Goal: Contribute content: Contribute content

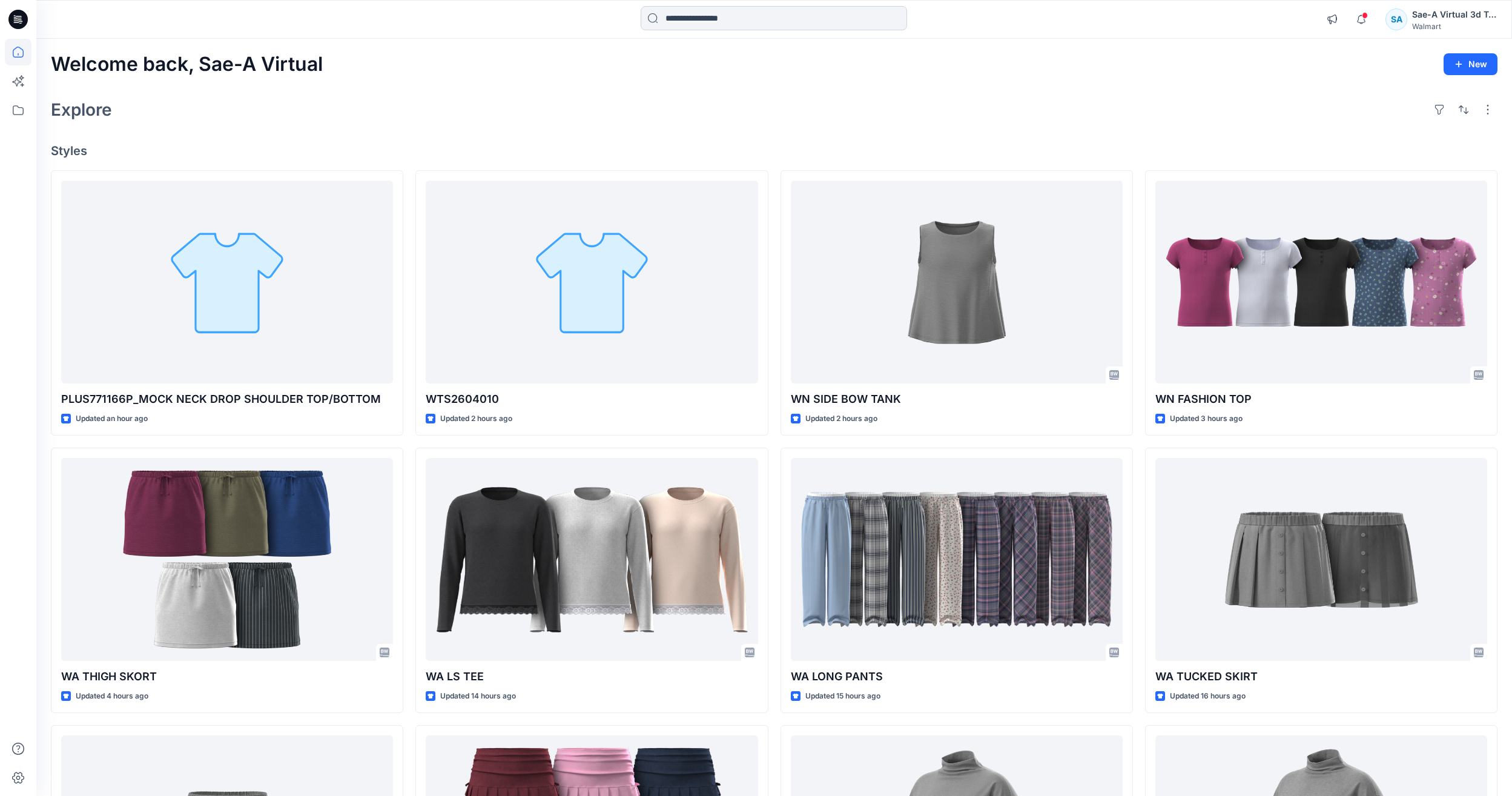
click at [731, 18] on input at bounding box center [774, 18] width 266 height 24
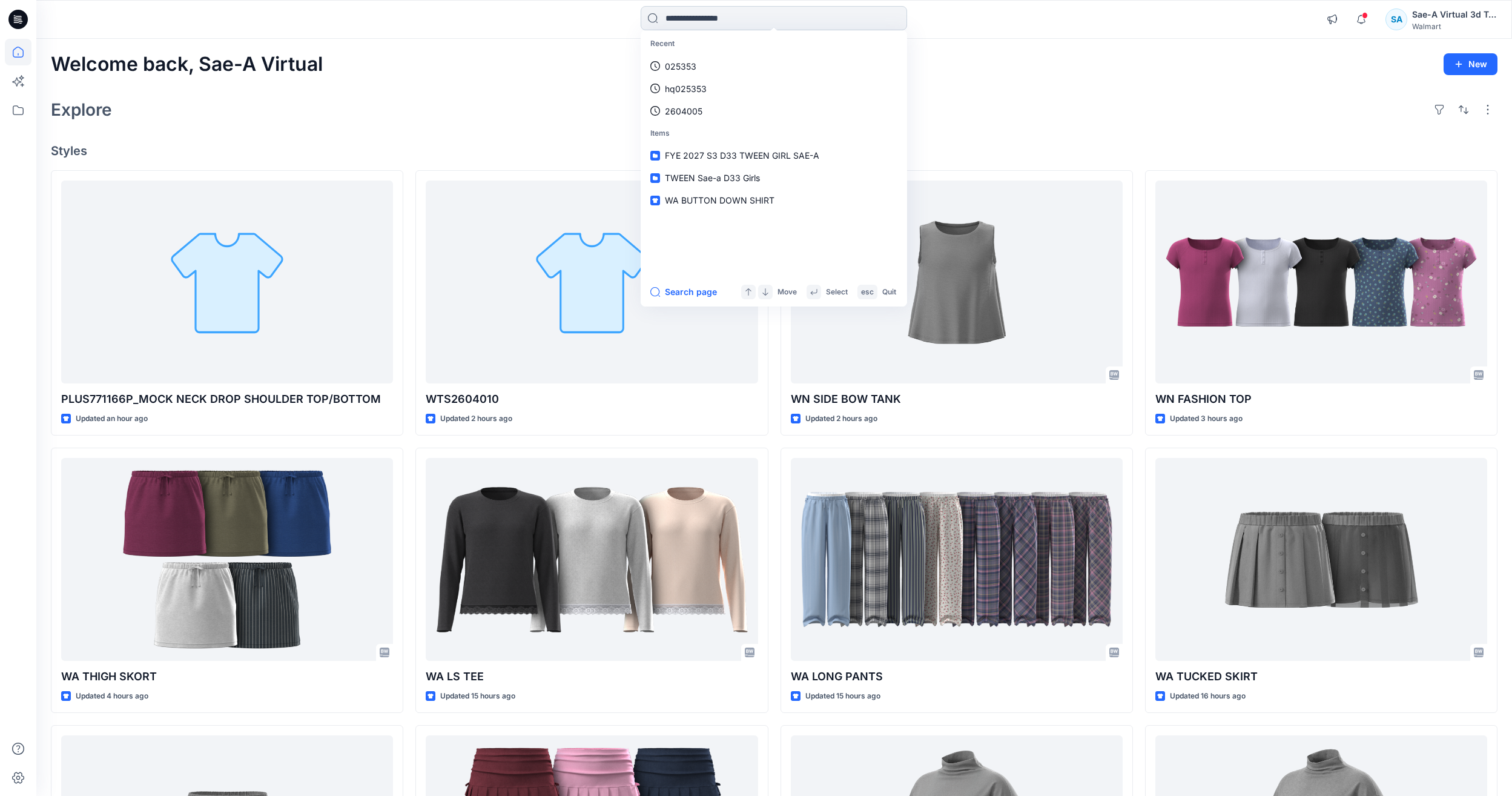
paste input "**********"
type input "**********"
click at [695, 74] on link "S2 26 WN DRESS1" at bounding box center [774, 66] width 262 height 22
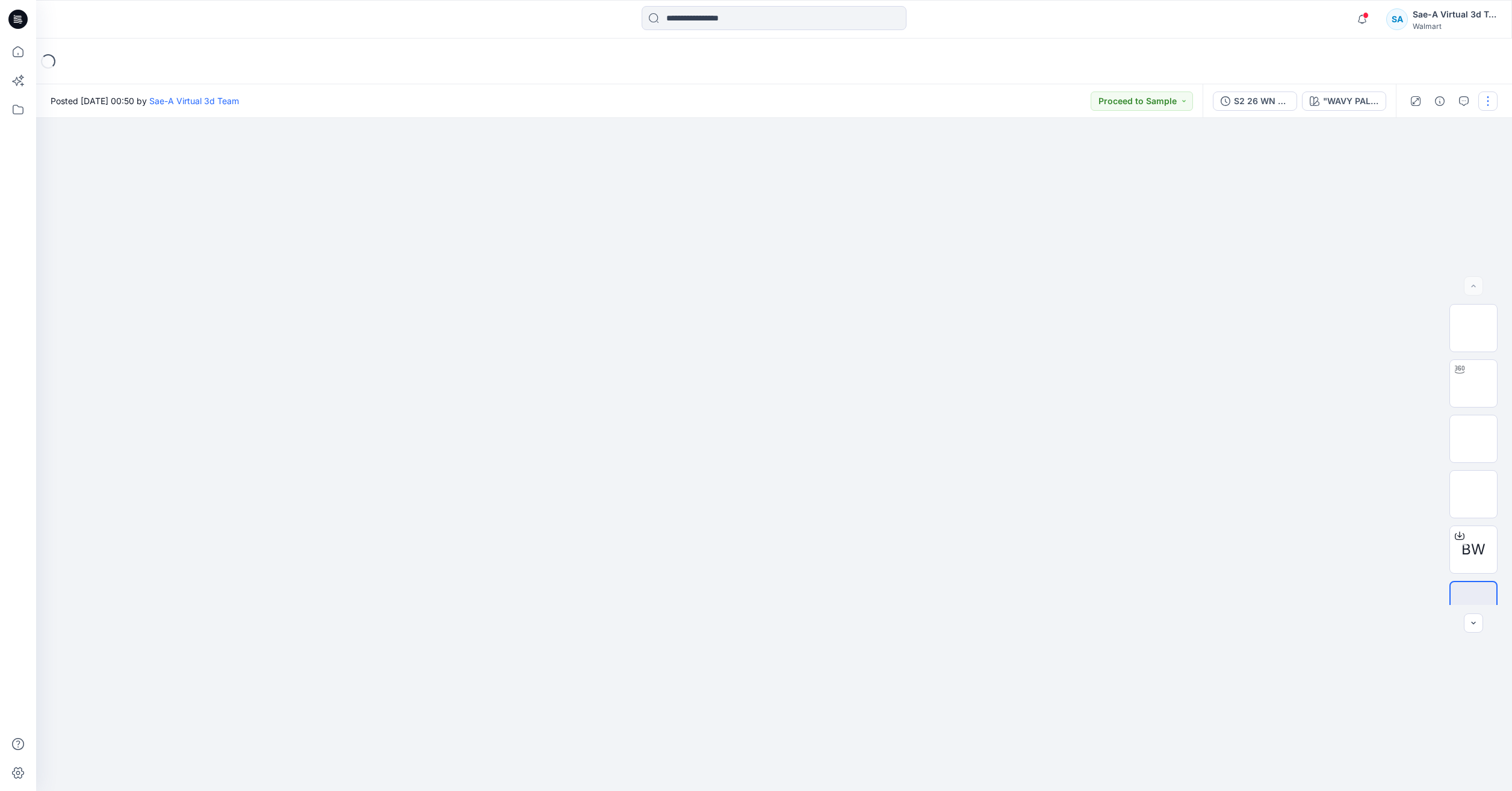
click at [1497, 99] on button "button" at bounding box center [1488, 101] width 19 height 19
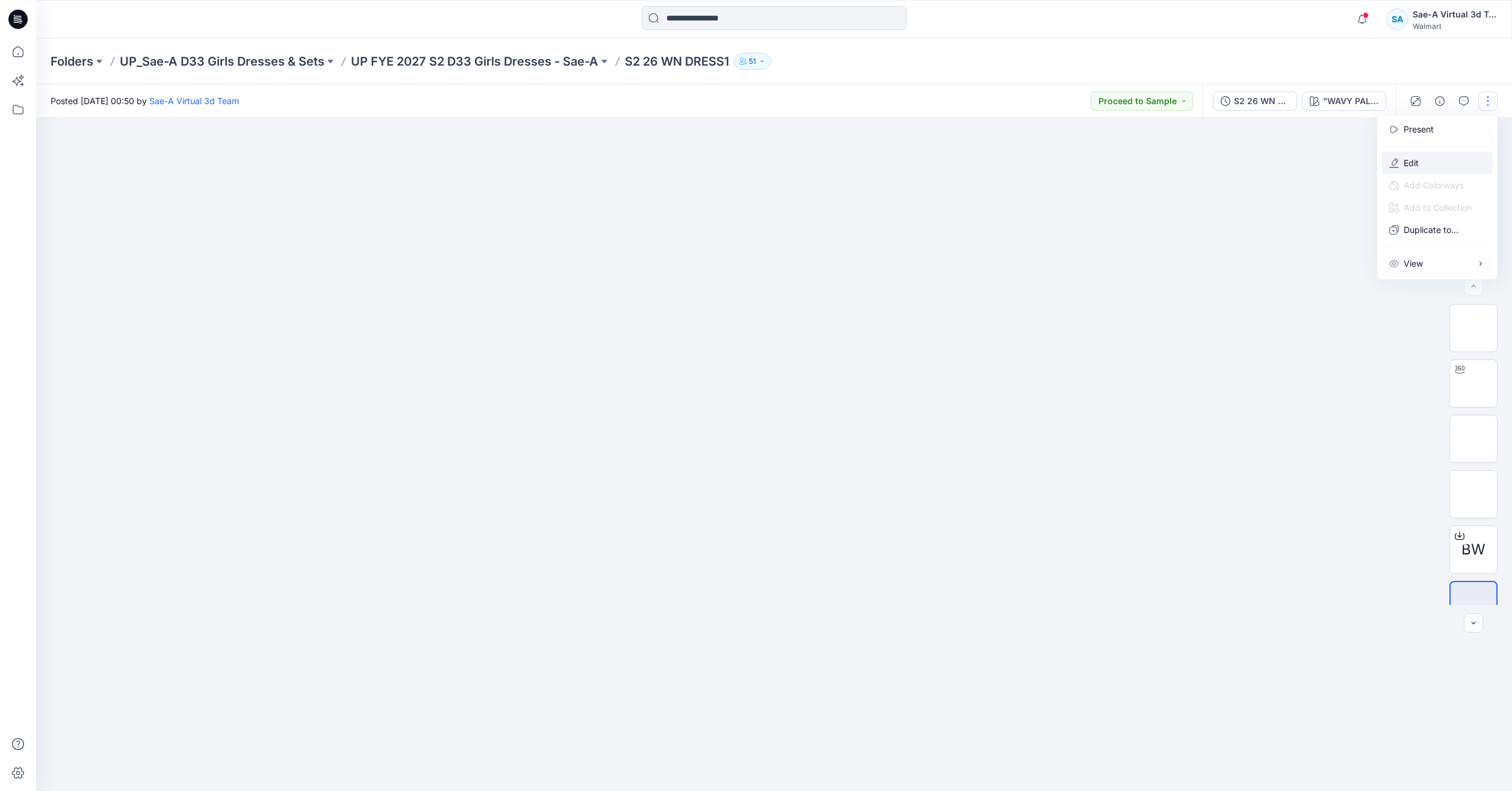
click at [1404, 155] on button "Edit" at bounding box center [1437, 163] width 111 height 22
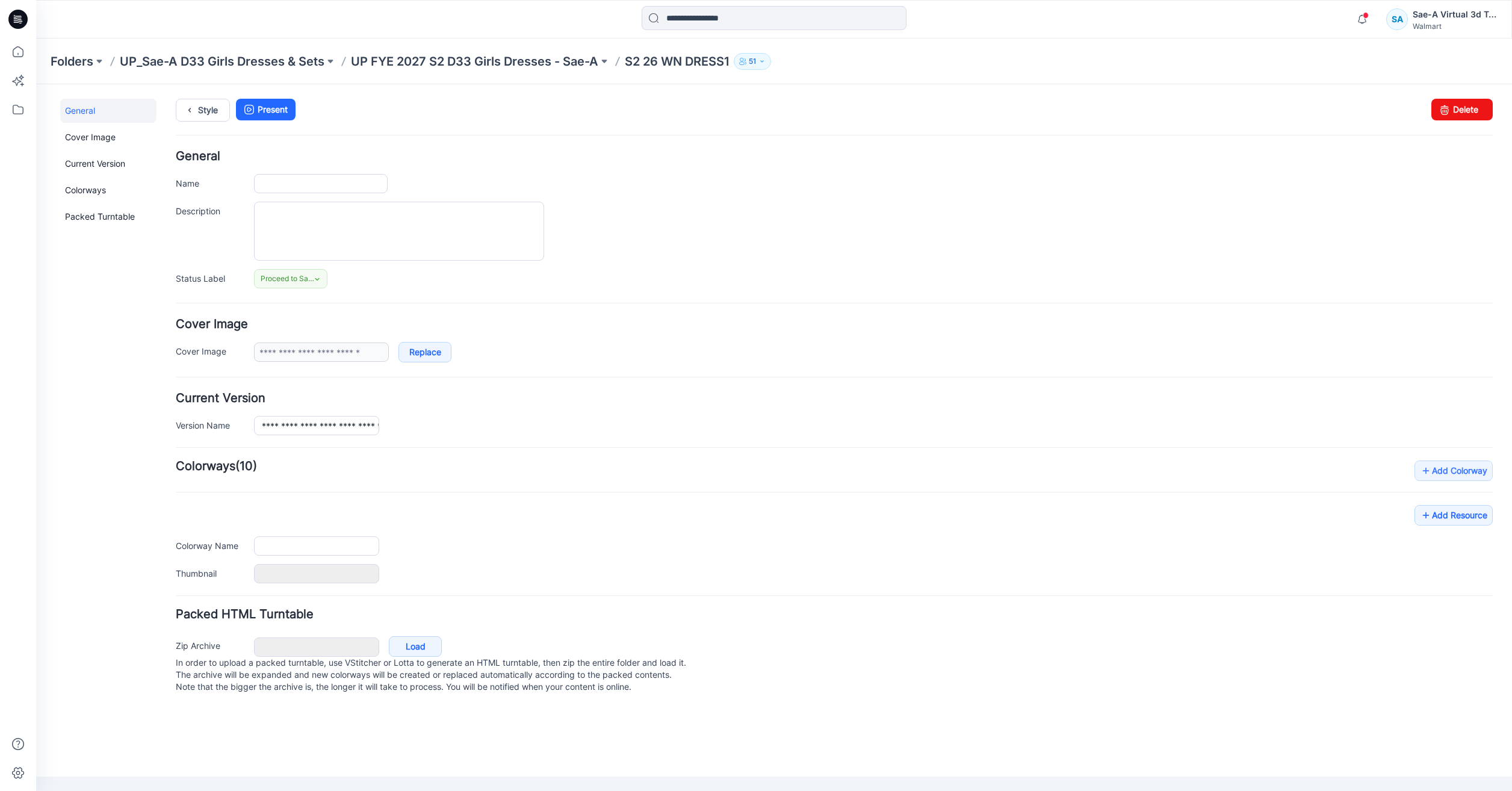
type input "**********"
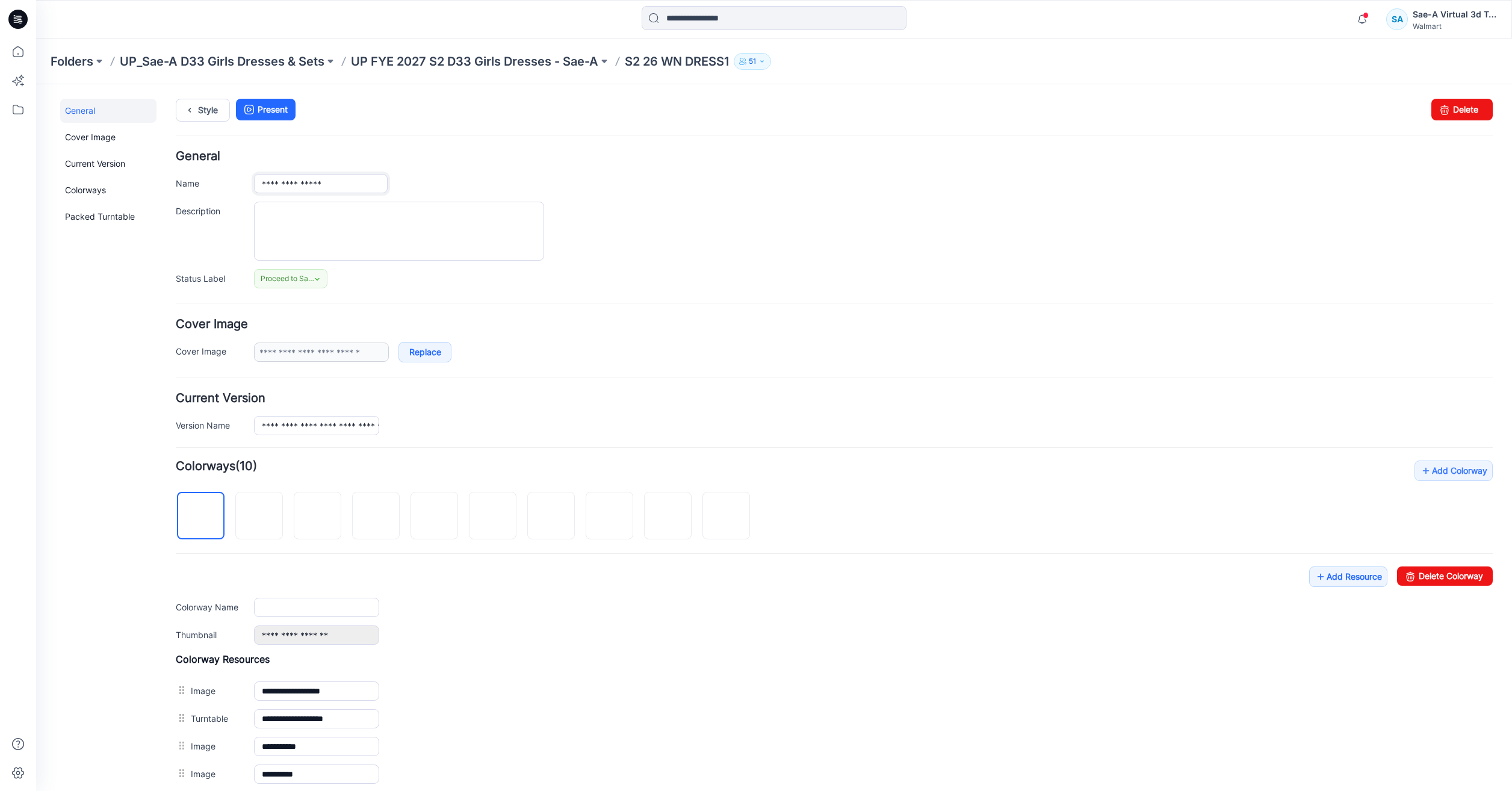
click at [356, 185] on input "**********" at bounding box center [321, 184] width 134 height 19
drag, startPoint x: 367, startPoint y: 180, endPoint x: 199, endPoint y: 180, distance: 168.0
click at [199, 180] on div "**********" at bounding box center [834, 184] width 1317 height 19
paste input "text"
click at [336, 185] on input "*********" at bounding box center [321, 184] width 134 height 19
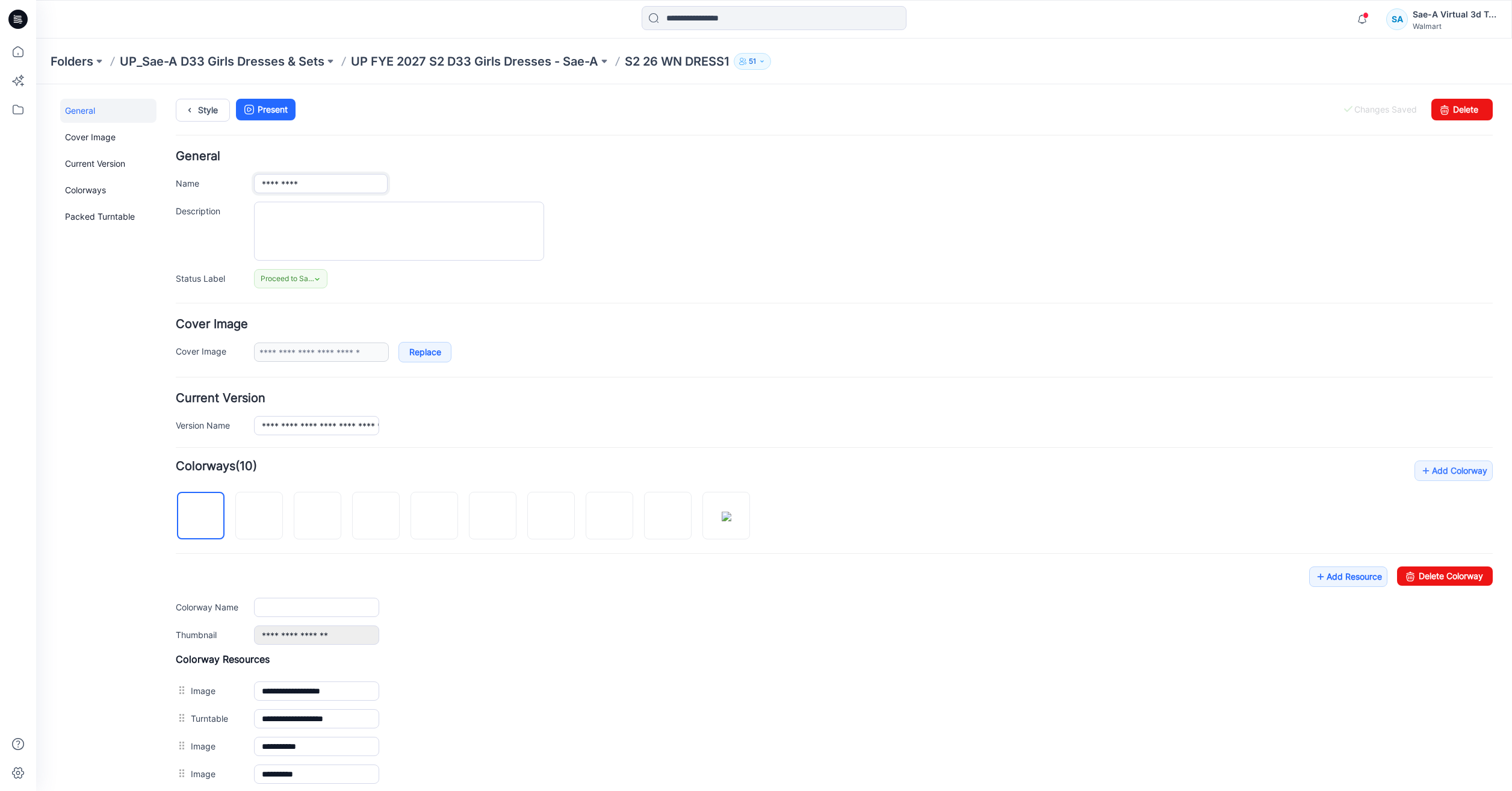
click at [347, 182] on input "*********" at bounding box center [321, 184] width 134 height 19
paste input "**********"
type input "**********"
click at [651, 180] on div "**********" at bounding box center [873, 184] width 1239 height 19
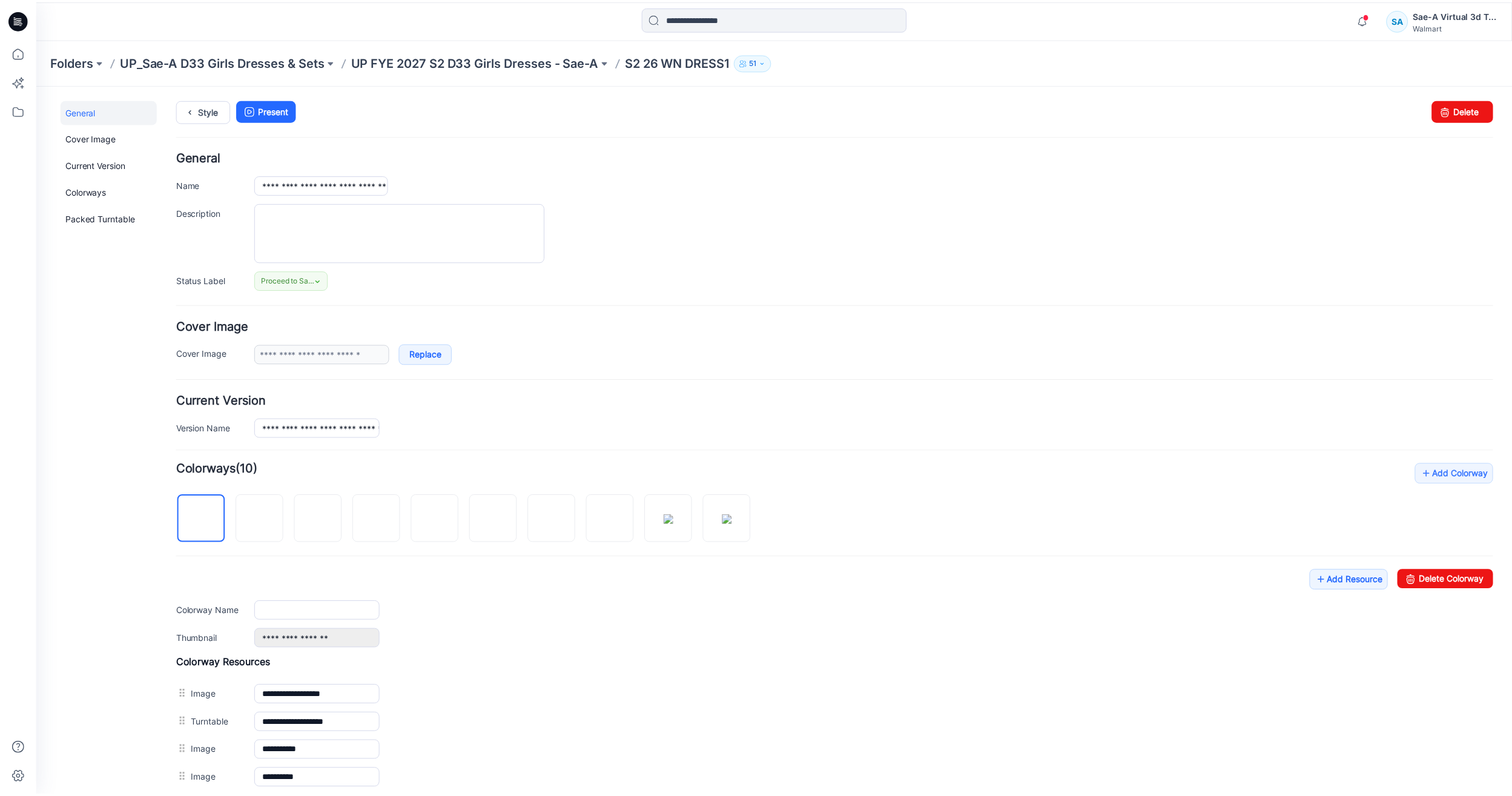
scroll to position [0, 0]
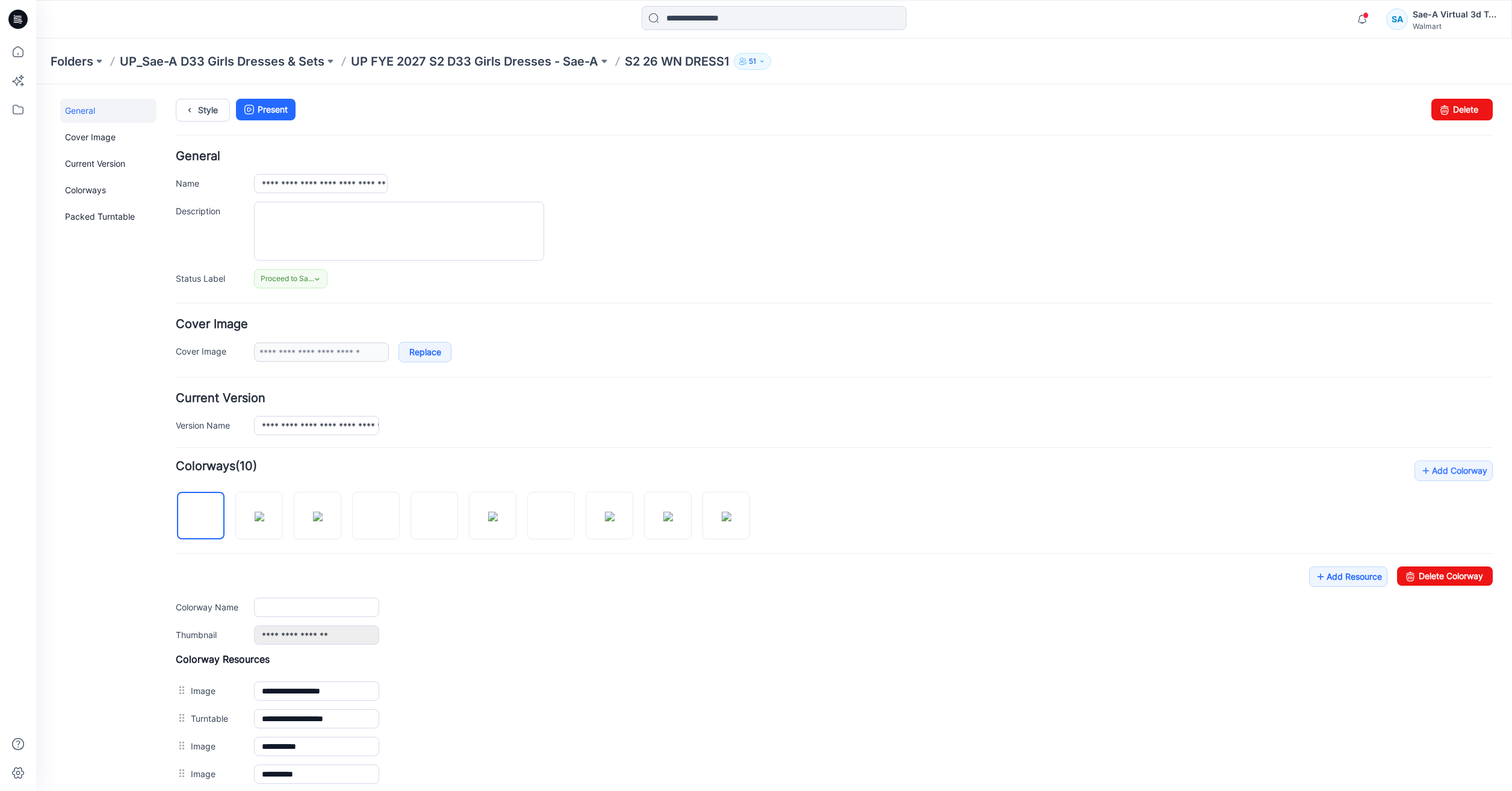
click at [832, 194] on div "**********" at bounding box center [834, 219] width 1317 height 138
click at [447, 57] on p "UP FYE 2027 S2 D33 Girls Dresses - Sae-A" at bounding box center [474, 61] width 247 height 17
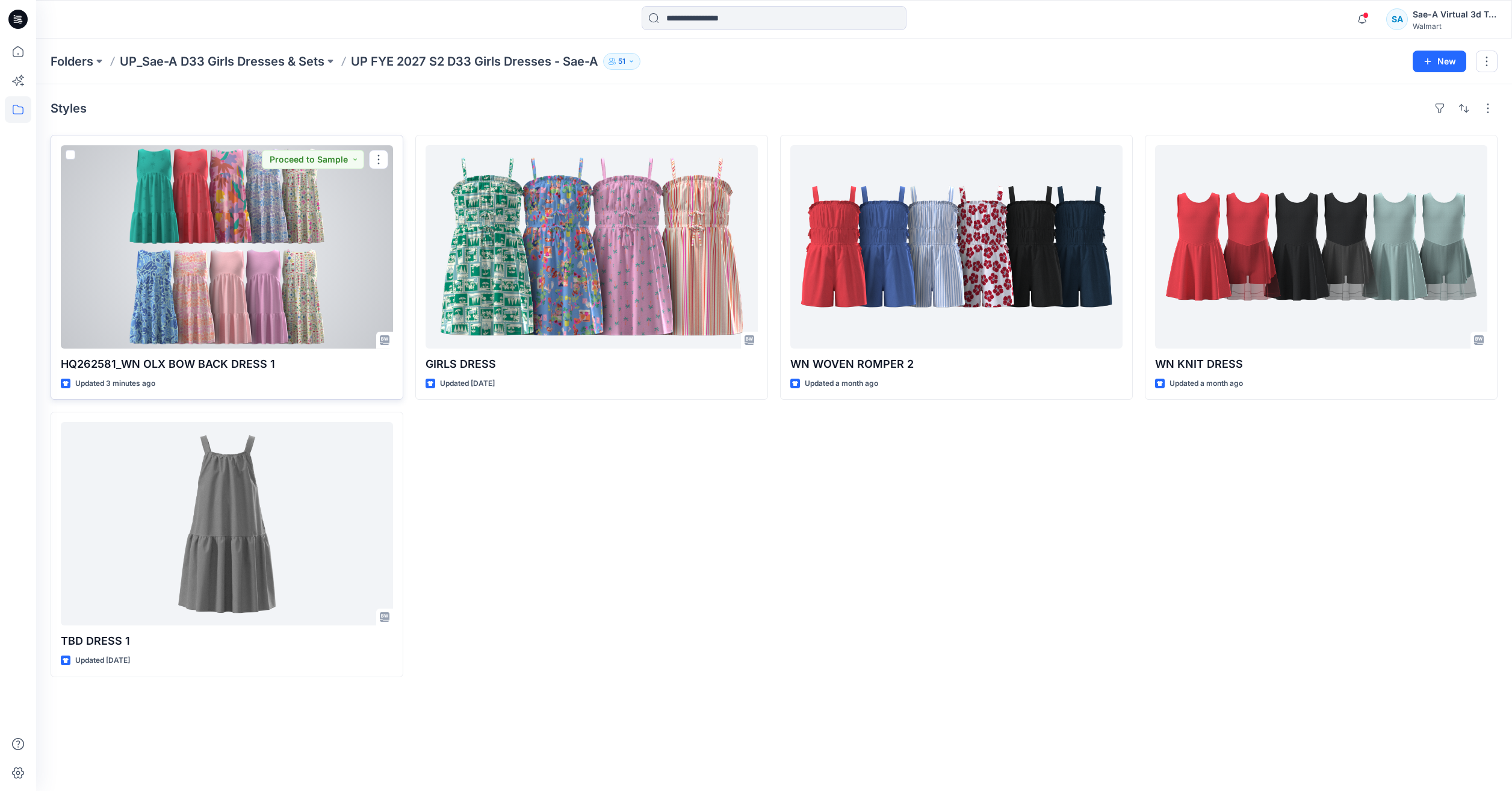
click at [156, 221] on div at bounding box center [226, 247] width 332 height 203
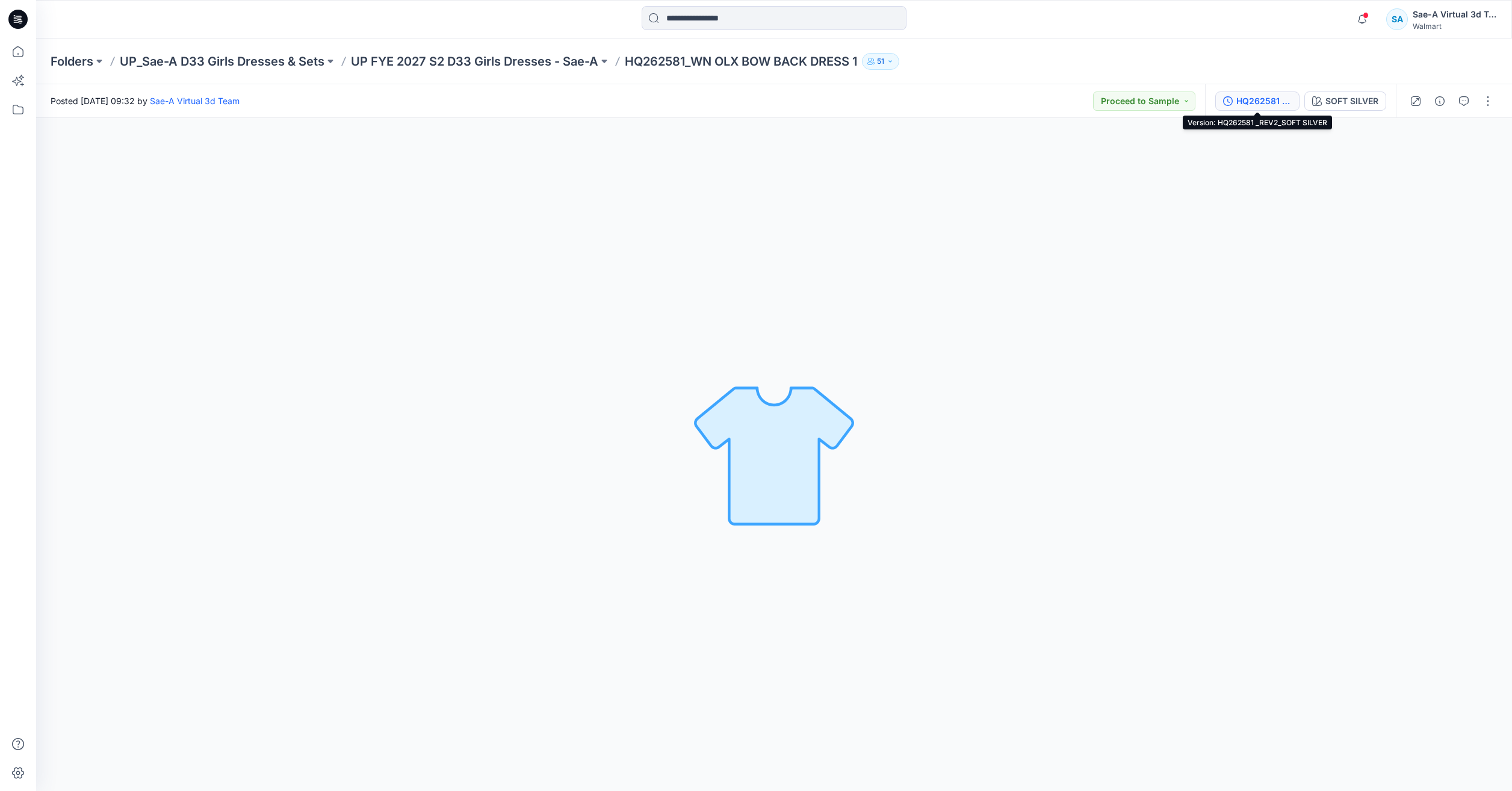
click at [1267, 96] on div "HQ262581 _REV2_SOFT SILVER" at bounding box center [1263, 101] width 55 height 13
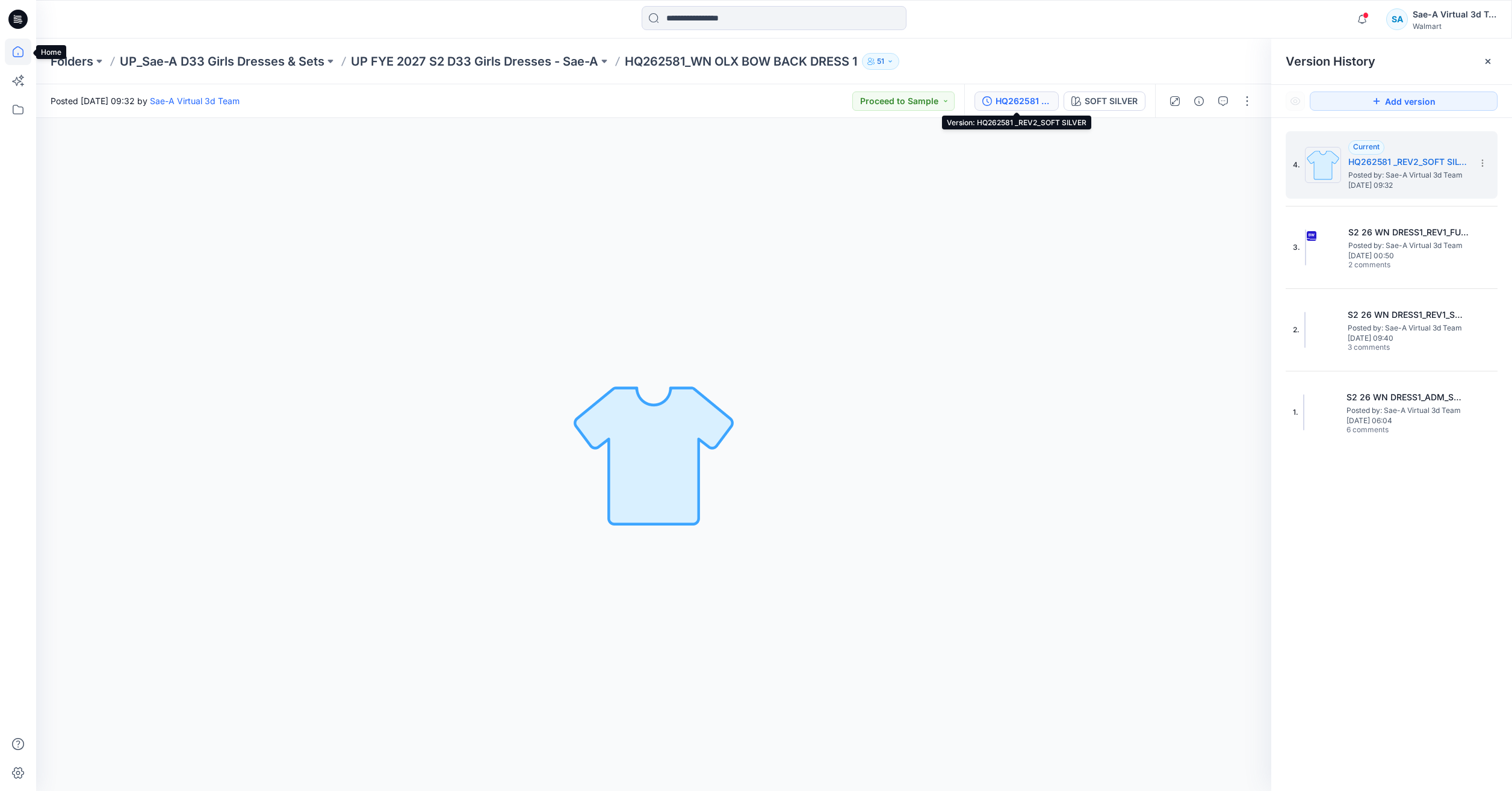
click at [27, 58] on icon at bounding box center [18, 52] width 27 height 27
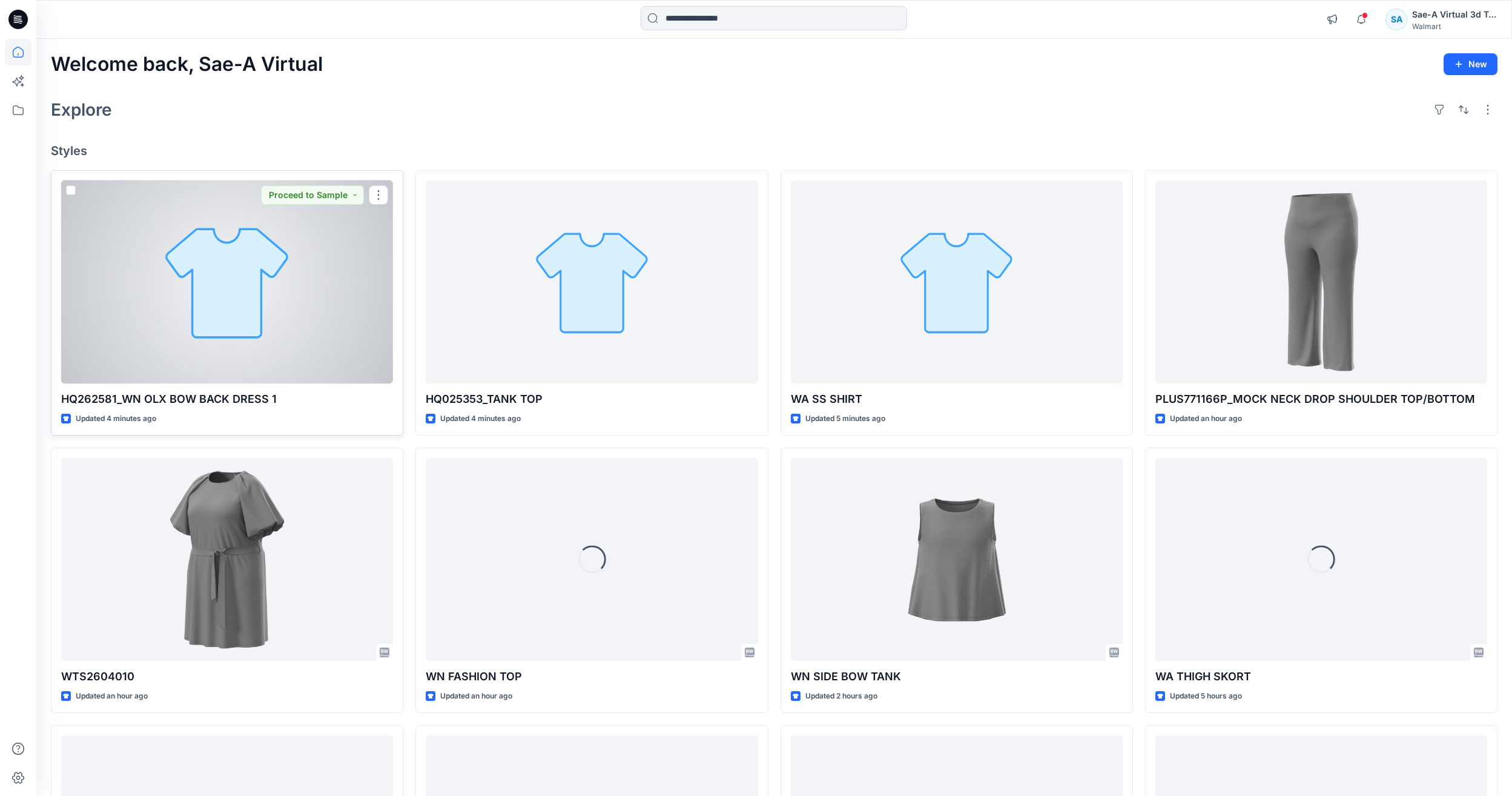
click at [216, 285] on div at bounding box center [226, 282] width 332 height 203
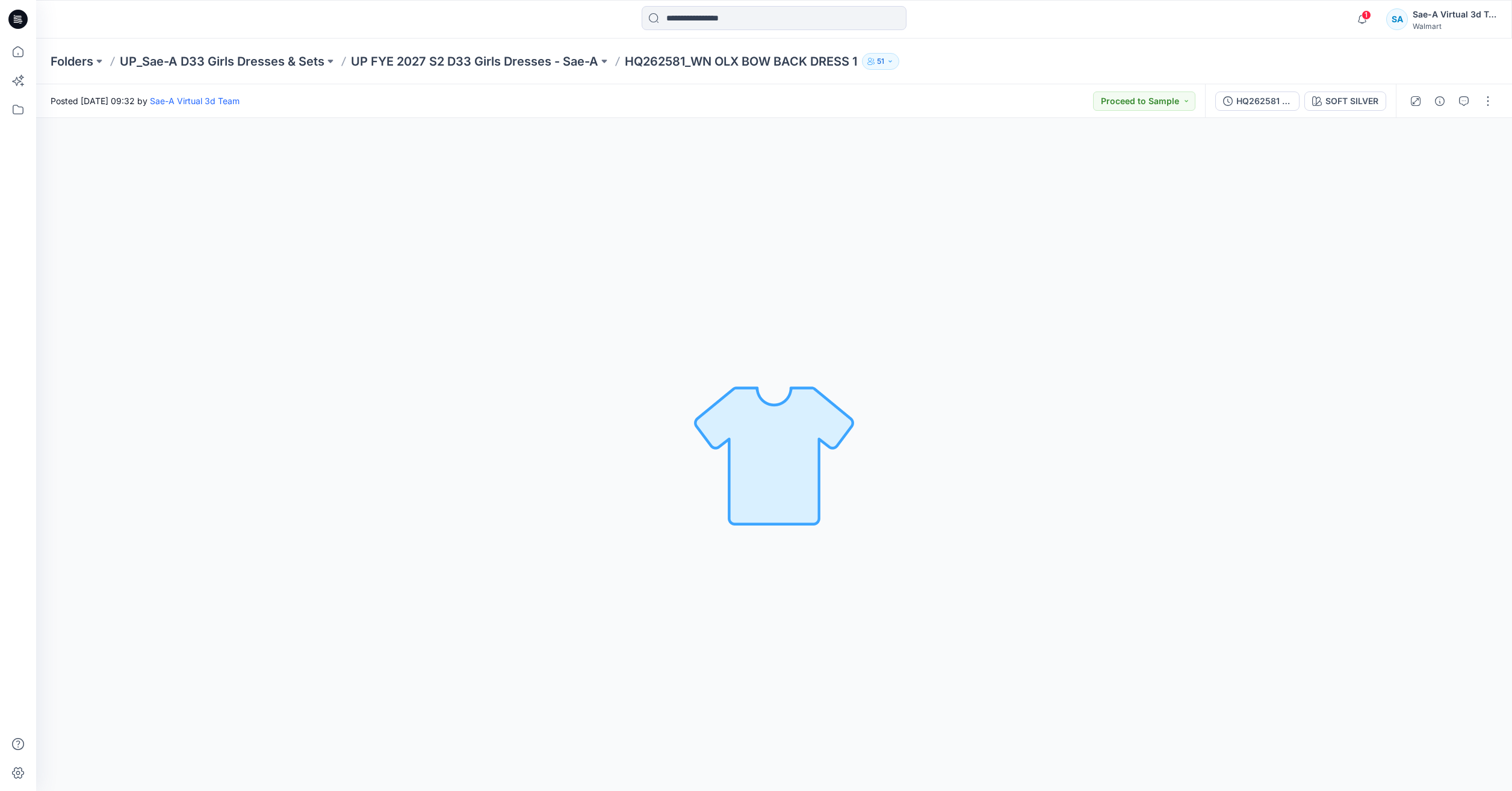
drag, startPoint x: 23, startPoint y: 50, endPoint x: 256, endPoint y: 2, distance: 237.9
click at [23, 50] on icon at bounding box center [18, 52] width 11 height 11
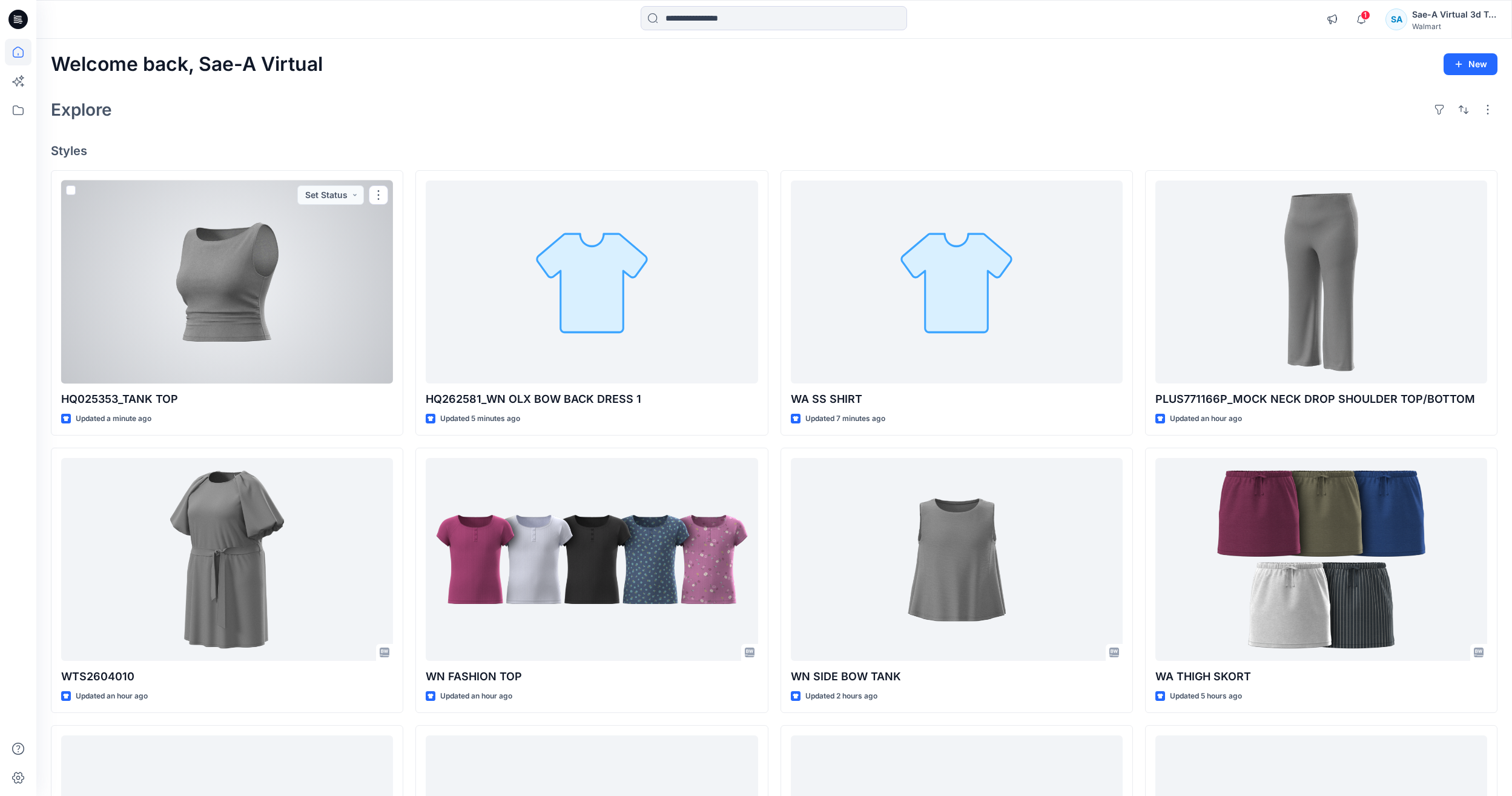
click at [267, 334] on div at bounding box center [226, 282] width 332 height 203
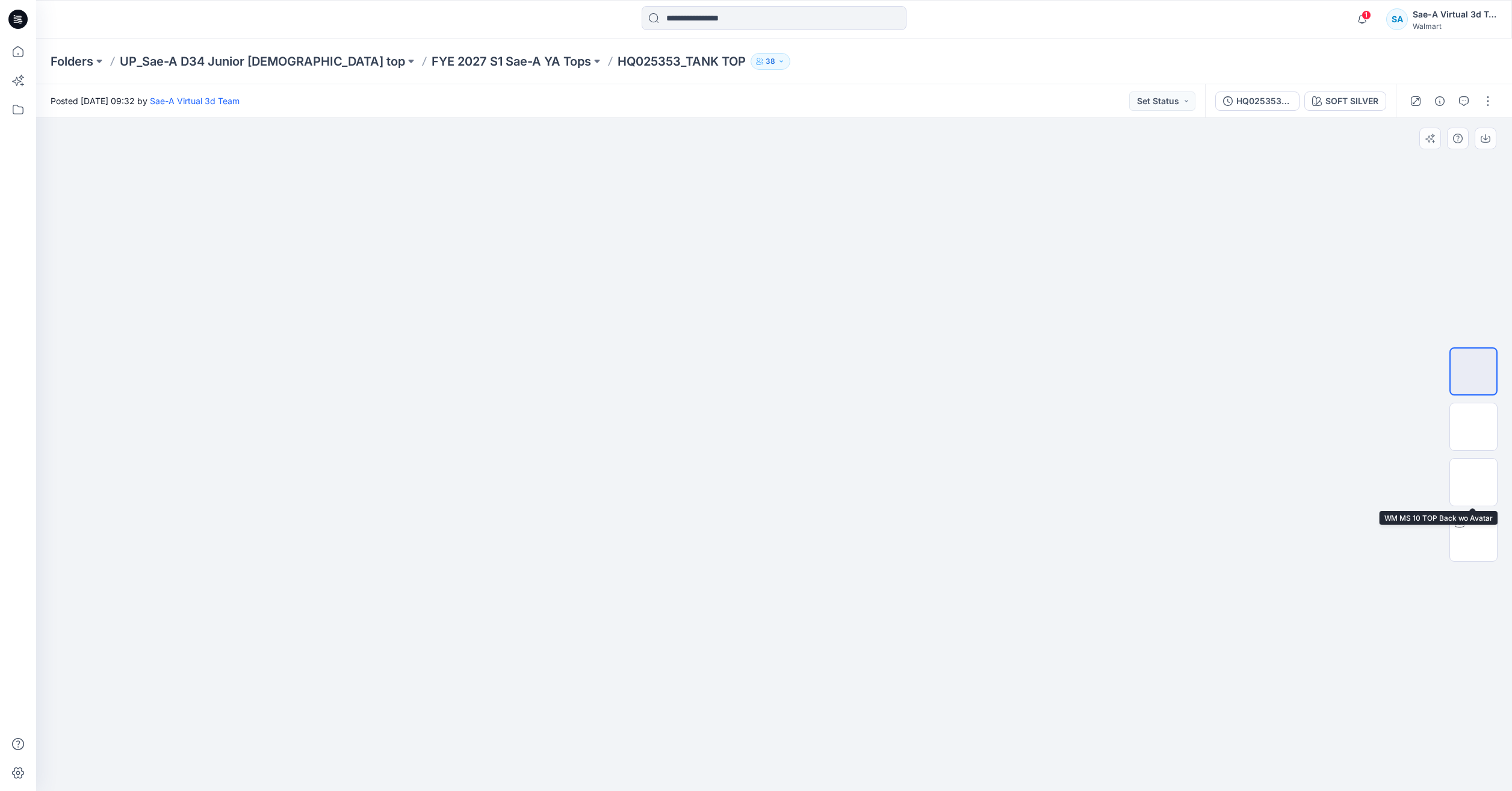
click at [1479, 512] on div at bounding box center [1473, 454] width 48 height 301
click at [1473, 537] on img at bounding box center [1473, 537] width 0 height 0
drag, startPoint x: 936, startPoint y: 757, endPoint x: 615, endPoint y: 708, distance: 324.7
click at [615, 708] on div at bounding box center [774, 454] width 1476 height 673
drag, startPoint x: 771, startPoint y: 424, endPoint x: 767, endPoint y: 456, distance: 32.2
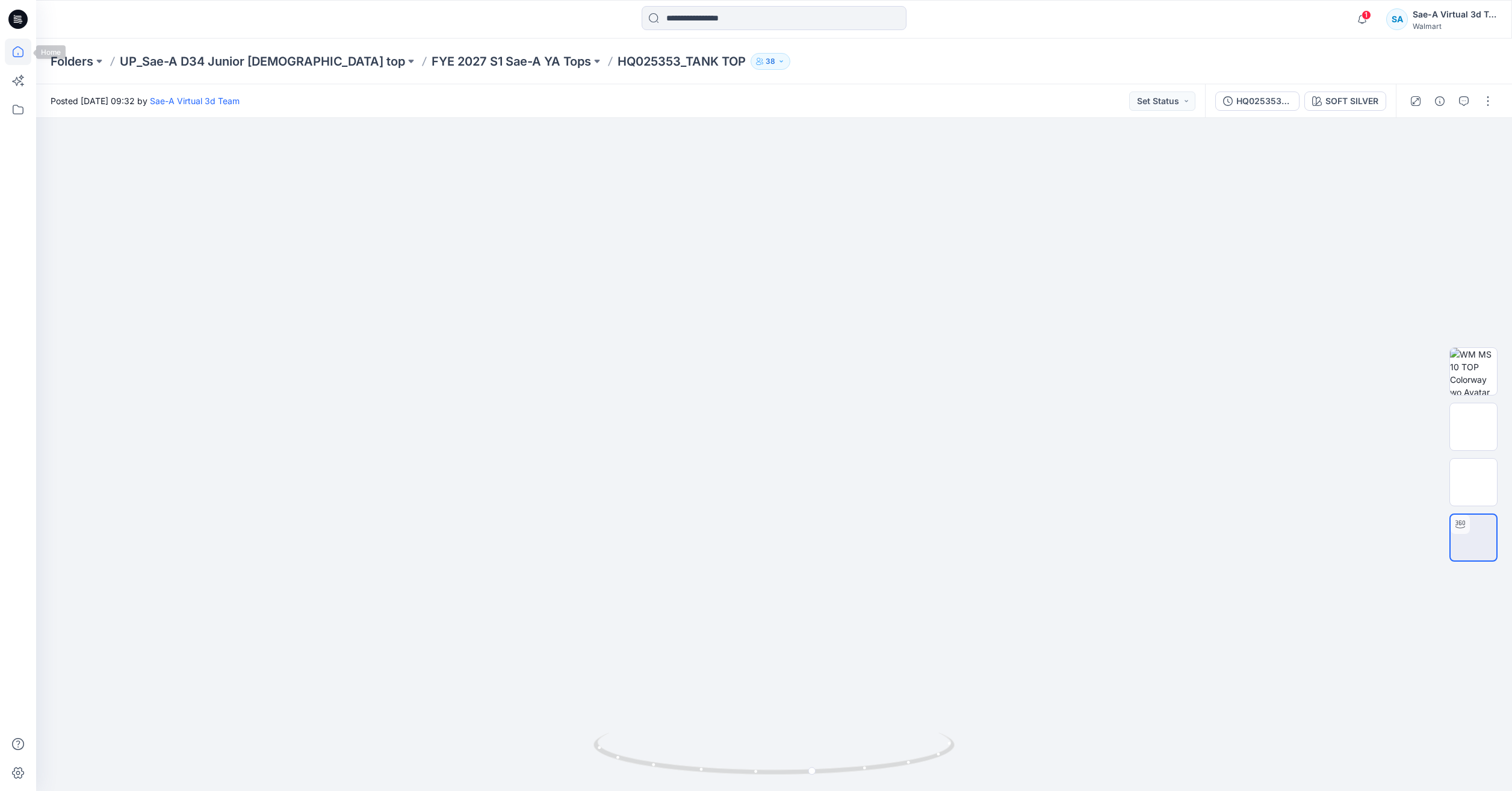
click at [17, 52] on icon at bounding box center [18, 52] width 27 height 27
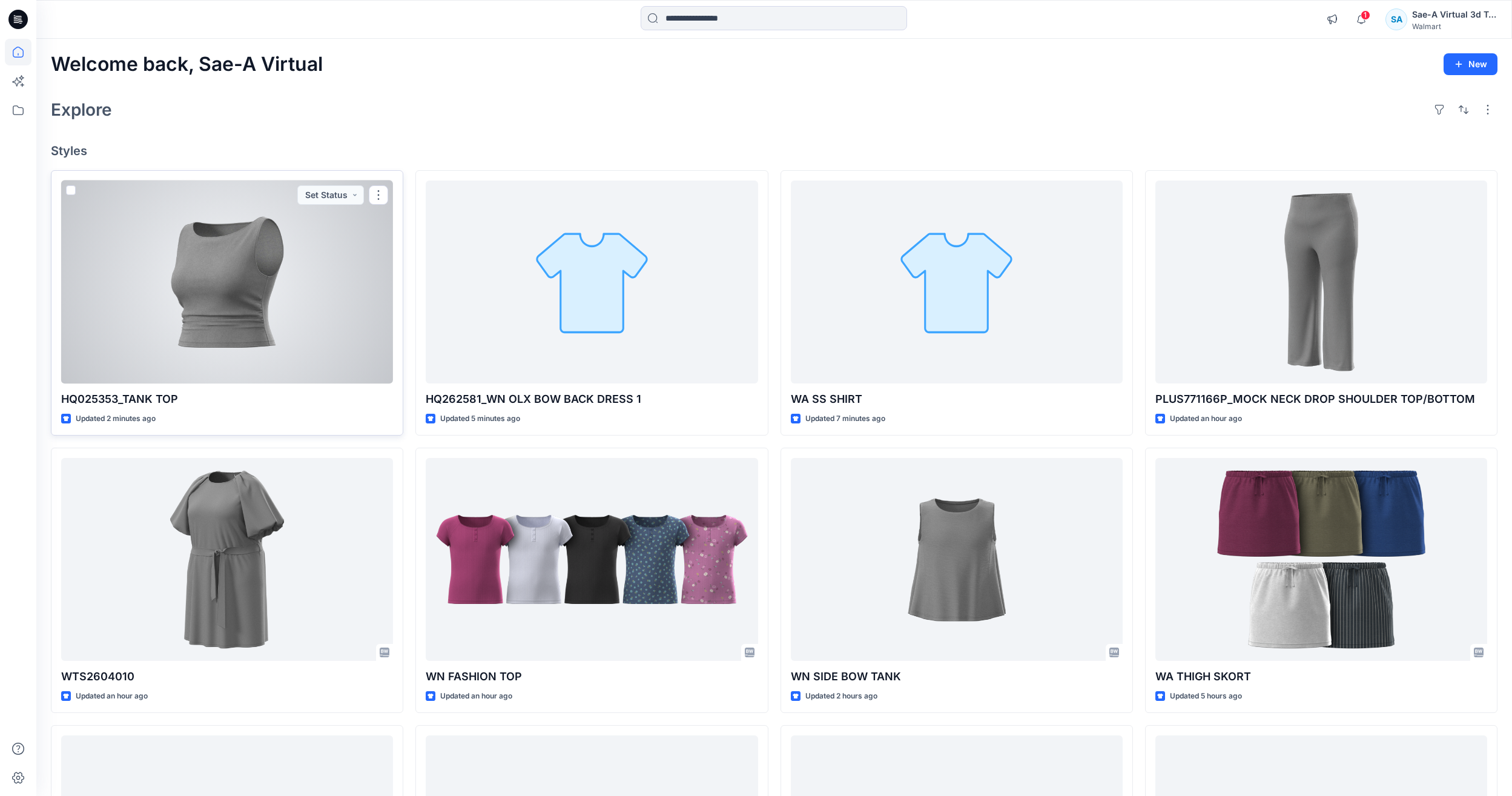
click at [212, 348] on div at bounding box center [226, 282] width 332 height 203
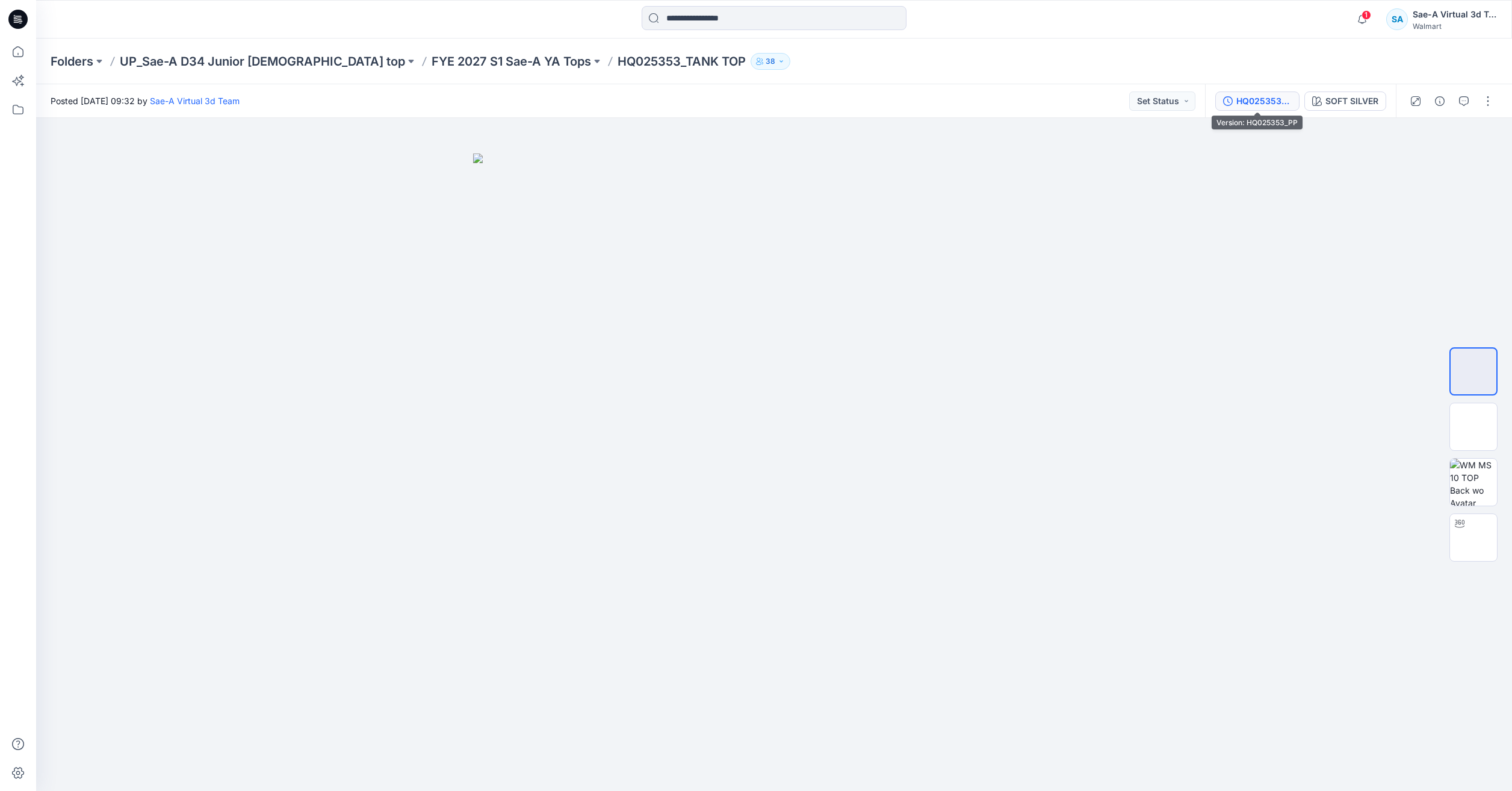
click at [1256, 98] on div "HQ025353_PP" at bounding box center [1263, 101] width 55 height 13
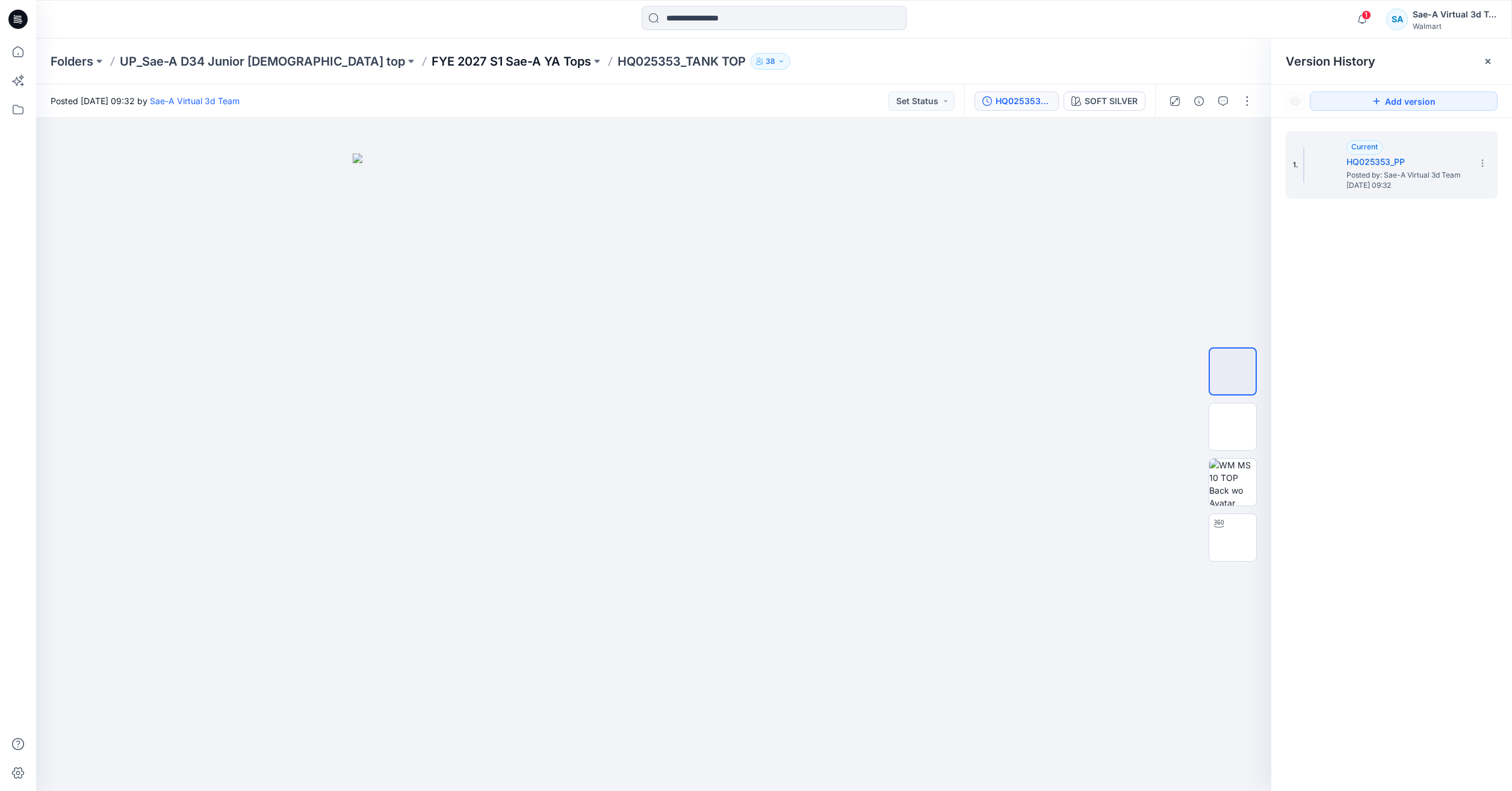
click at [432, 59] on p "FYE 2027 S1 Sae-A YA Tops" at bounding box center [511, 61] width 159 height 17
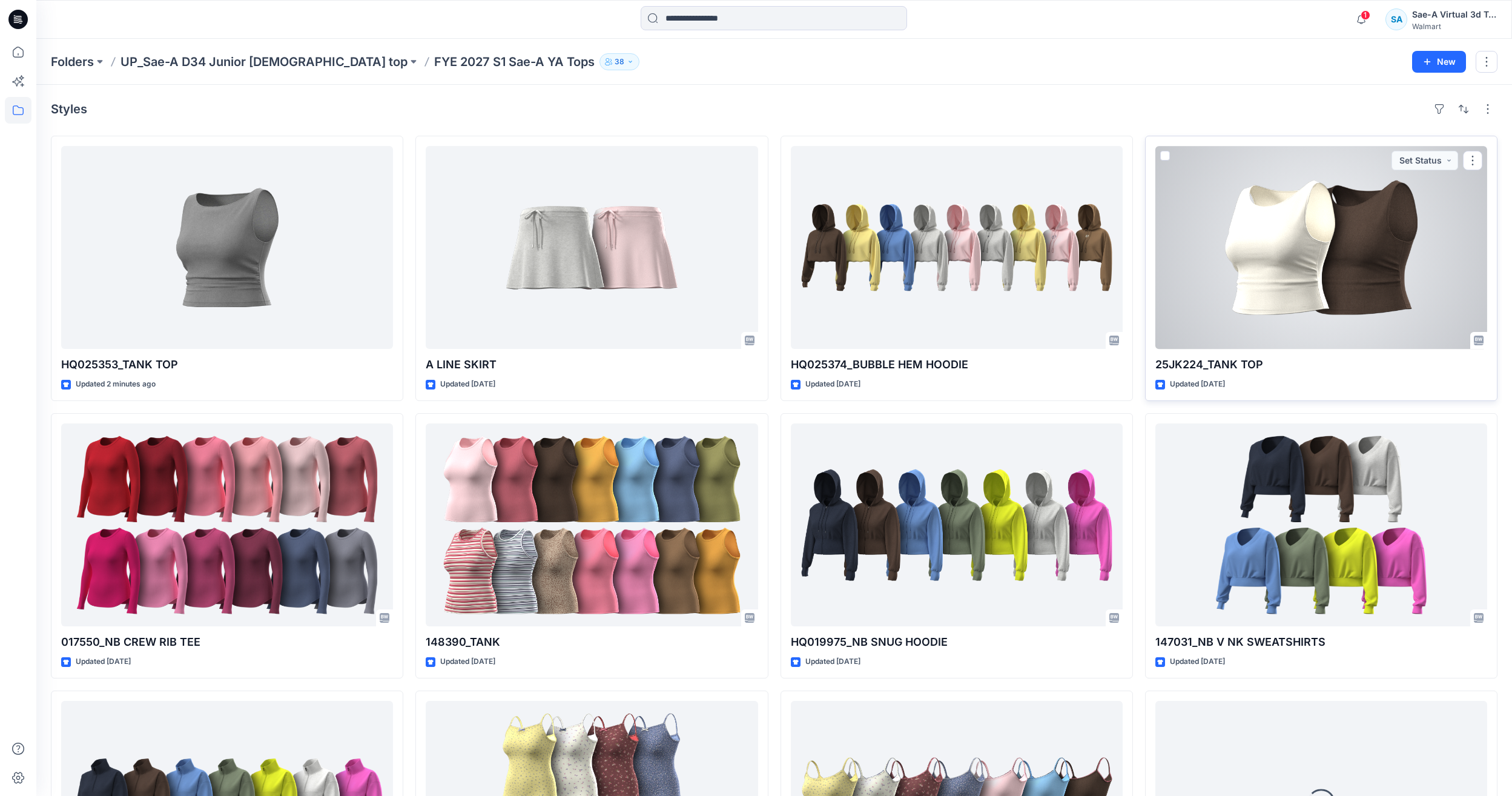
click at [1314, 303] on div at bounding box center [1321, 248] width 332 height 203
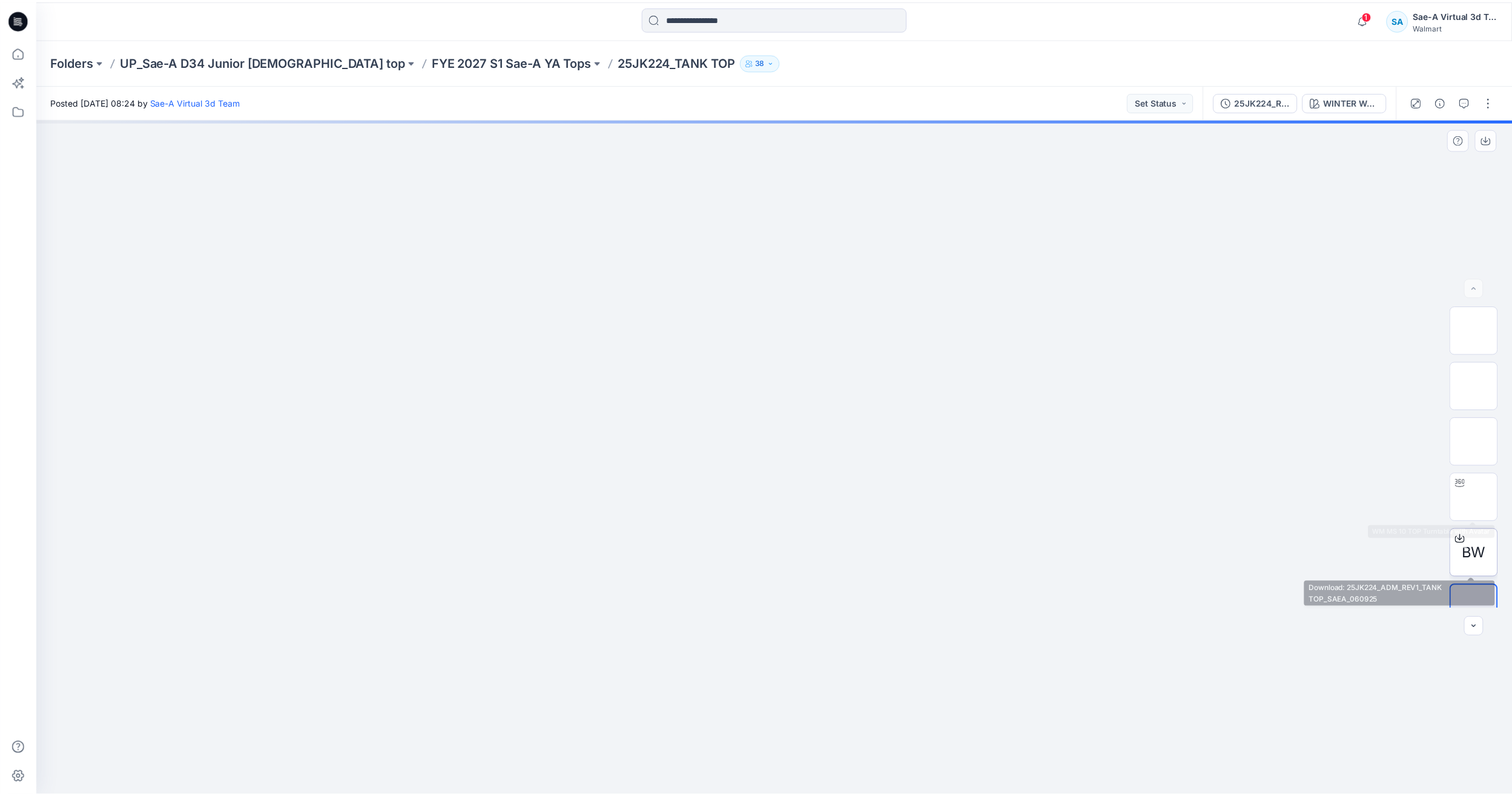
scroll to position [24, 0]
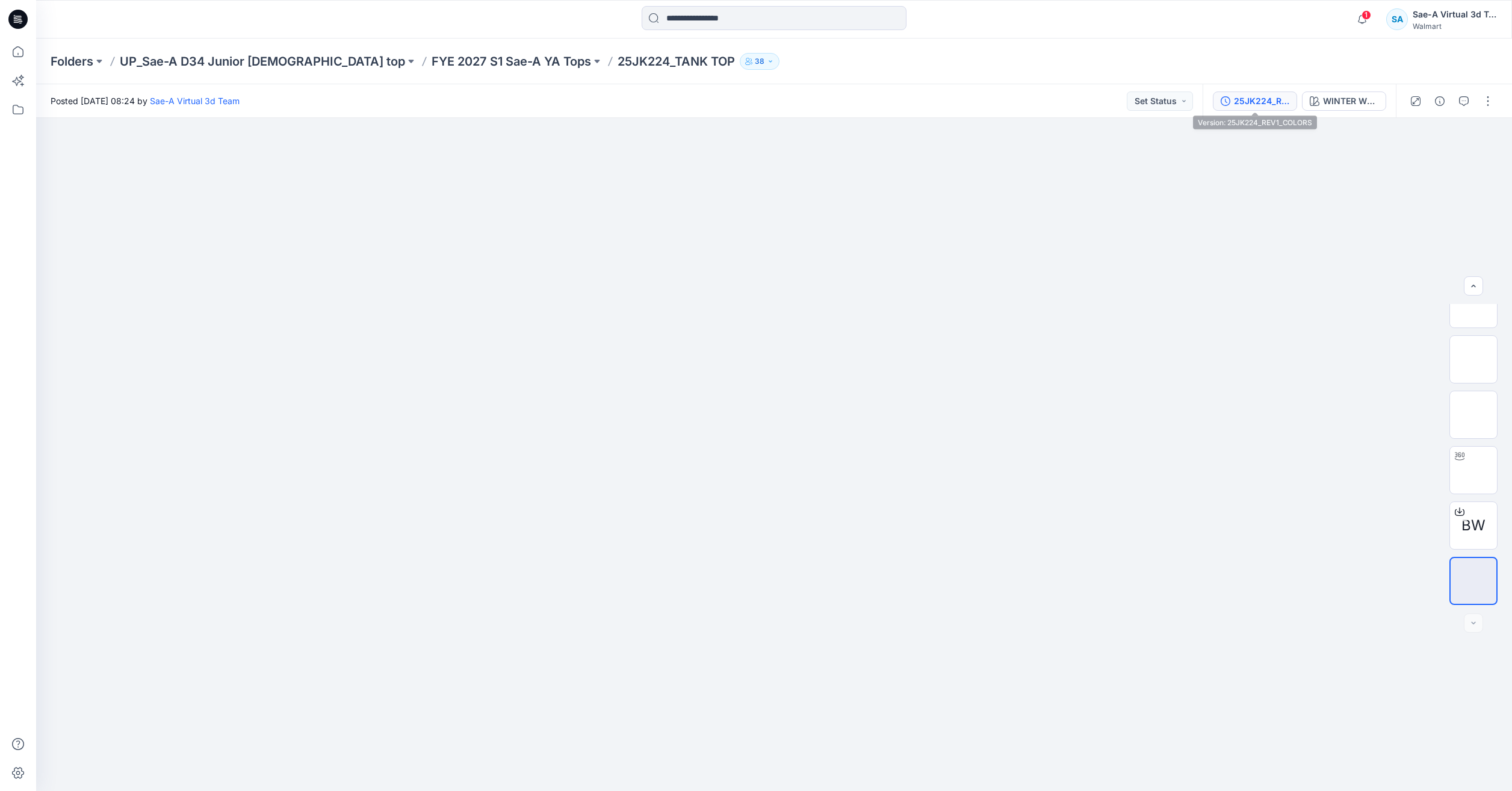
click at [1265, 103] on div "25JK224_REV1_COLORS" at bounding box center [1261, 101] width 55 height 13
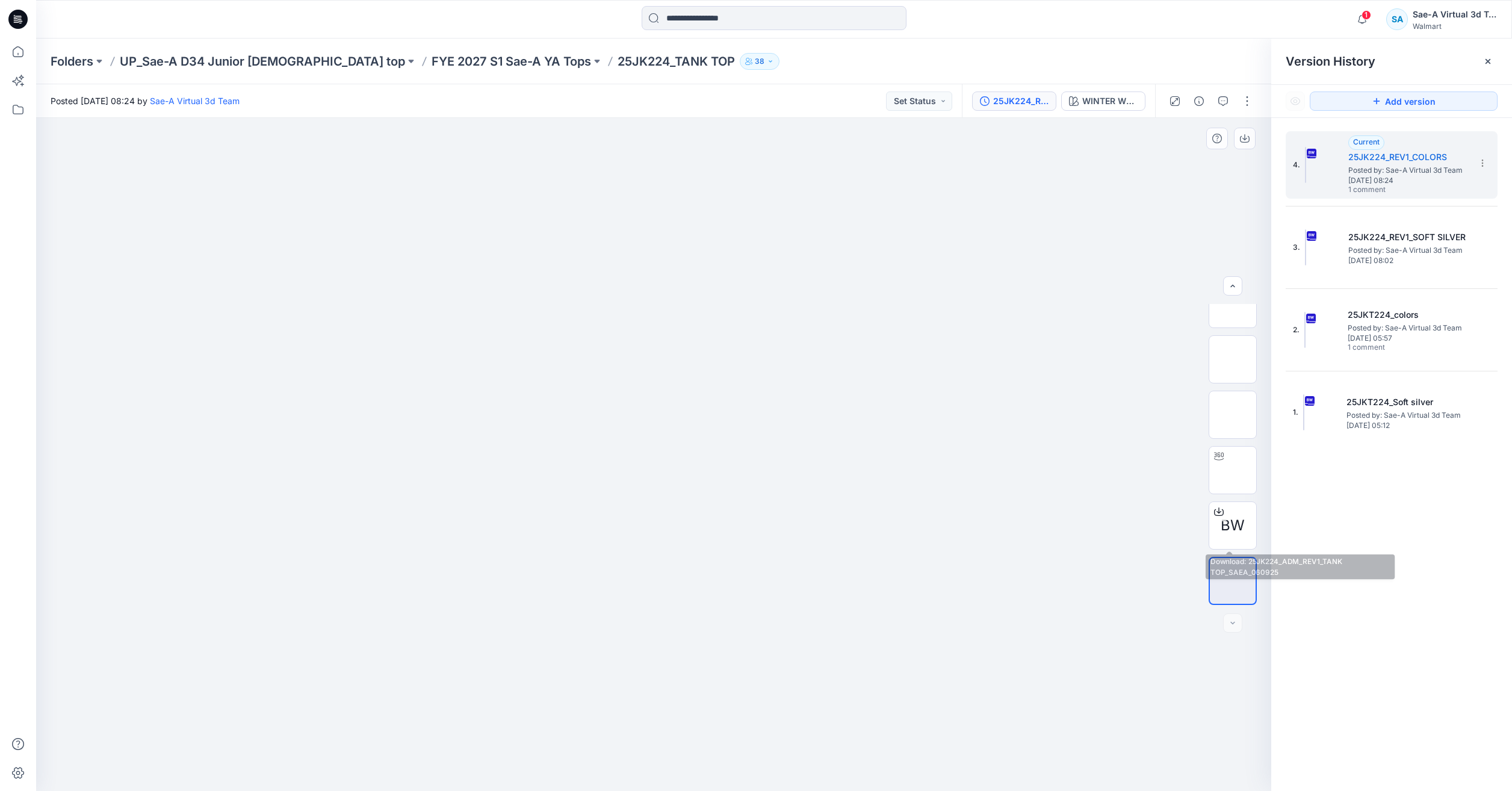
click at [1212, 494] on div "BW" at bounding box center [1233, 454] width 48 height 301
click at [1233, 470] on img at bounding box center [1233, 470] width 0 height 0
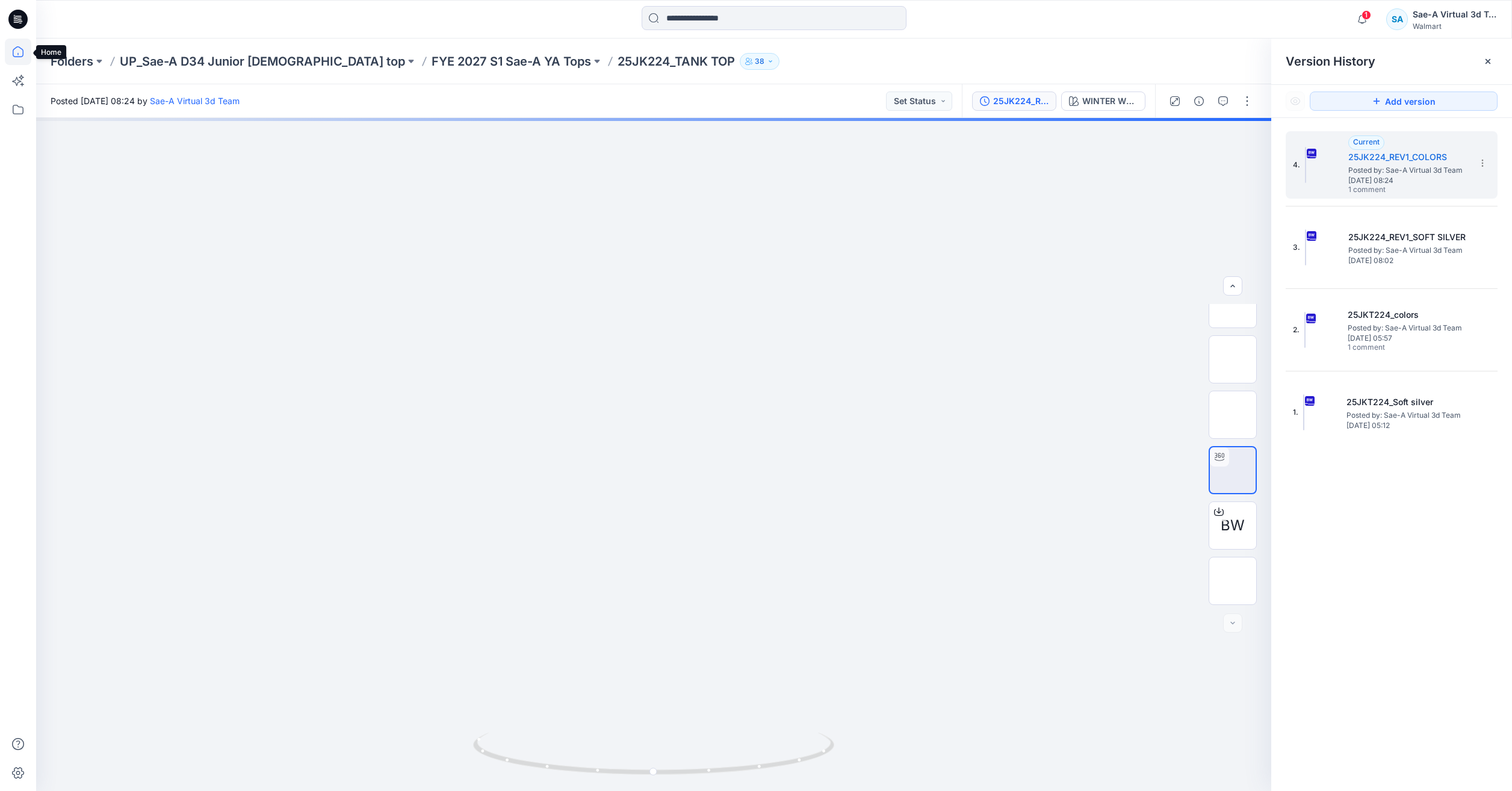
click at [11, 52] on icon at bounding box center [18, 52] width 27 height 27
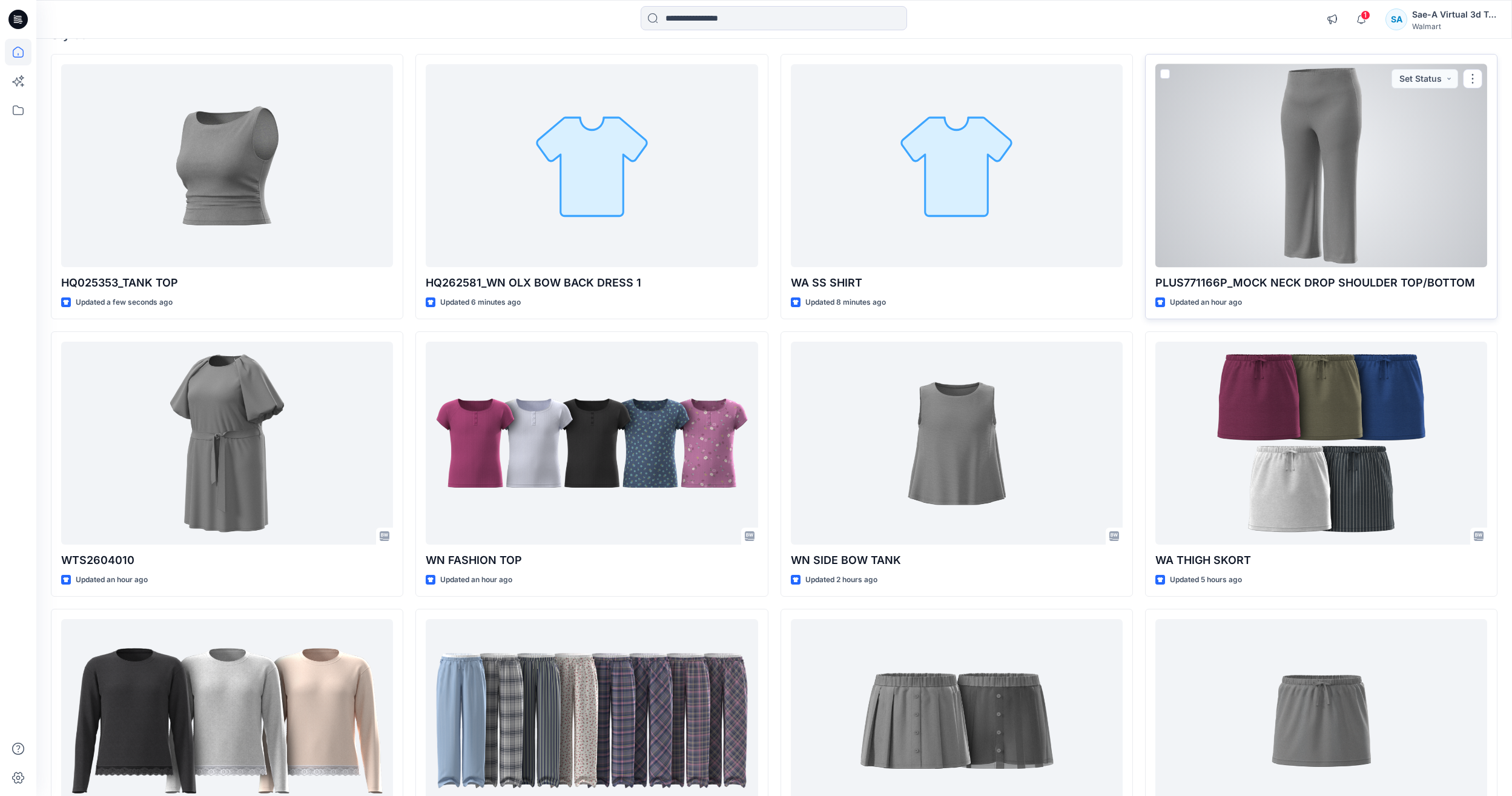
scroll to position [121, 0]
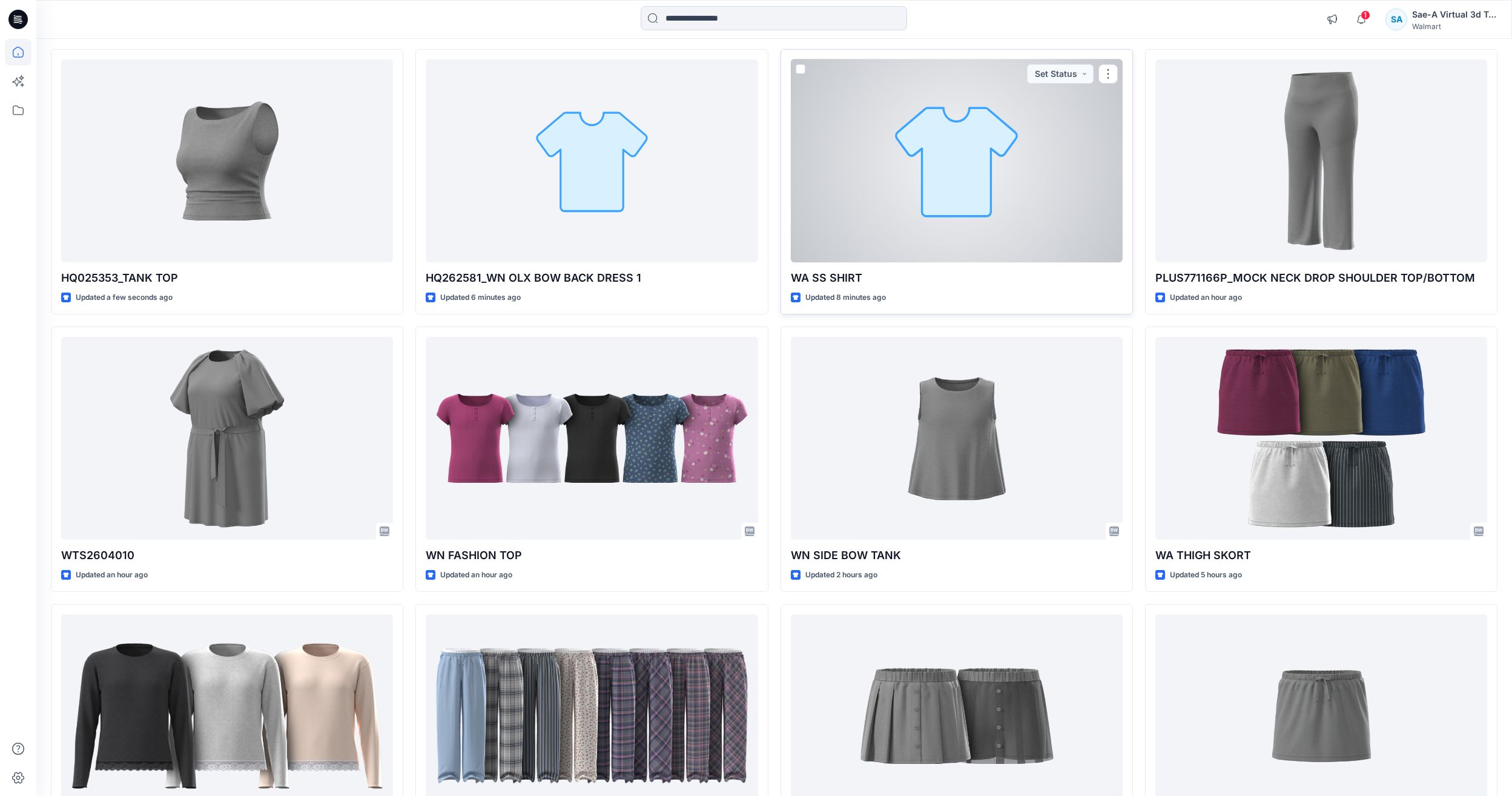
click at [987, 197] on div at bounding box center [956, 161] width 332 height 203
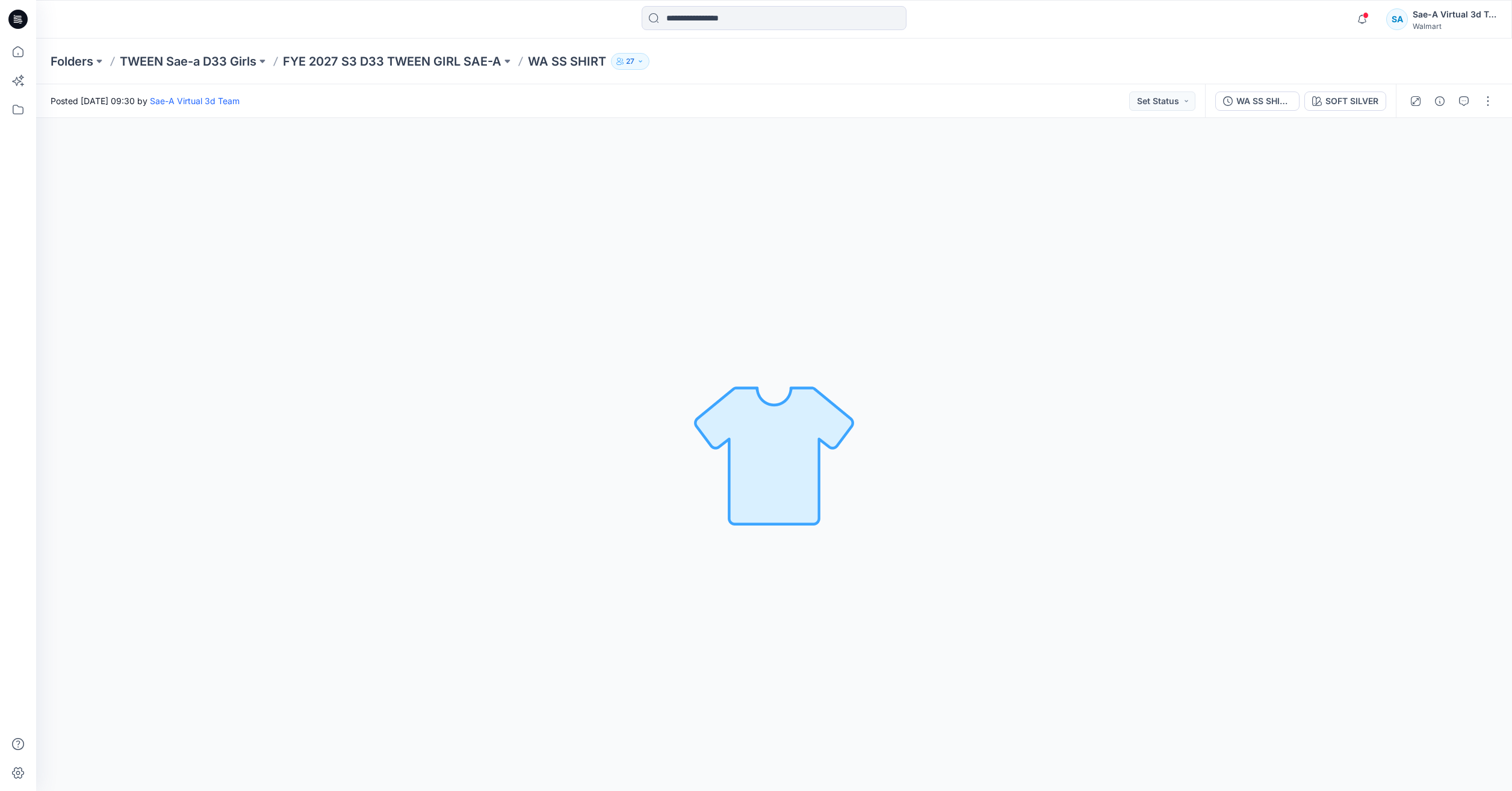
click at [4, 50] on div at bounding box center [18, 395] width 36 height 791
click at [16, 57] on icon at bounding box center [18, 52] width 11 height 11
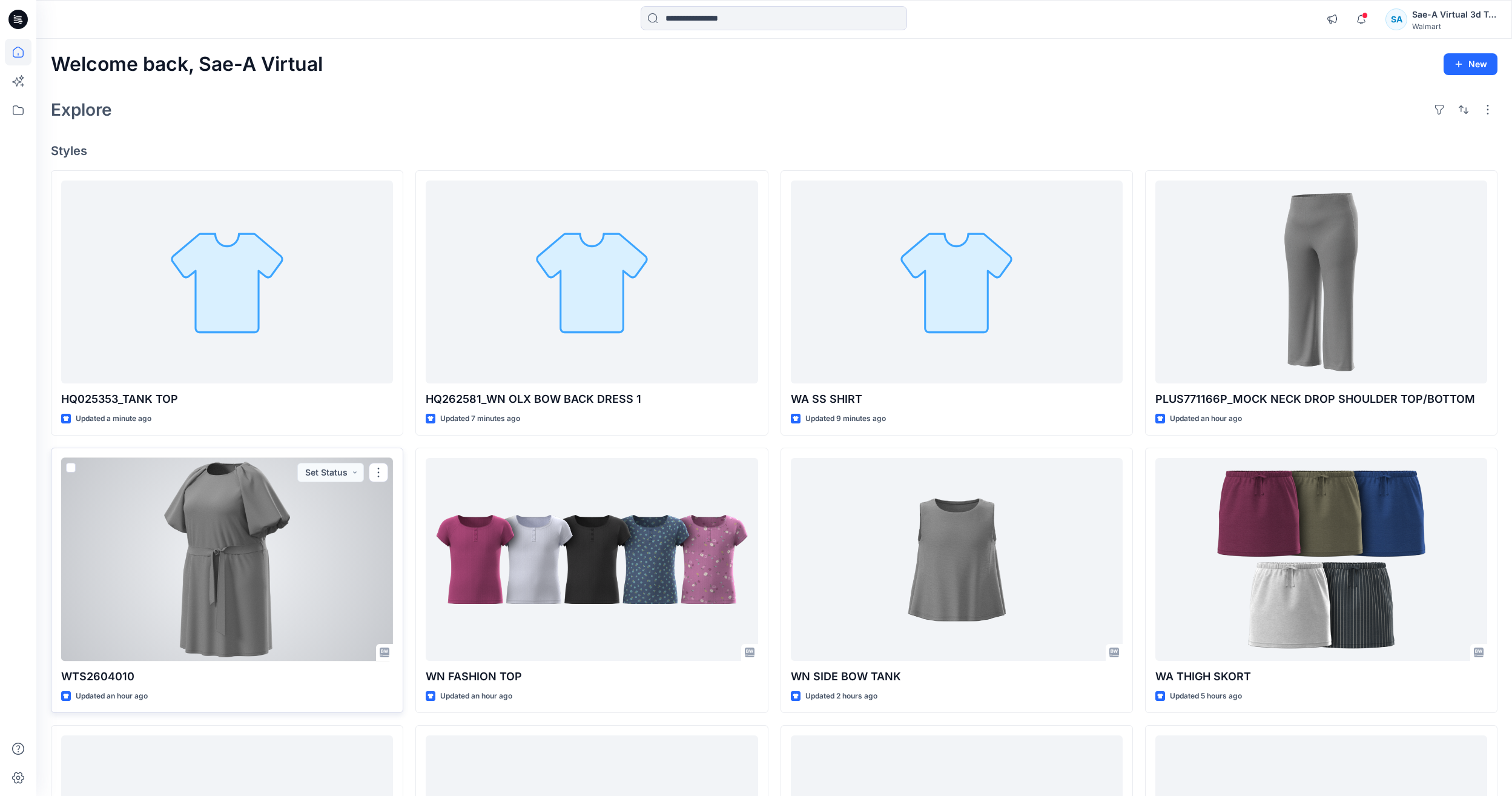
click at [169, 591] on div at bounding box center [226, 559] width 332 height 203
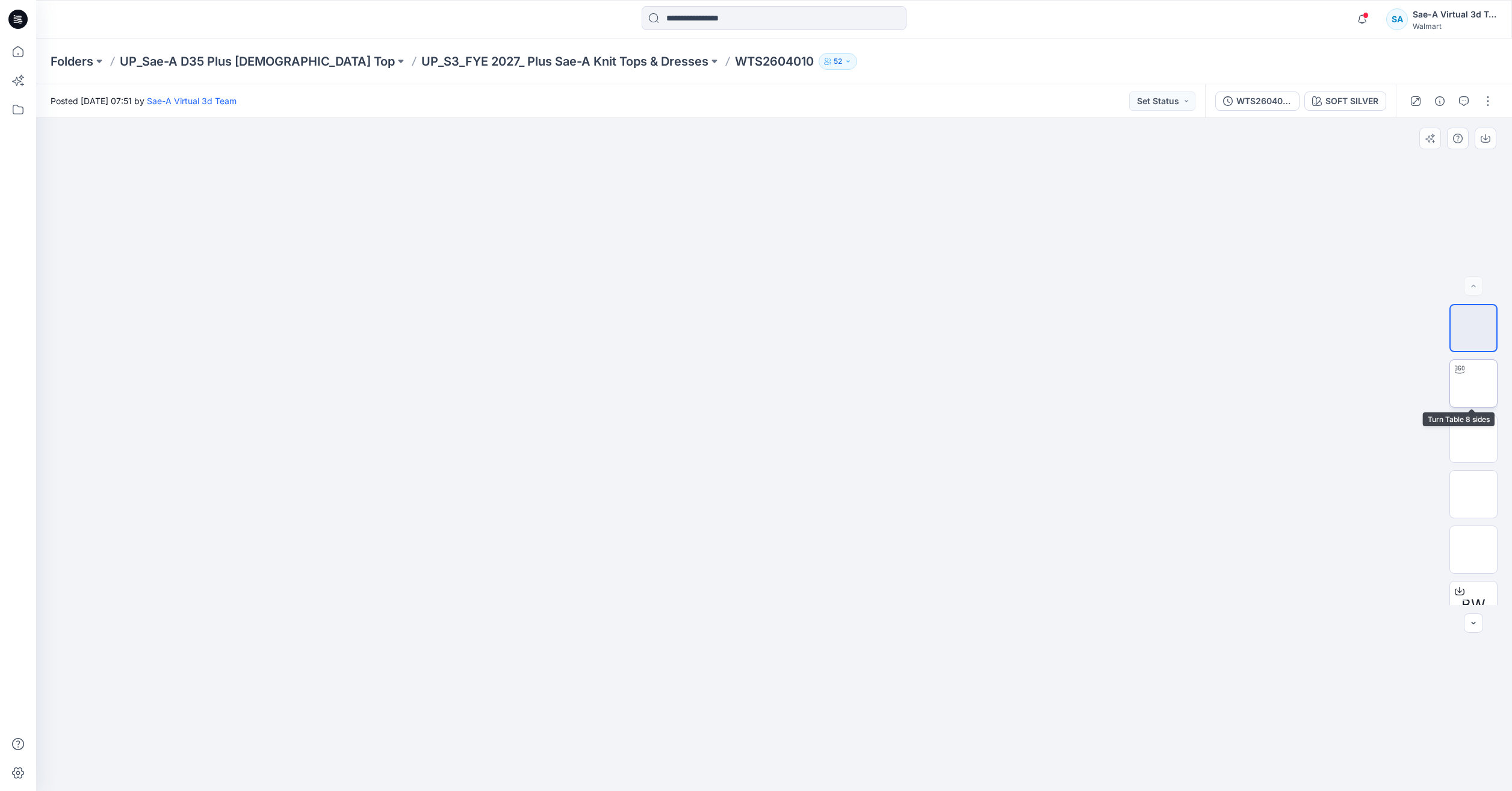
click at [1473, 383] on img at bounding box center [1473, 383] width 0 height 0
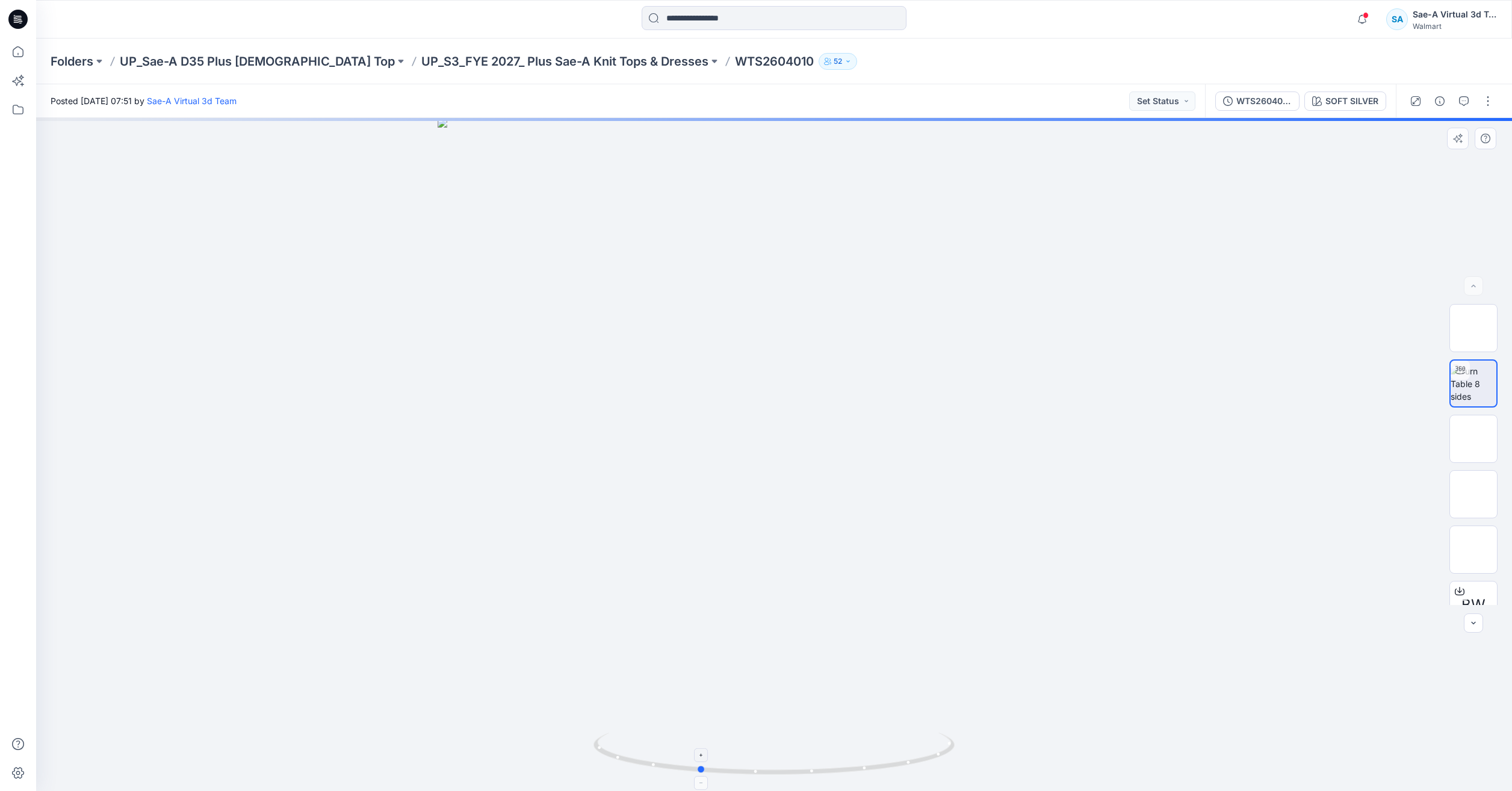
drag, startPoint x: 877, startPoint y: 767, endPoint x: 803, endPoint y: 765, distance: 74.0
click at [803, 765] on icon at bounding box center [775, 755] width 364 height 45
drag, startPoint x: 894, startPoint y: 519, endPoint x: 893, endPoint y: 528, distance: 9.1
click at [894, 519] on div at bounding box center [774, 454] width 1476 height 673
drag, startPoint x: 905, startPoint y: 773, endPoint x: 1004, endPoint y: 746, distance: 102.6
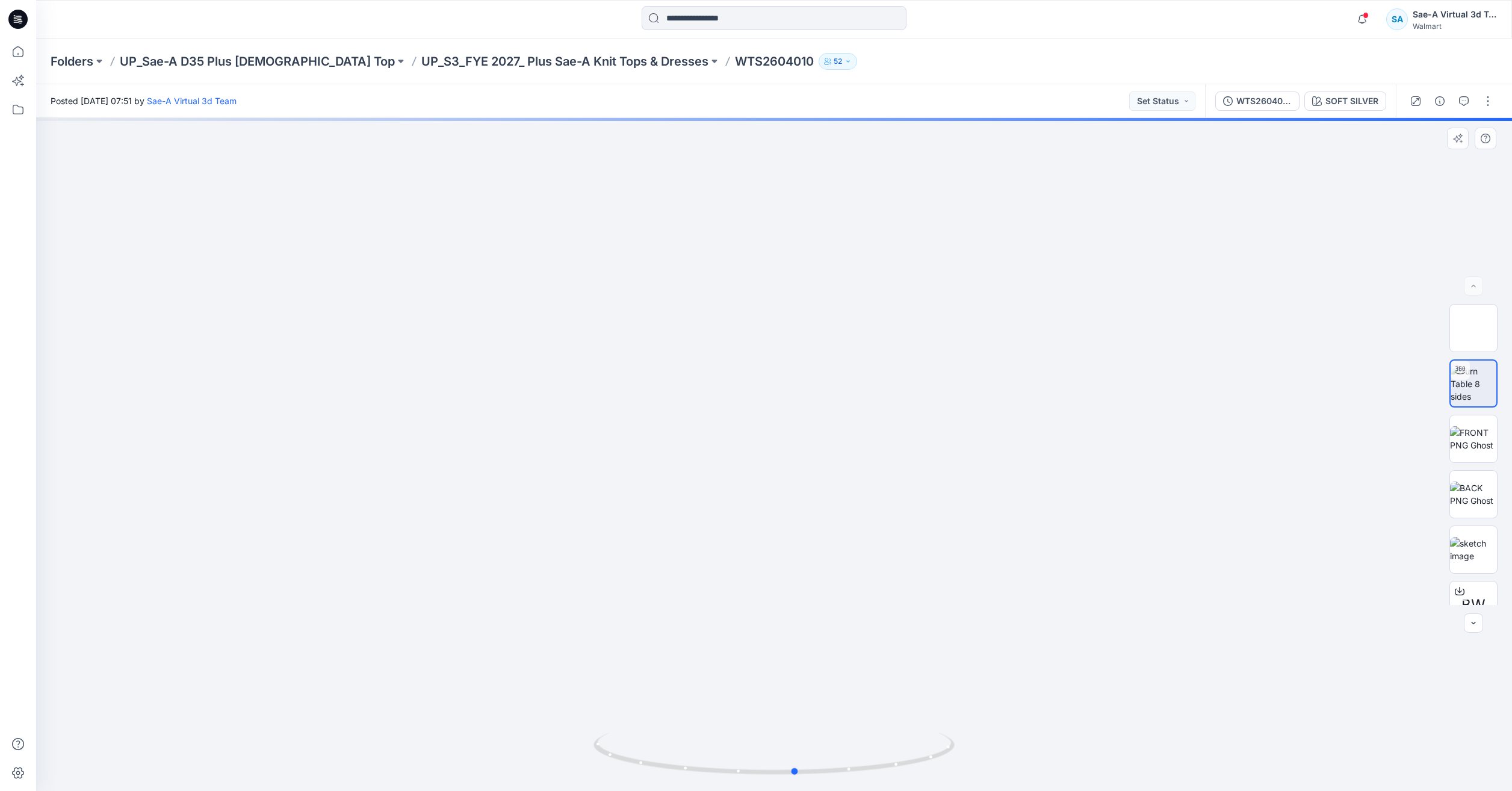
click at [1004, 746] on div at bounding box center [774, 454] width 1476 height 673
click at [1479, 537] on img at bounding box center [1473, 549] width 47 height 25
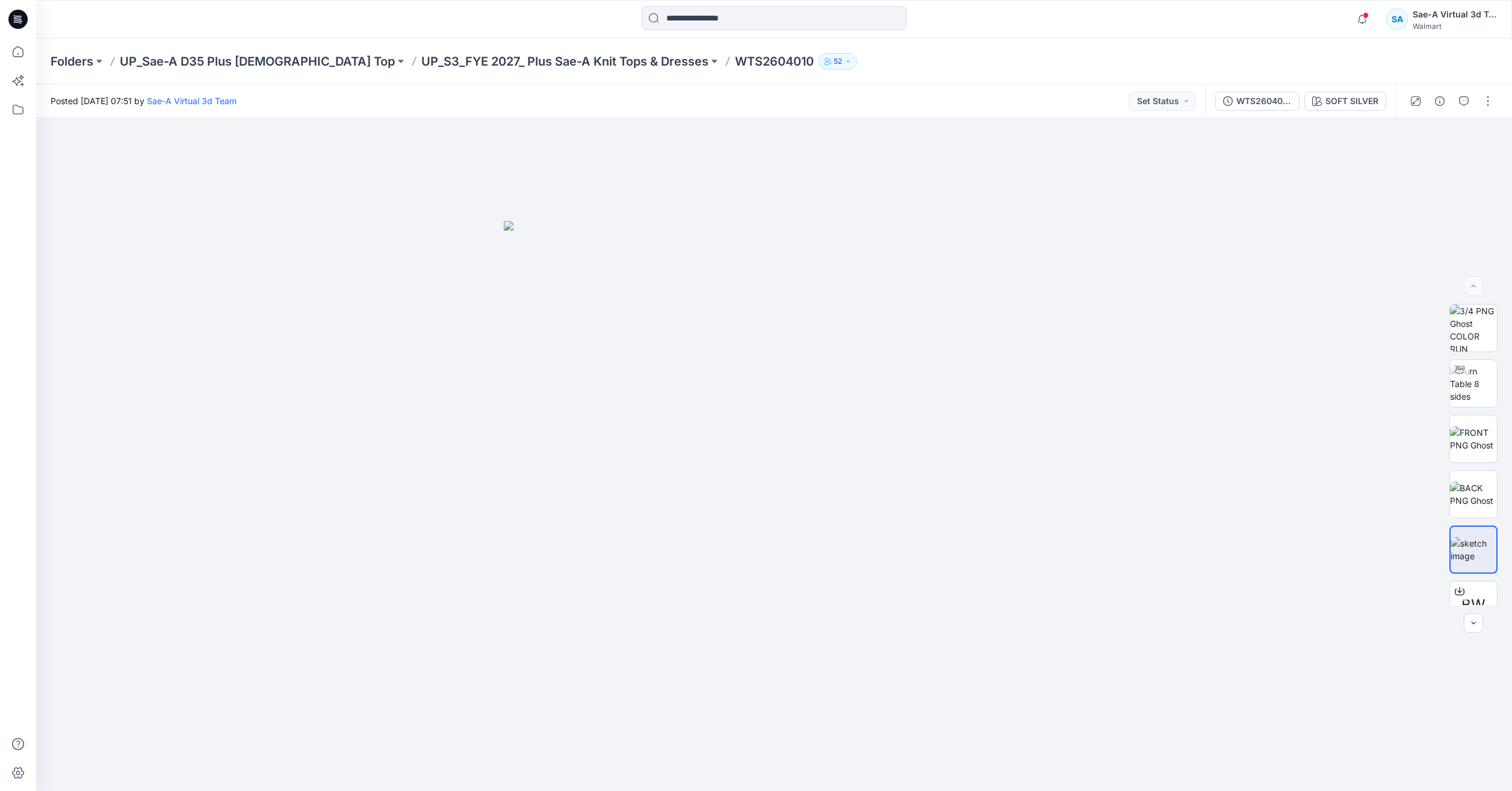
click at [530, 70] on div "Folders UP_Sae-A D35 Plus Ladies Top UP_S3_FYE 2027_ Plus Sae-A Knit Tops & Dre…" at bounding box center [774, 61] width 1476 height 46
click at [533, 60] on p "UP_S3_FYE 2027_ Plus Sae-A Knit Tops & Dresses" at bounding box center [565, 61] width 287 height 17
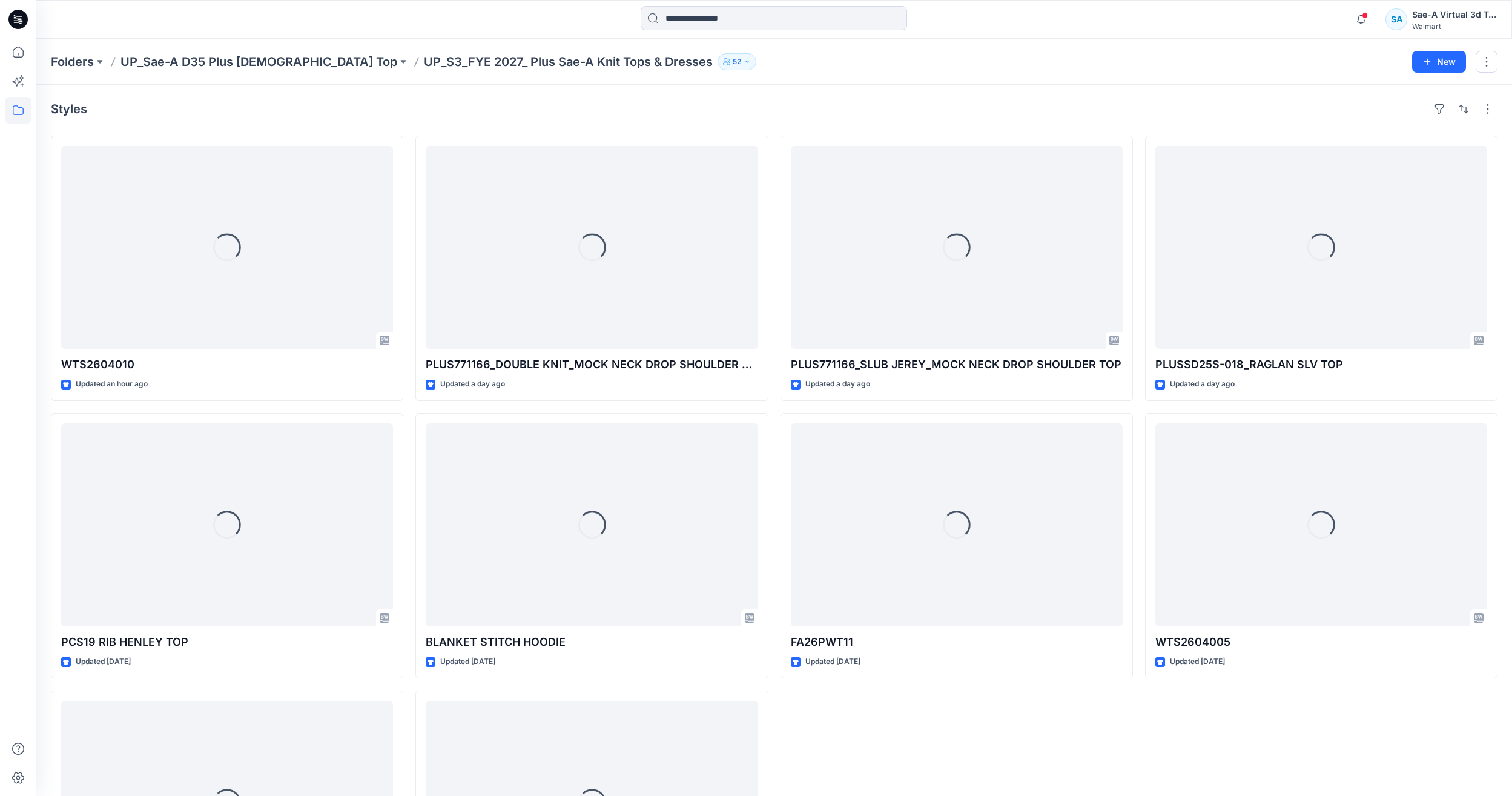
click at [1, 46] on div at bounding box center [18, 398] width 37 height 796
click at [11, 58] on icon at bounding box center [19, 52] width 27 height 27
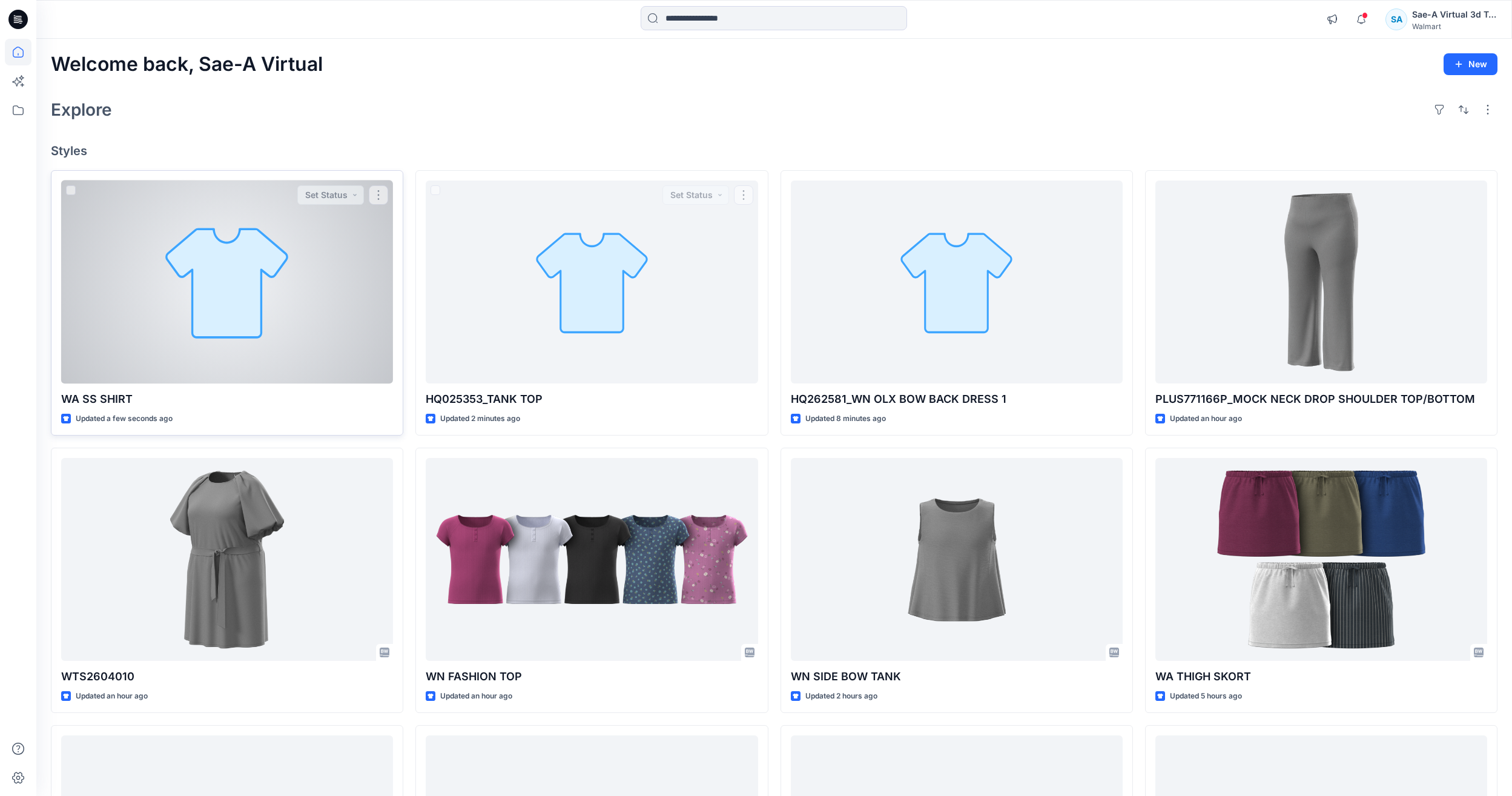
click at [119, 264] on div at bounding box center [226, 282] width 332 height 203
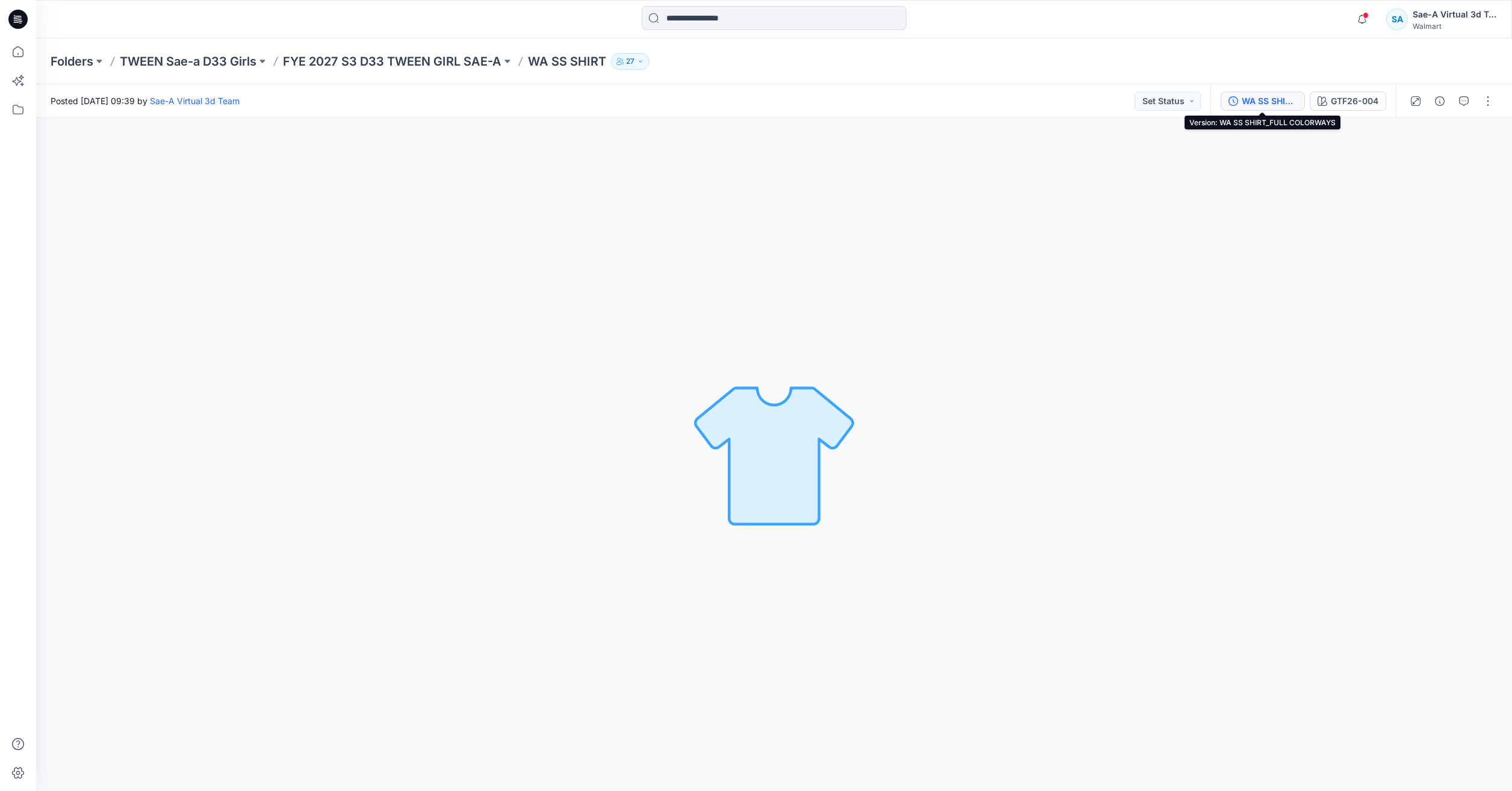
click at [1270, 109] on button "WA SS SHIRT_FULL COLORWAYS" at bounding box center [1263, 101] width 84 height 19
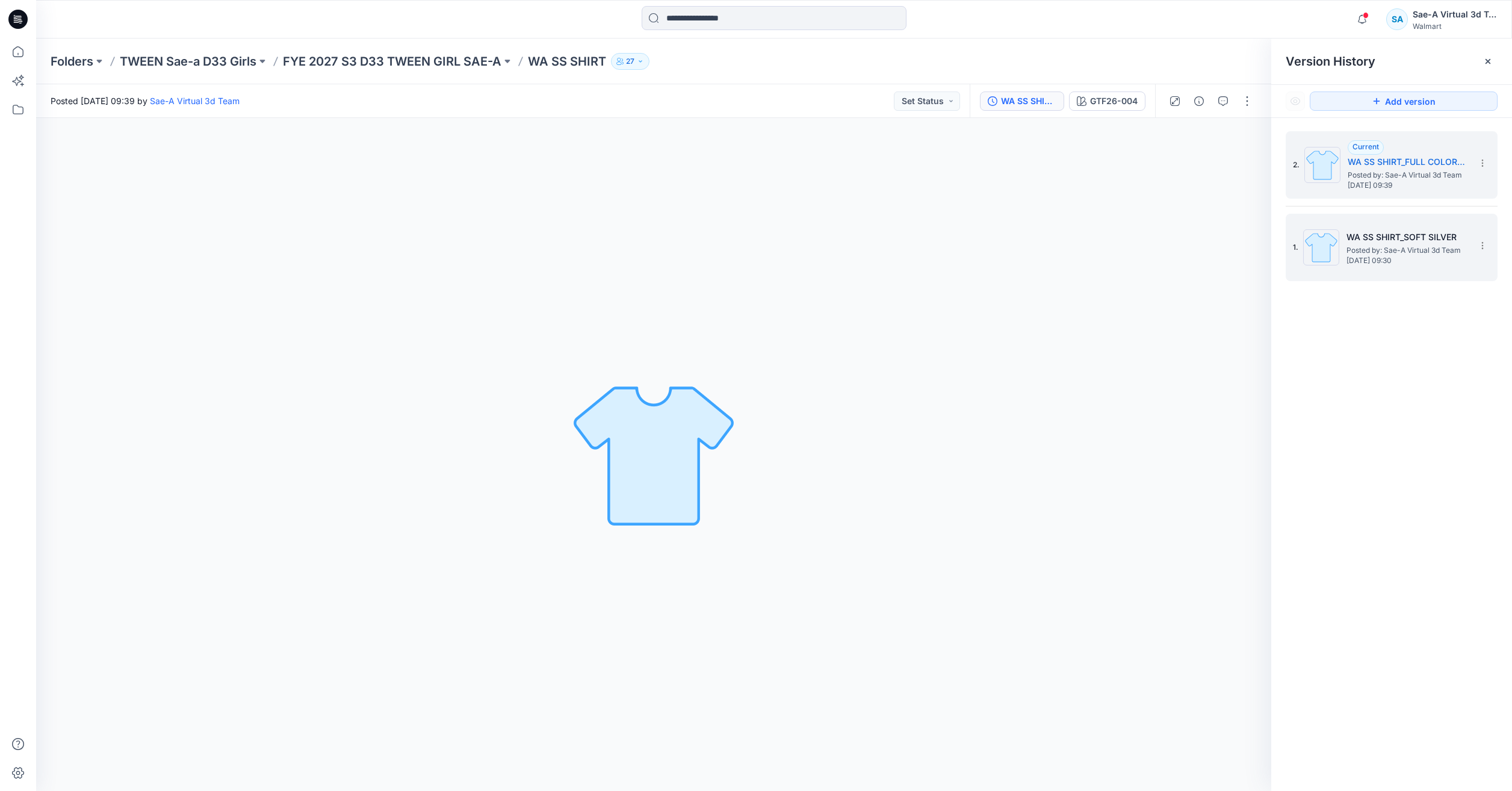
click at [1356, 247] on span "Posted by: Sae-A Virtual 3d Team" at bounding box center [1406, 250] width 120 height 12
click at [17, 54] on icon at bounding box center [18, 52] width 27 height 27
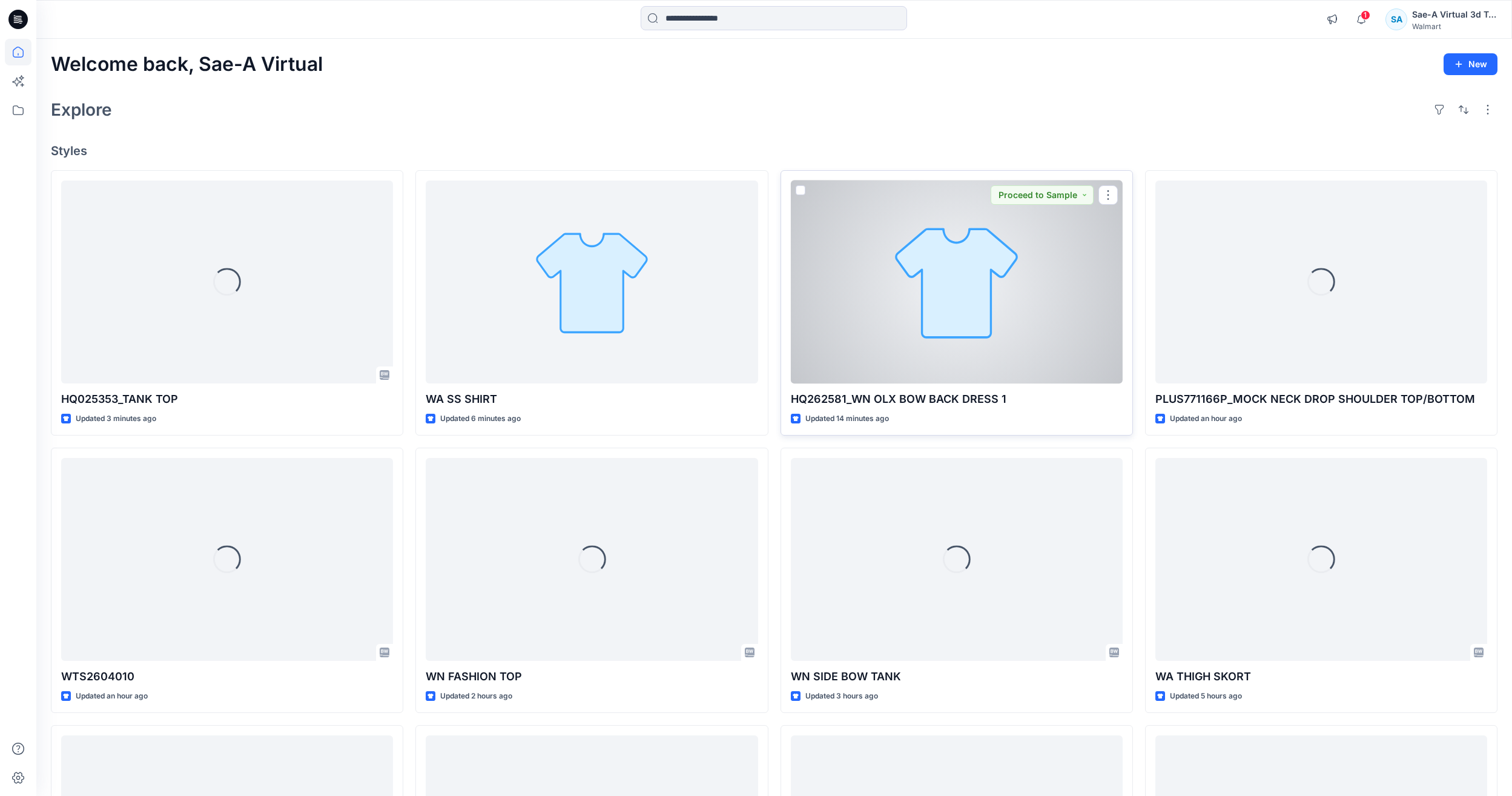
click at [987, 296] on div at bounding box center [956, 282] width 332 height 203
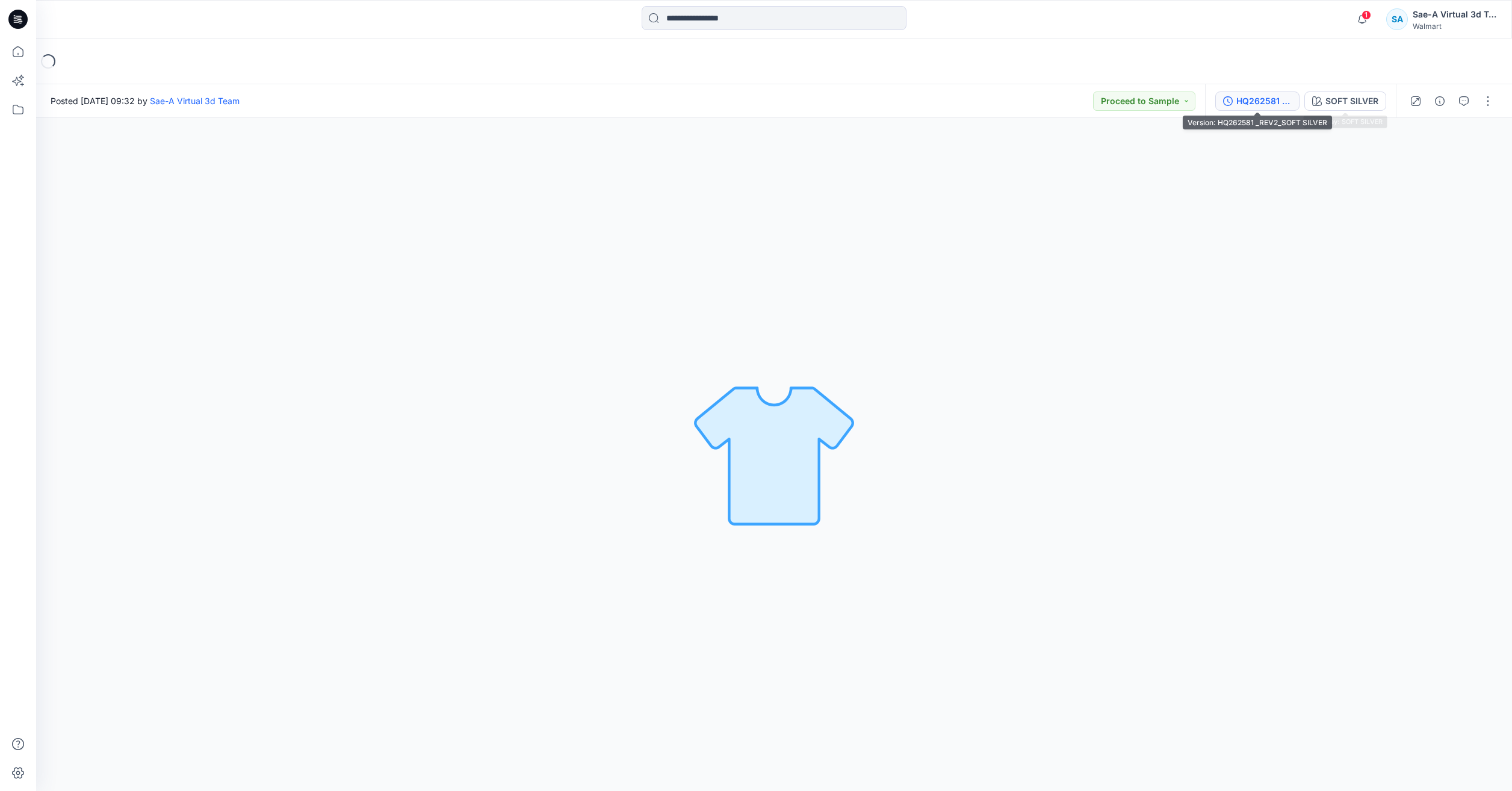
click at [1267, 104] on div "HQ262581 _REV2_SOFT SILVER" at bounding box center [1263, 101] width 55 height 13
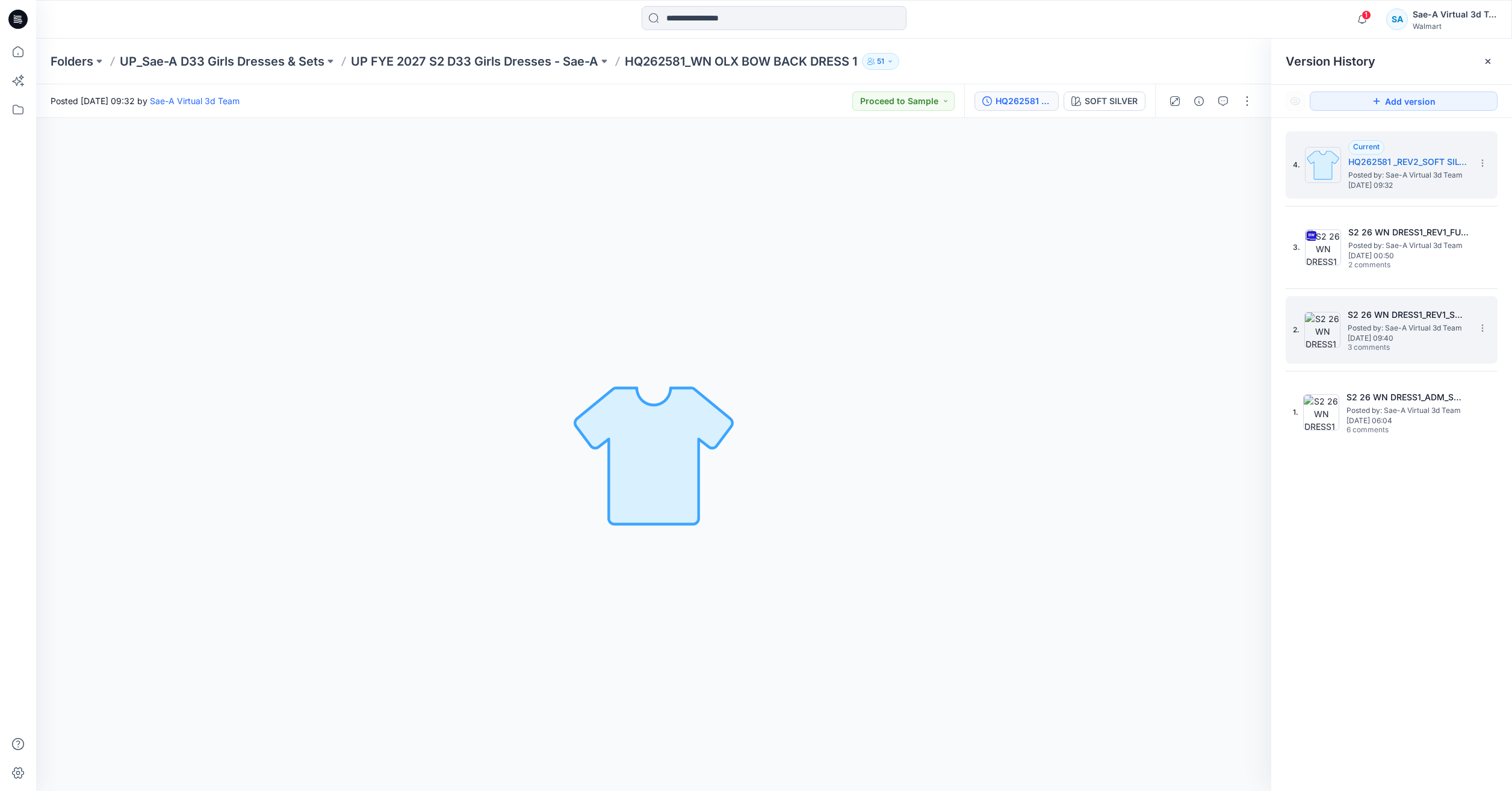
click at [1397, 354] on div "2. S2 26 WN DRESS1_REV1_SOFT SILVER Posted by: Sae-A Virtual 3d Team Monday, Ju…" at bounding box center [1383, 330] width 180 height 58
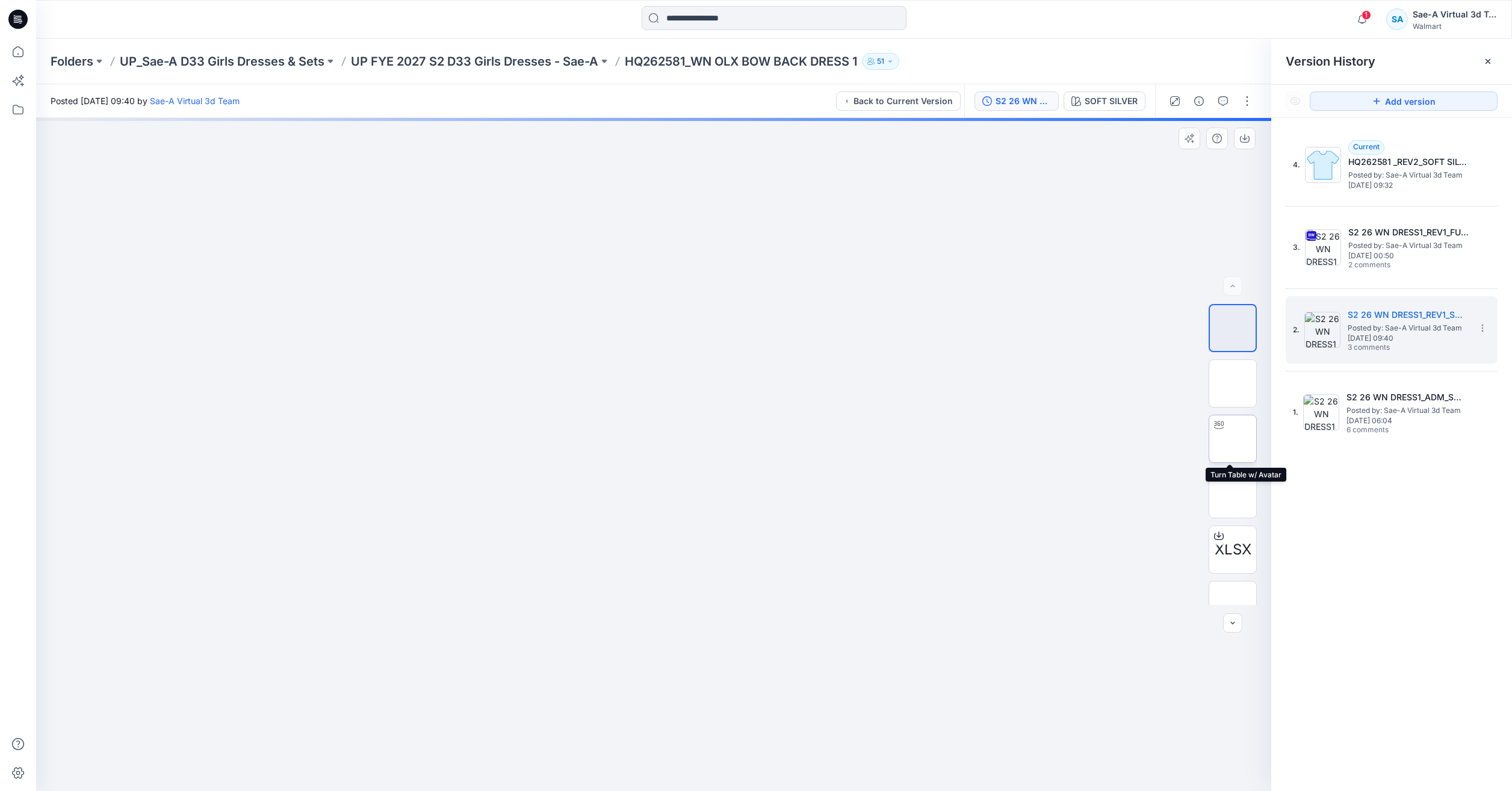
click at [1233, 439] on img at bounding box center [1233, 439] width 0 height 0
drag, startPoint x: 814, startPoint y: 769, endPoint x: 699, endPoint y: 766, distance: 115.0
click at [699, 766] on icon at bounding box center [655, 755] width 364 height 45
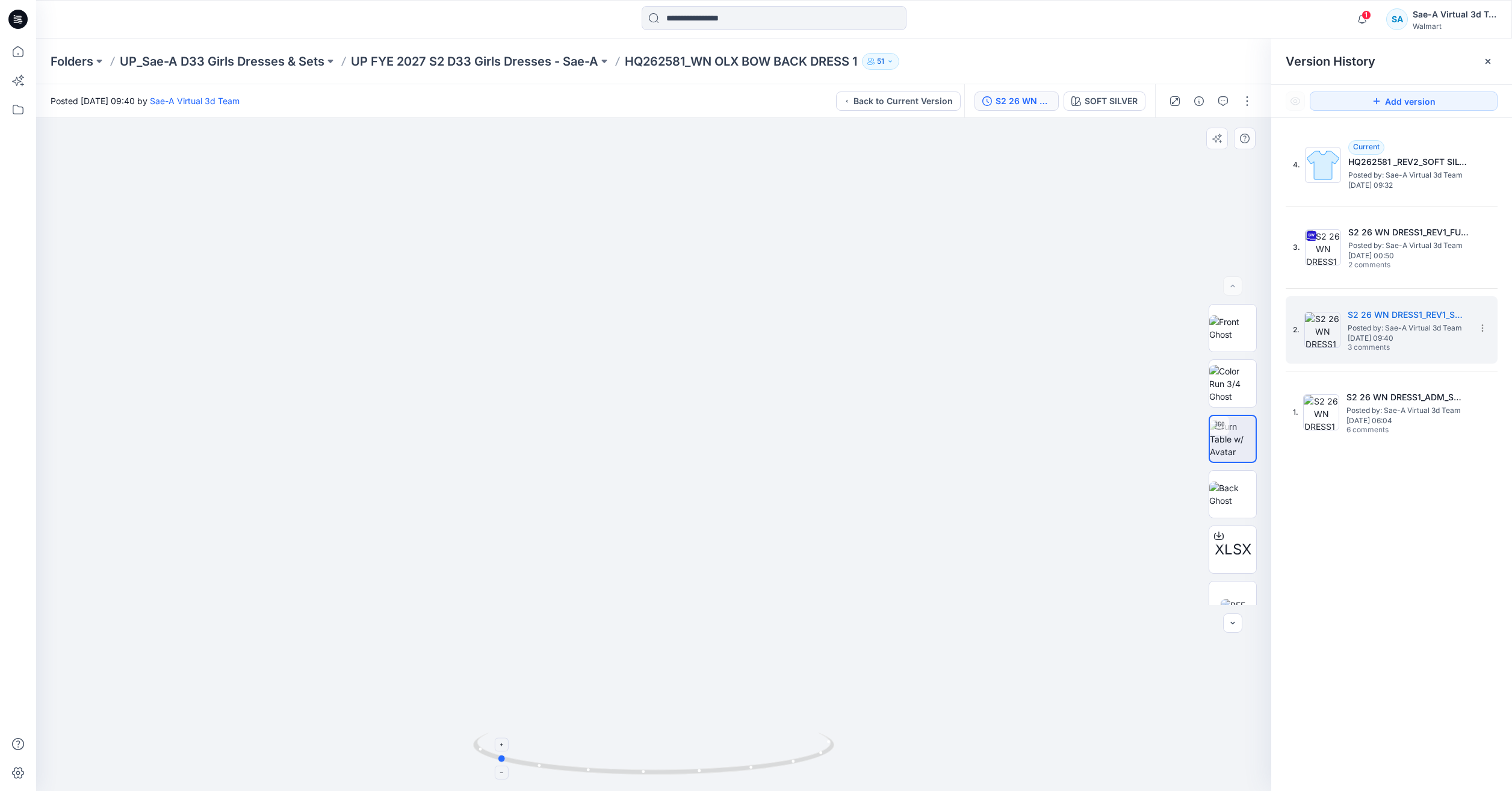
drag, startPoint x: 781, startPoint y: 760, endPoint x: 747, endPoint y: 752, distance: 34.9
click at [747, 758] on icon at bounding box center [655, 755] width 364 height 45
click at [13, 52] on icon at bounding box center [18, 52] width 11 height 11
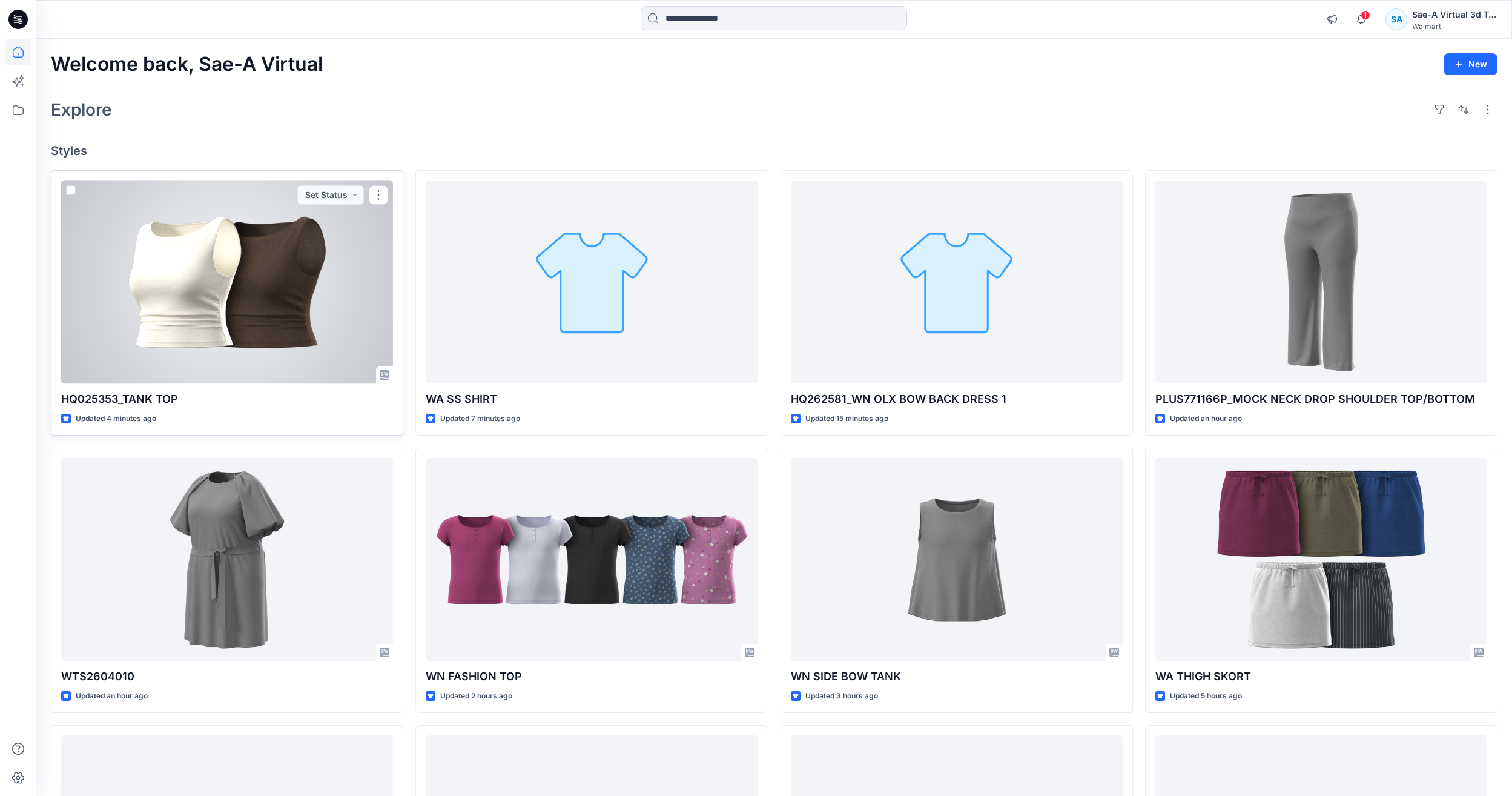
click at [216, 314] on div at bounding box center [226, 282] width 332 height 203
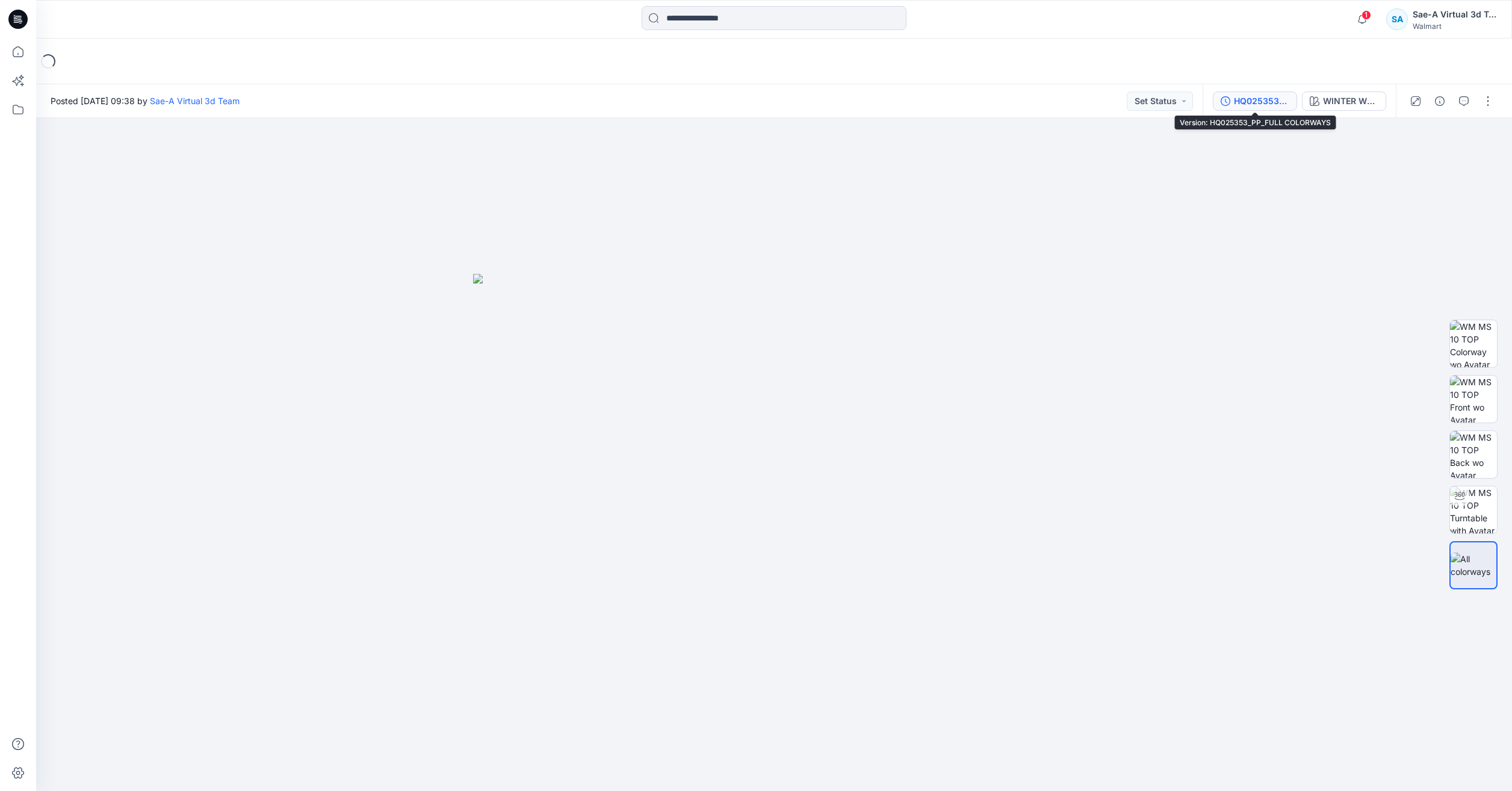
click at [1251, 106] on div "HQ025353_PP_FULL COLORWAYS" at bounding box center [1261, 101] width 55 height 13
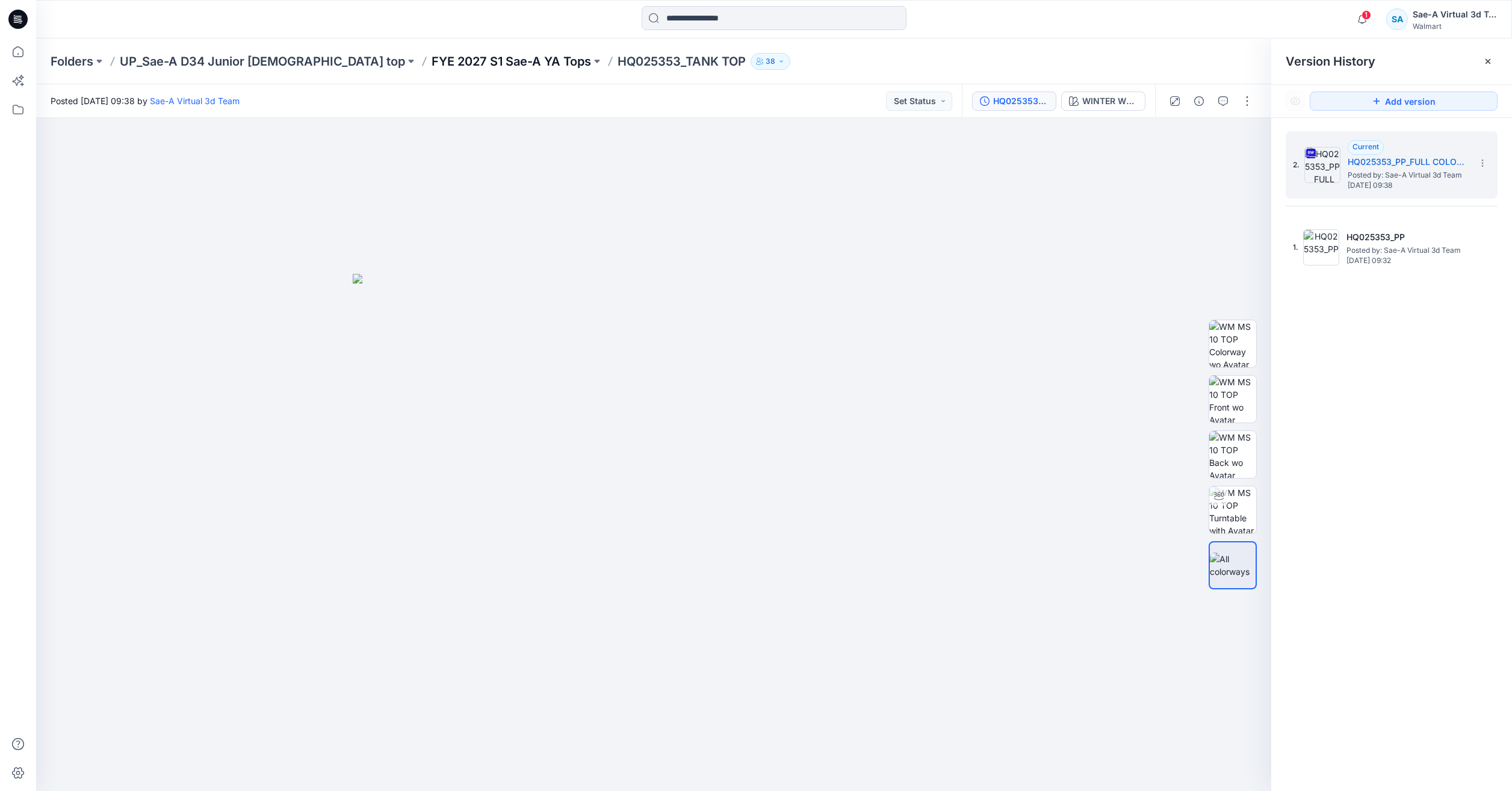
click at [432, 60] on p "FYE 2027 S1 Sae-A YA Tops" at bounding box center [511, 61] width 159 height 17
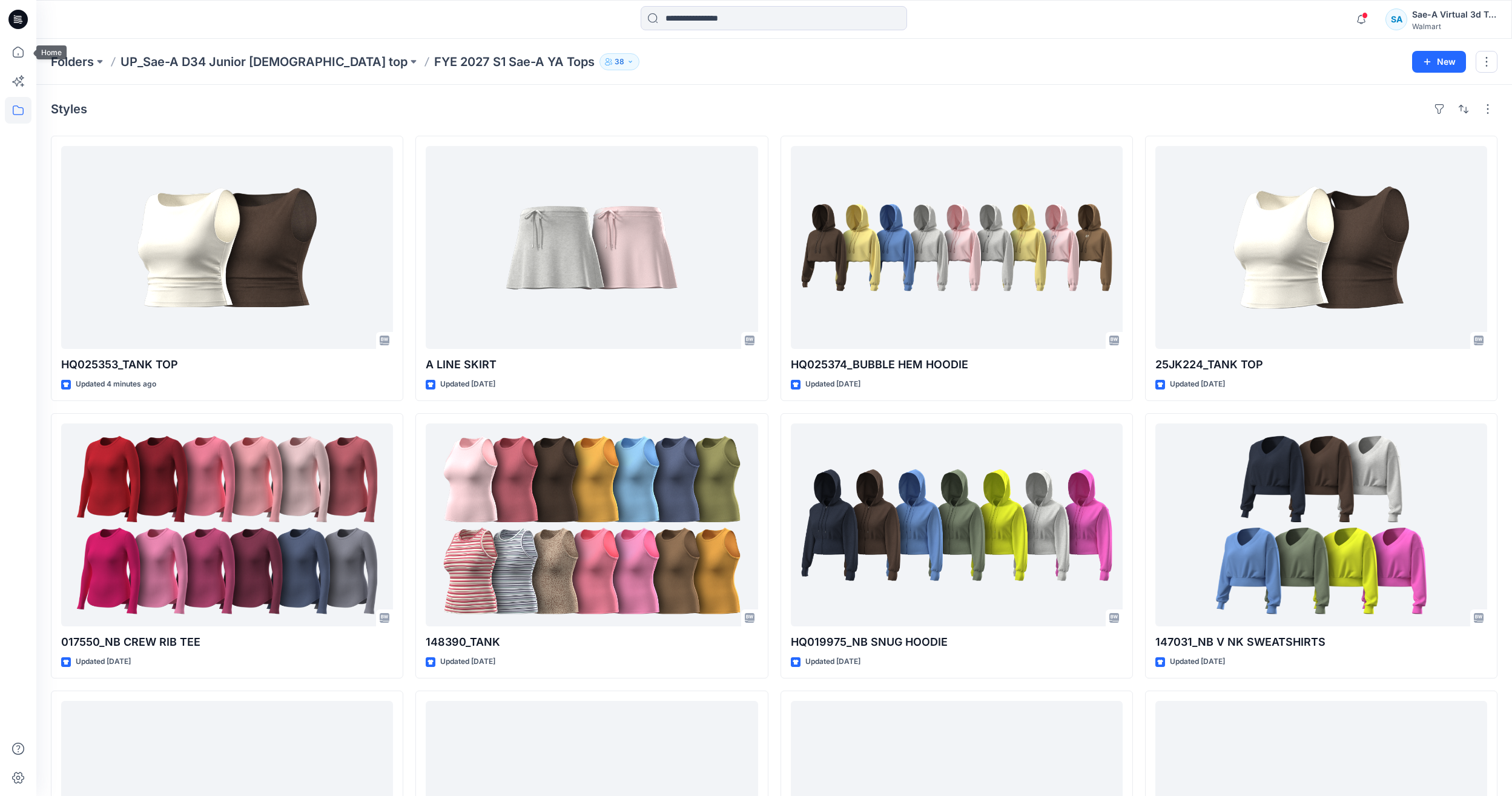
drag, startPoint x: 13, startPoint y: 55, endPoint x: 35, endPoint y: 49, distance: 22.8
click at [13, 55] on icon at bounding box center [19, 52] width 27 height 27
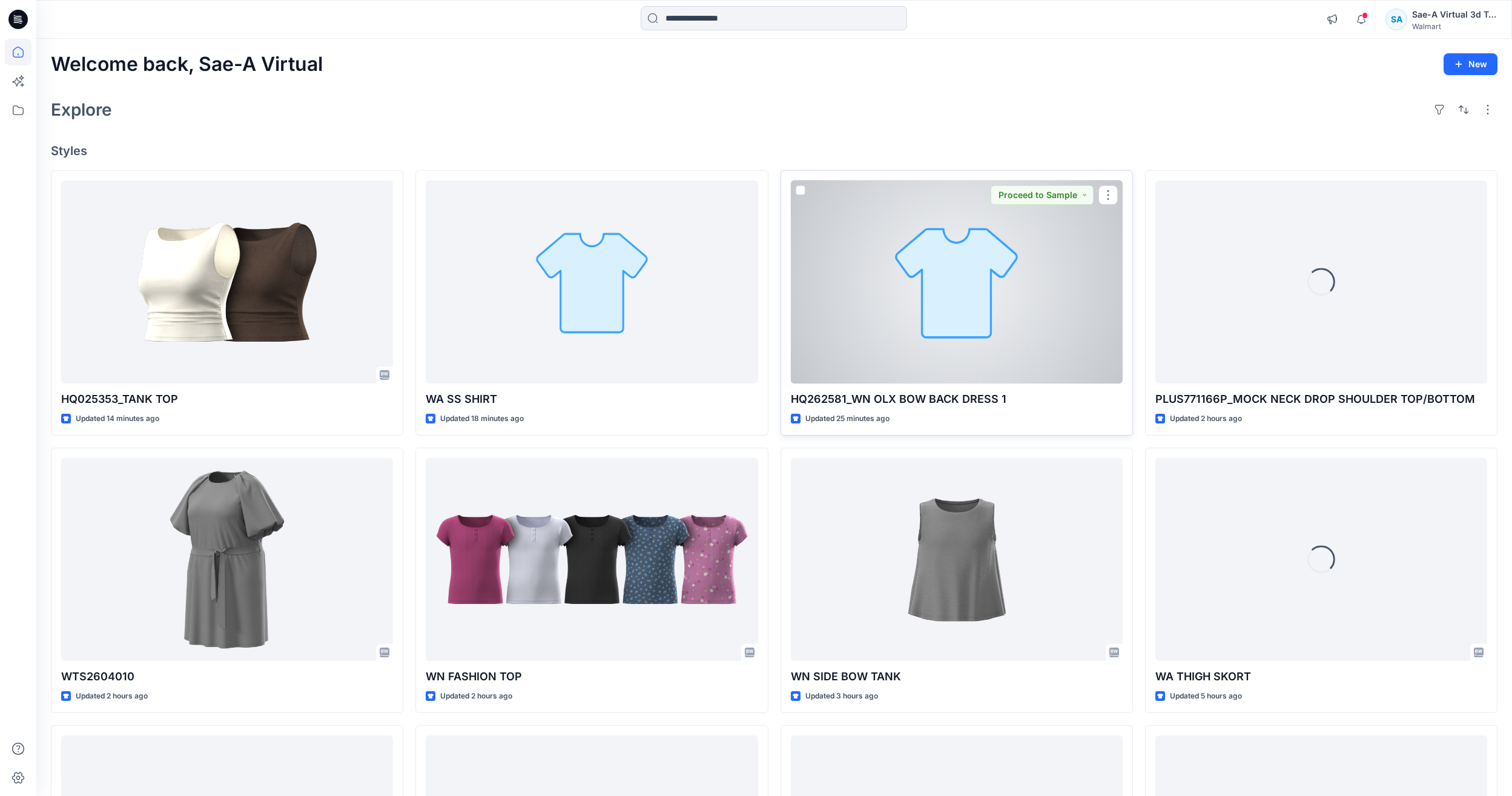
click at [966, 345] on div at bounding box center [956, 282] width 332 height 203
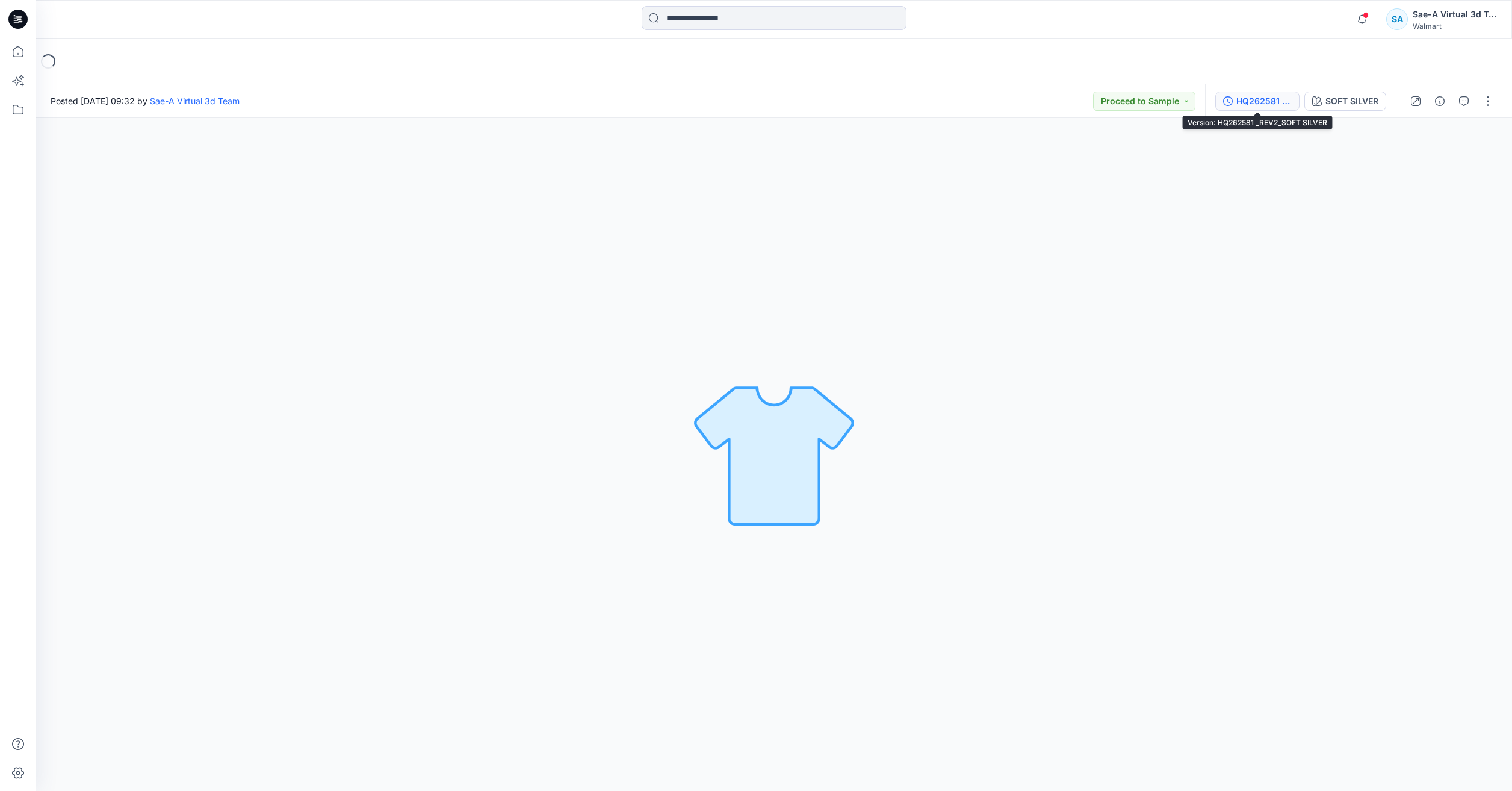
click at [1253, 99] on div "HQ262581 _REV2_SOFT SILVER" at bounding box center [1263, 101] width 55 height 13
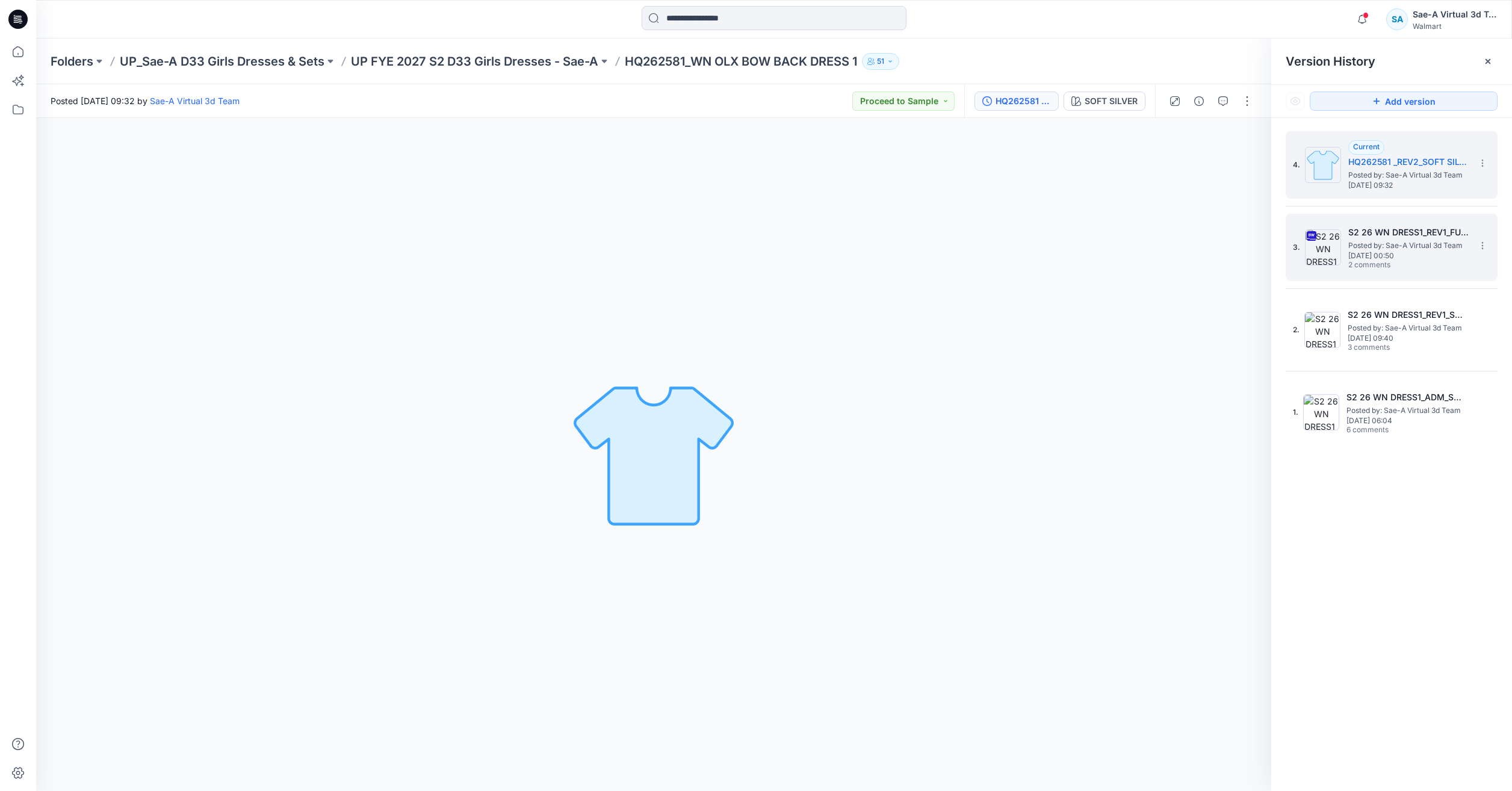
click at [1399, 272] on div "3. S2 26 WN DRESS1_REV1_FULL COLORWAYS Posted by: Sae-A Virtual 3d Team Wednesd…" at bounding box center [1383, 247] width 180 height 58
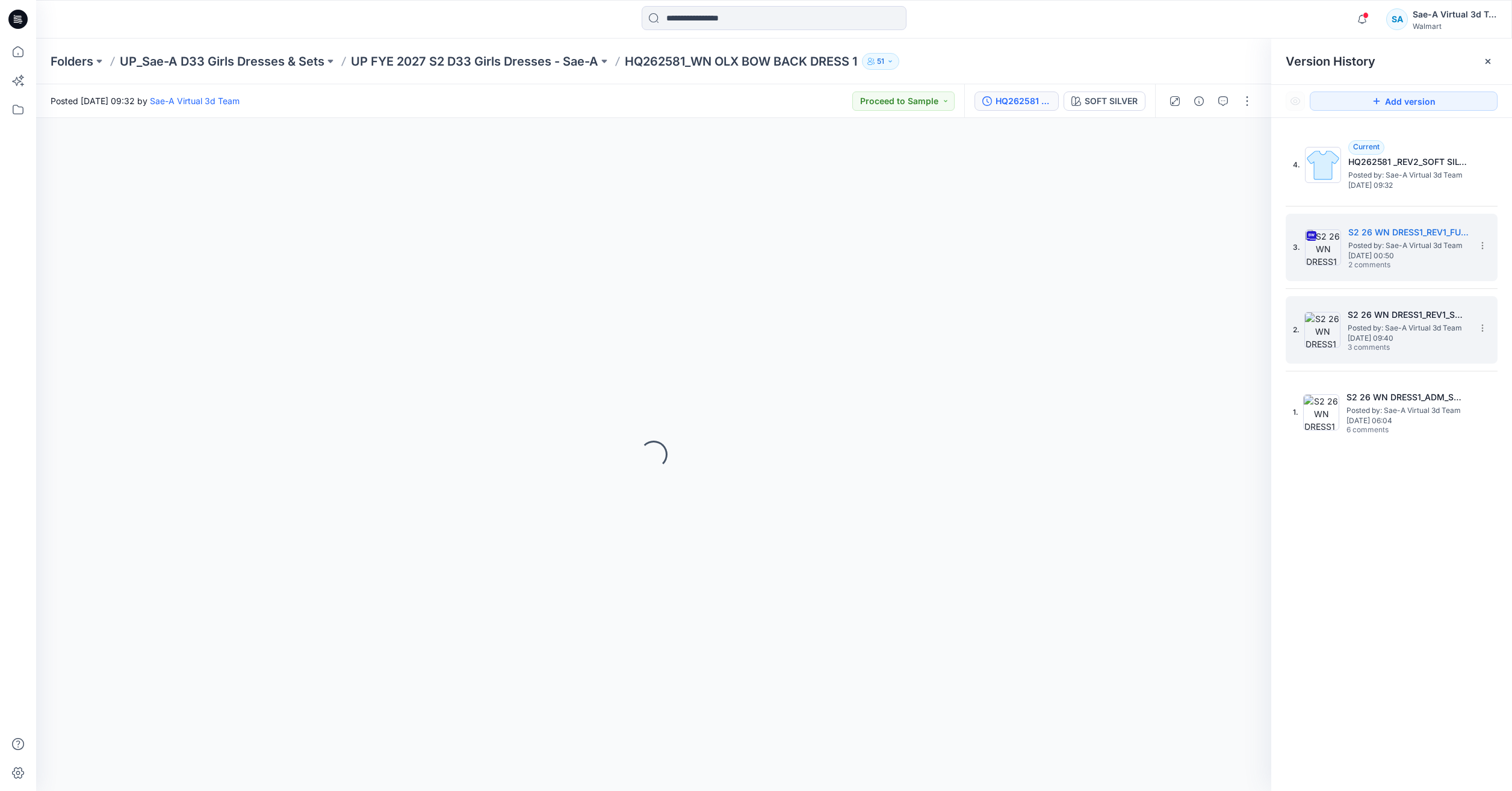
click at [1386, 324] on span "Posted by: Sae-A Virtual 3d Team" at bounding box center [1407, 328] width 120 height 12
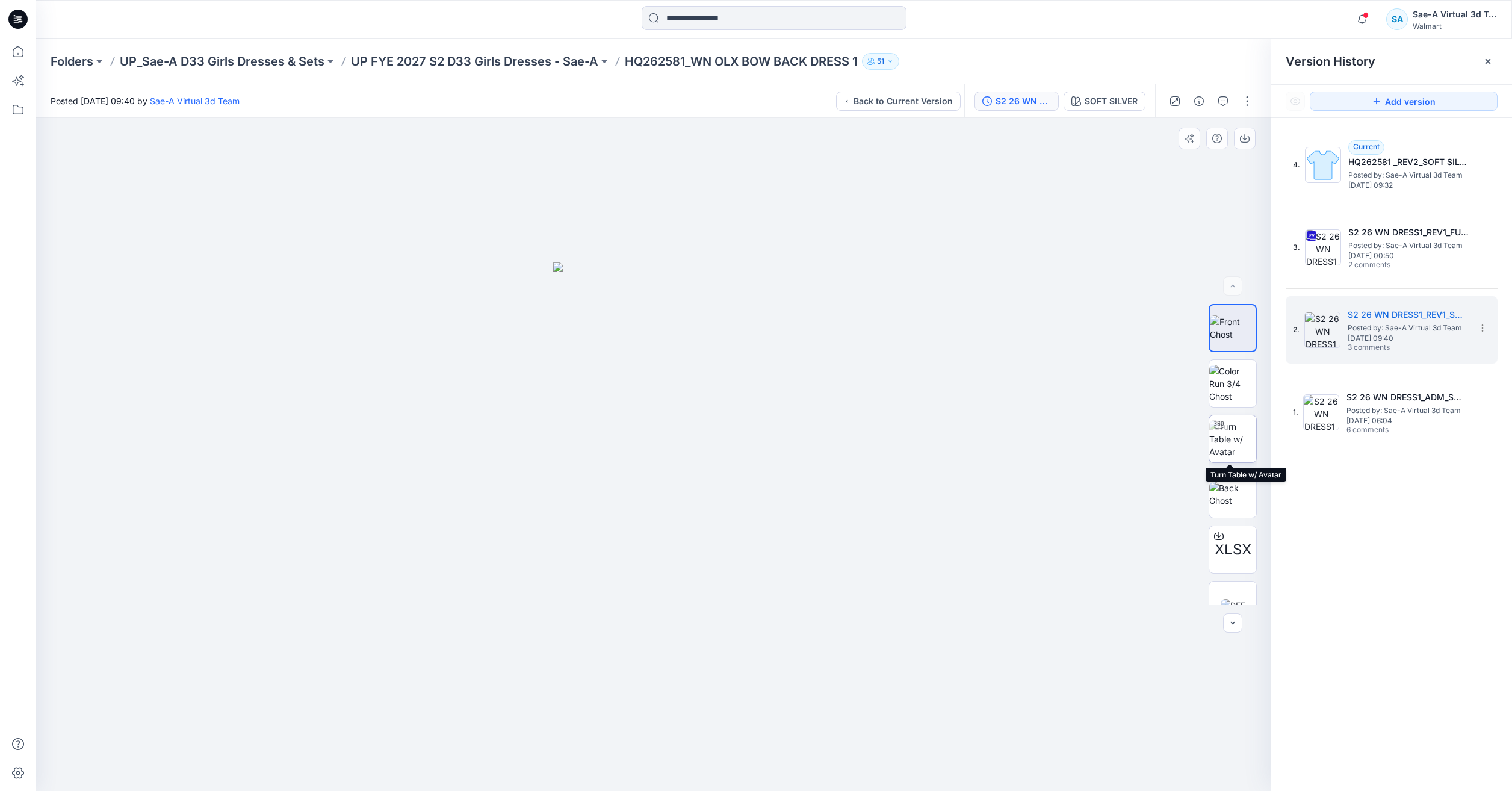
click at [1232, 441] on img at bounding box center [1233, 439] width 47 height 38
drag, startPoint x: 732, startPoint y: 767, endPoint x: 643, endPoint y: 762, distance: 89.1
click at [643, 762] on icon at bounding box center [655, 755] width 364 height 45
drag, startPoint x: 778, startPoint y: 766, endPoint x: 976, endPoint y: 758, distance: 198.2
click at [976, 758] on div at bounding box center [653, 454] width 1235 height 673
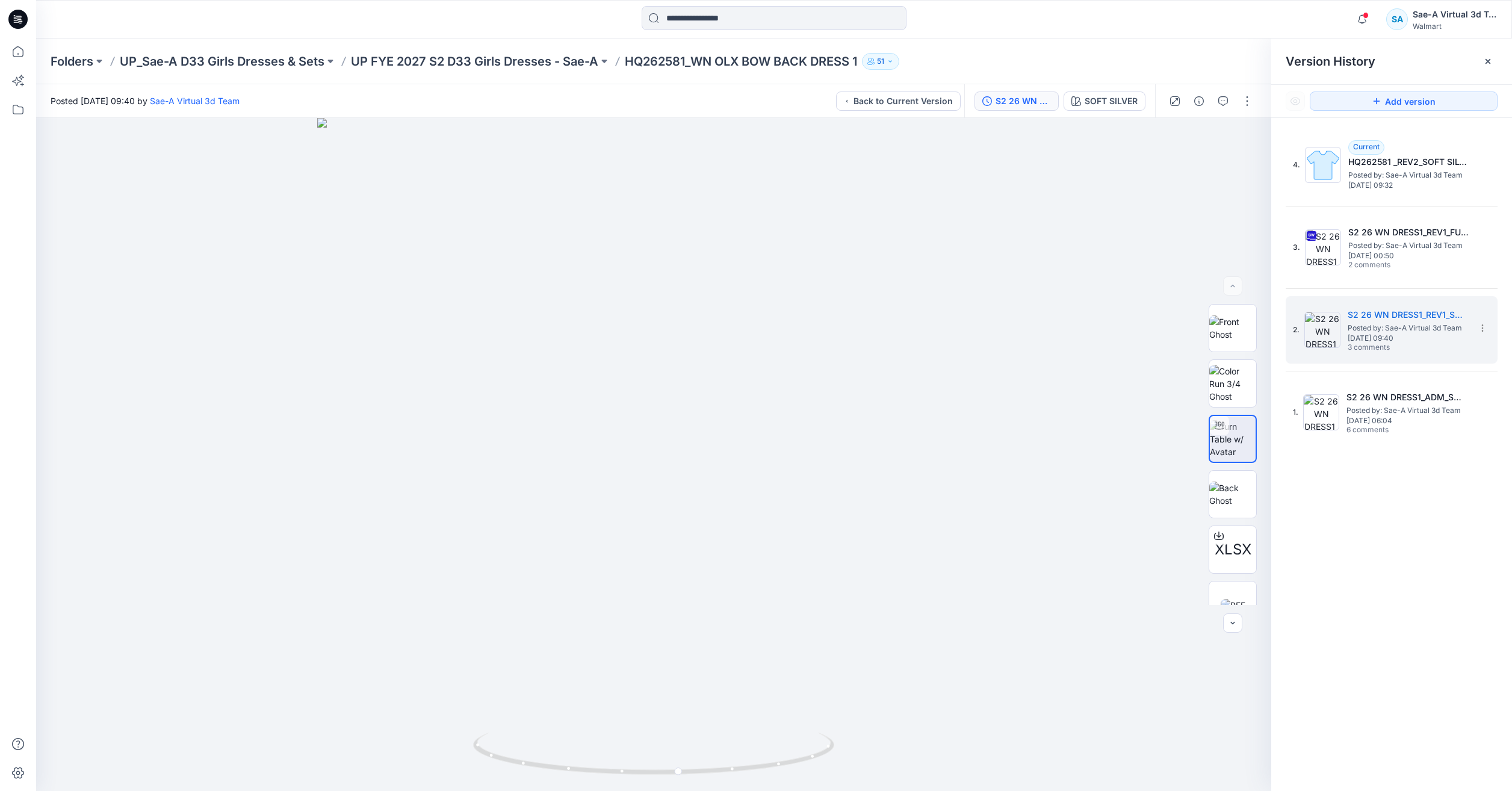
click at [1323, 203] on div "4. Current HQ262581 _REV2_SOFT SILVER Posted by: Sae-A Virtual 3d Team Thursday…" at bounding box center [1392, 289] width 212 height 315
click at [1361, 185] on span "[DATE] 09:32" at bounding box center [1408, 185] width 120 height 8
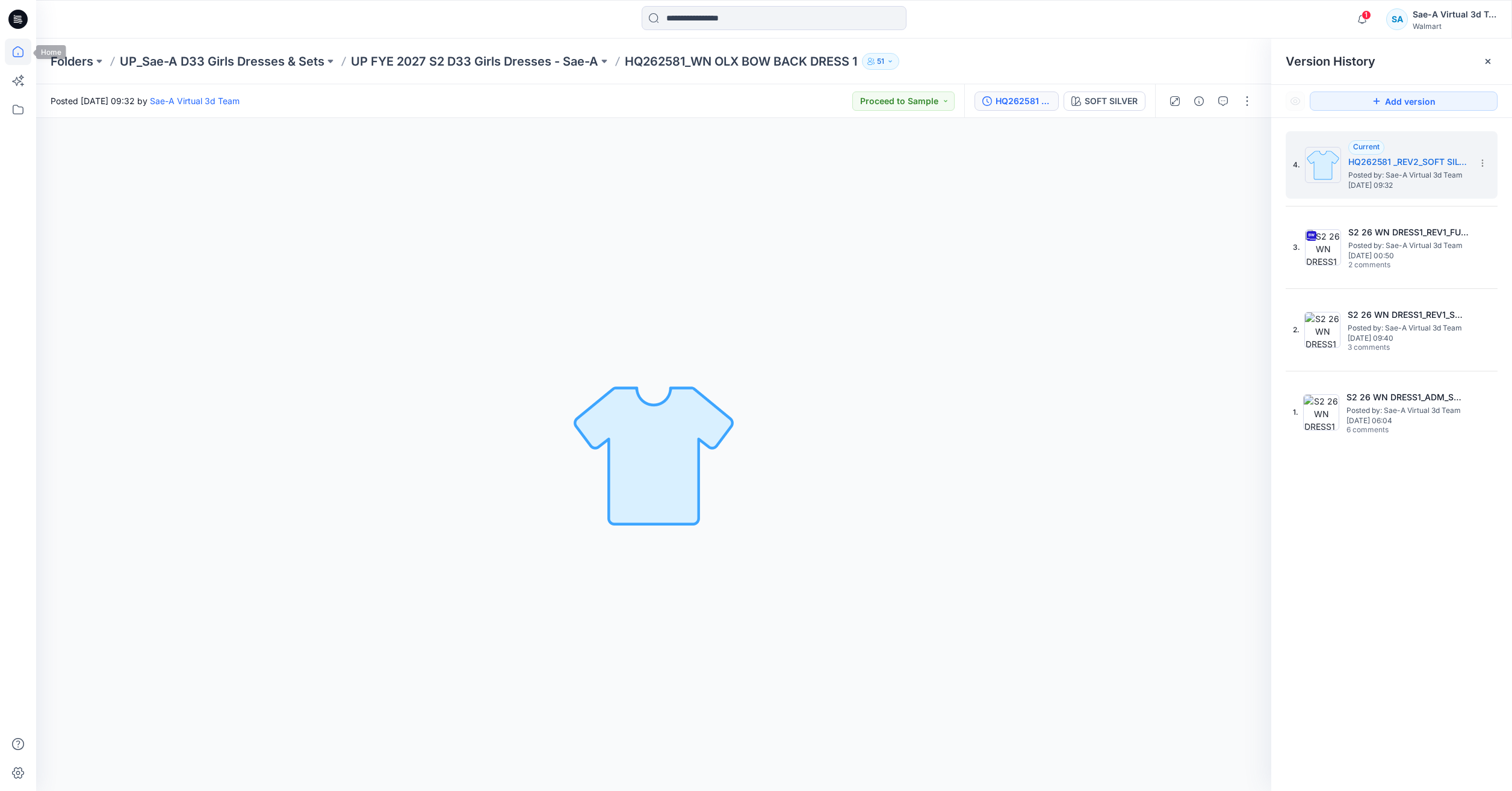
click at [29, 56] on icon at bounding box center [18, 52] width 27 height 27
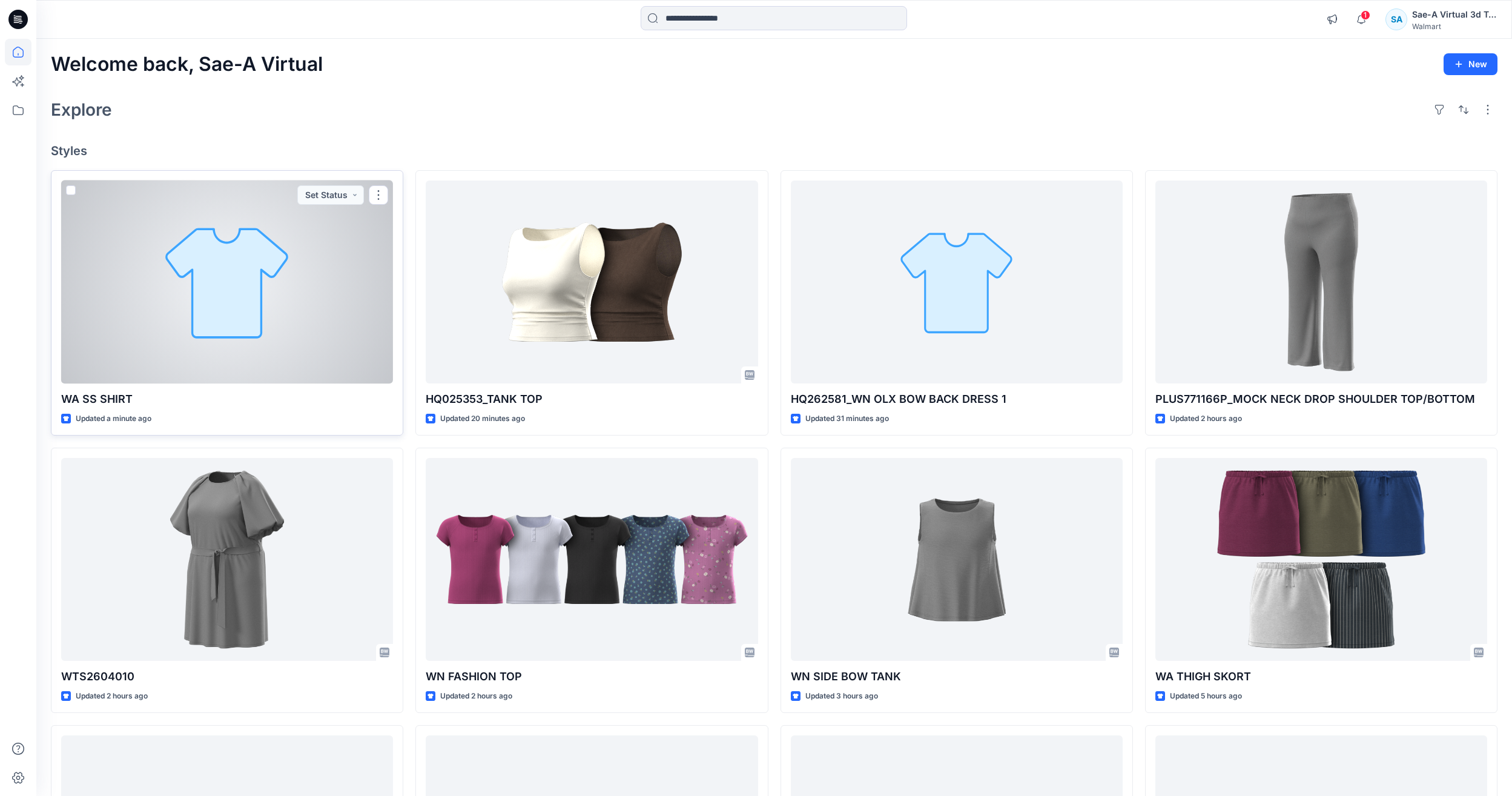
click at [239, 362] on div at bounding box center [226, 282] width 332 height 203
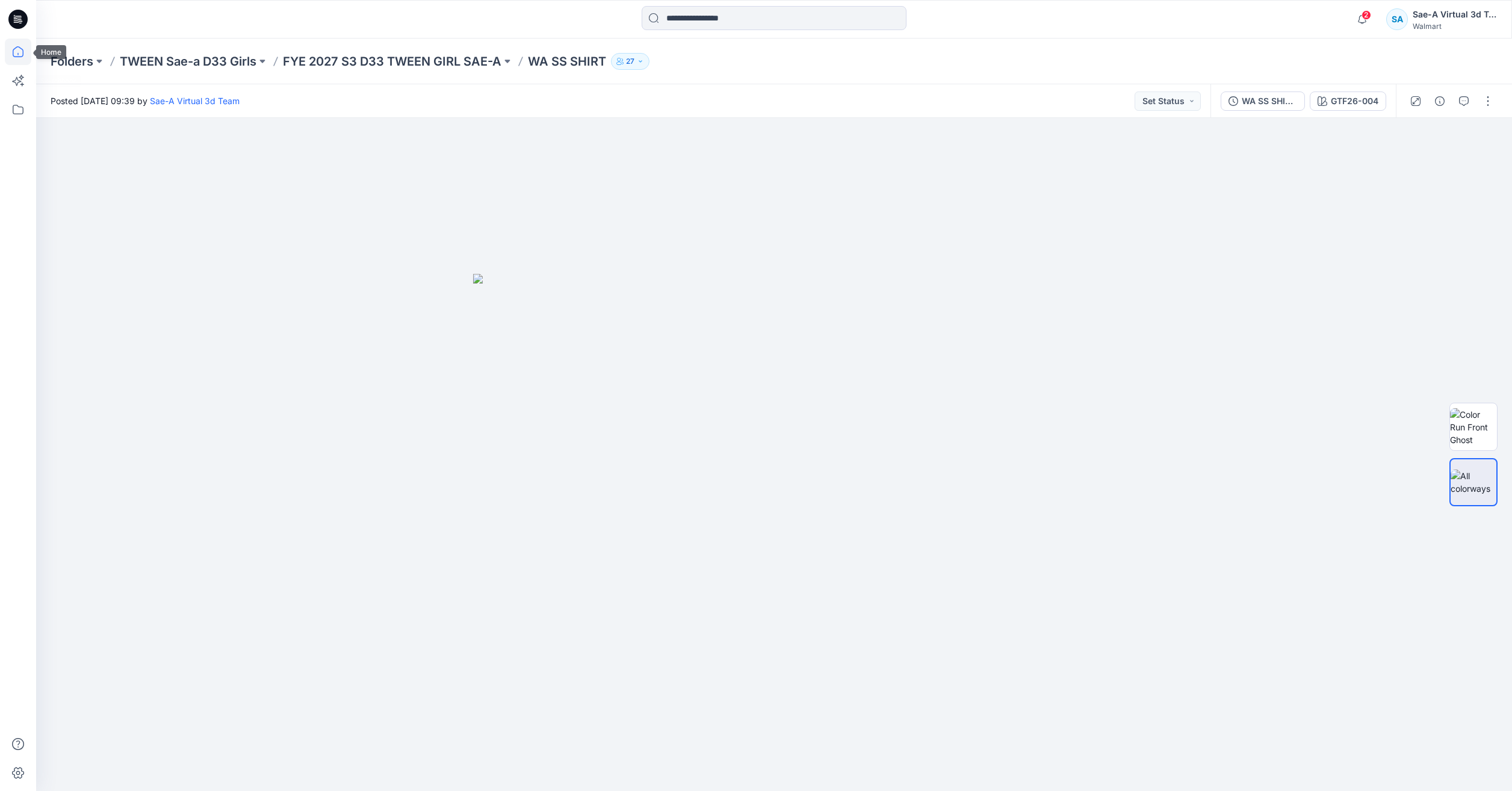
click at [18, 57] on icon at bounding box center [18, 52] width 11 height 11
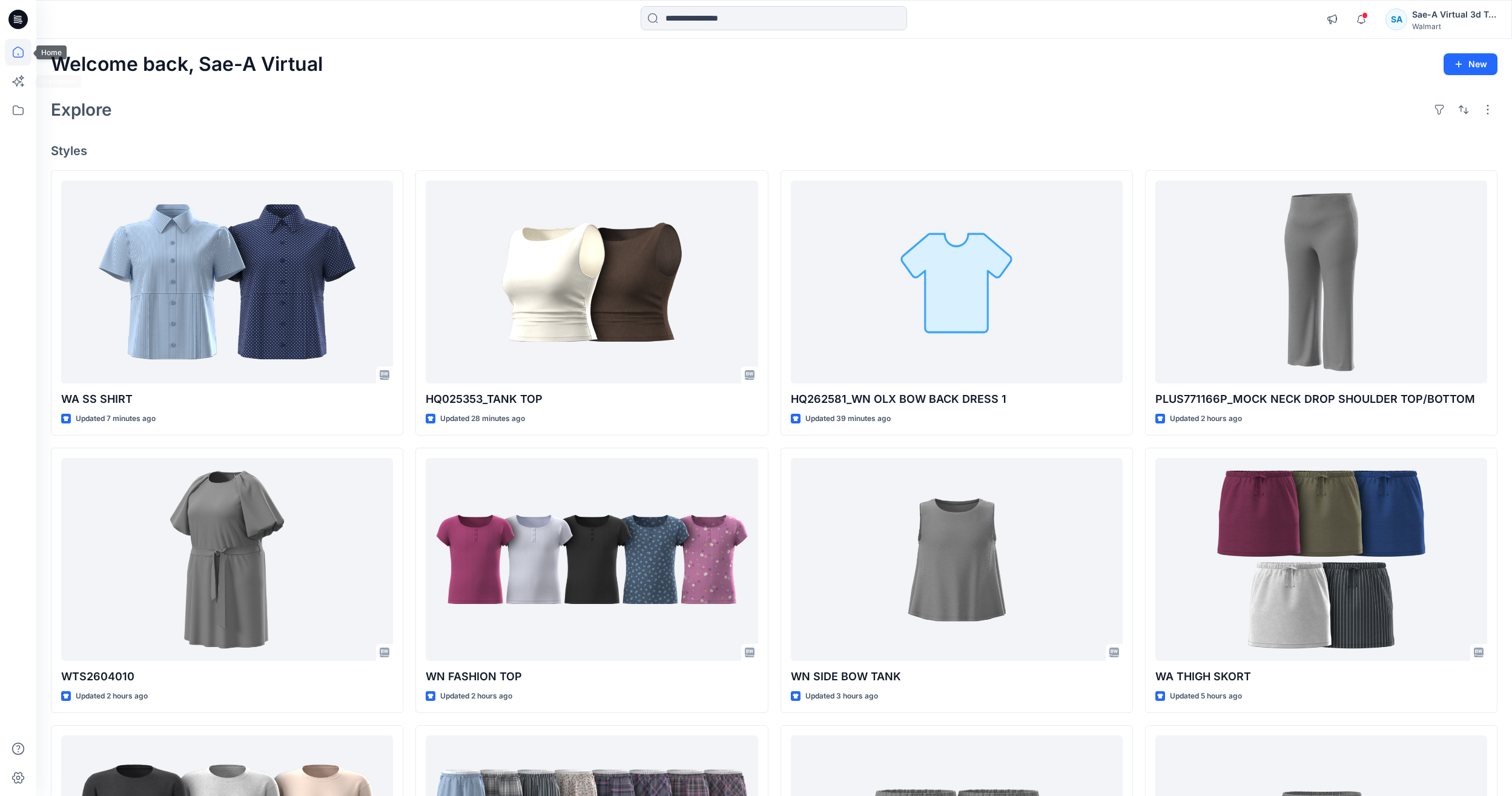
click at [15, 60] on icon at bounding box center [19, 52] width 27 height 27
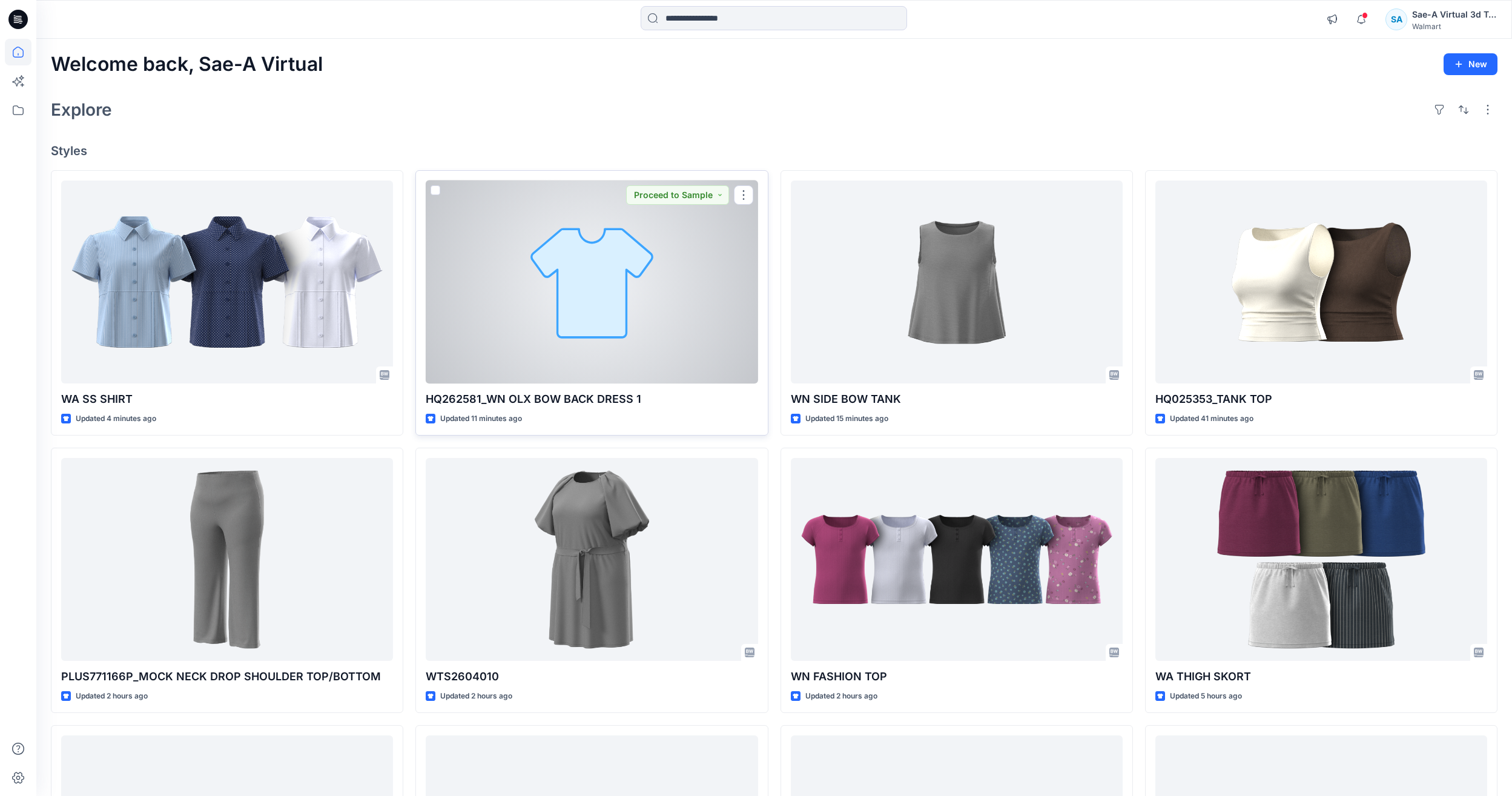
click at [585, 348] on div at bounding box center [591, 282] width 332 height 203
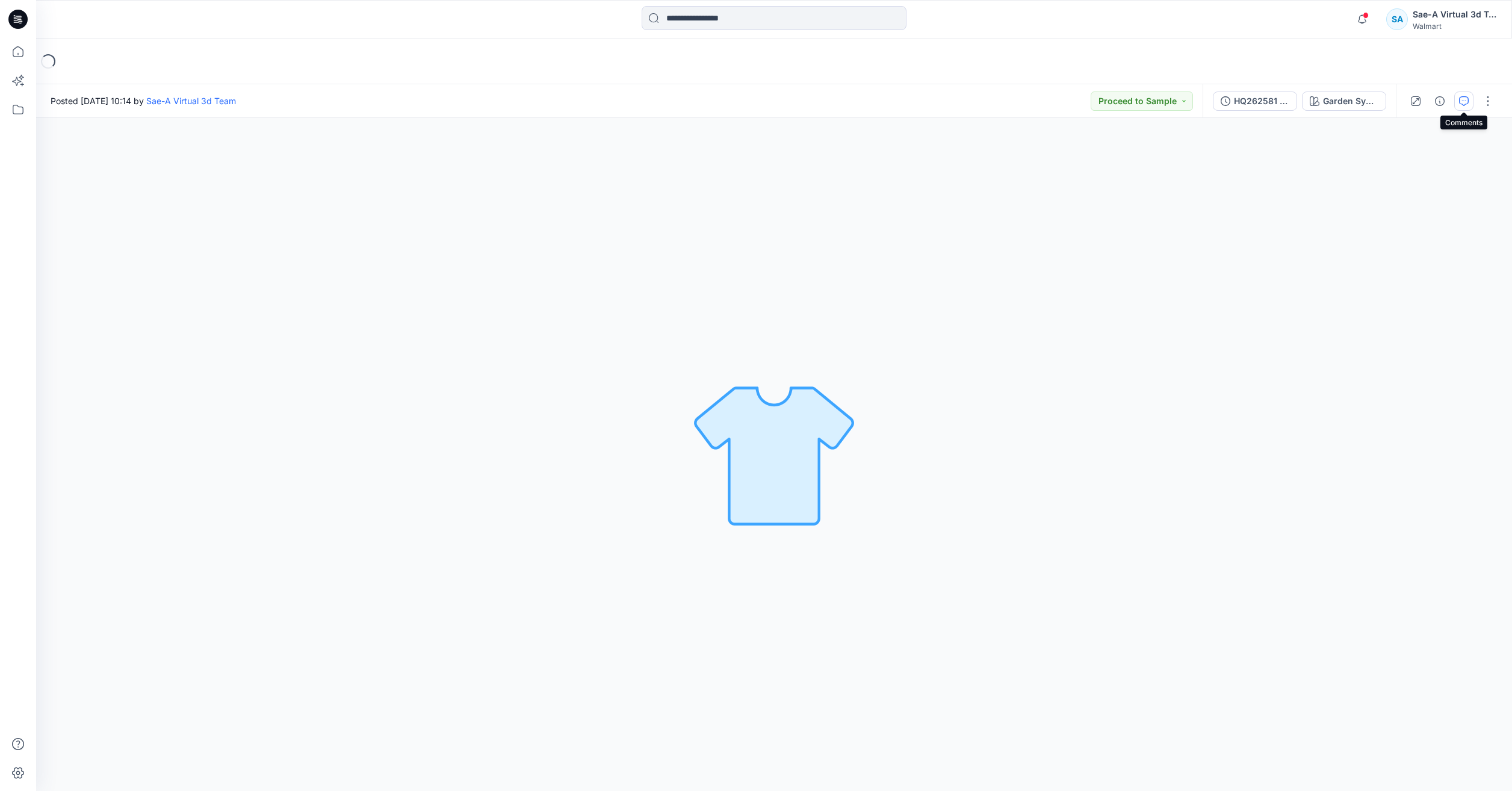
click at [1460, 98] on icon "button" at bounding box center [1464, 101] width 10 height 10
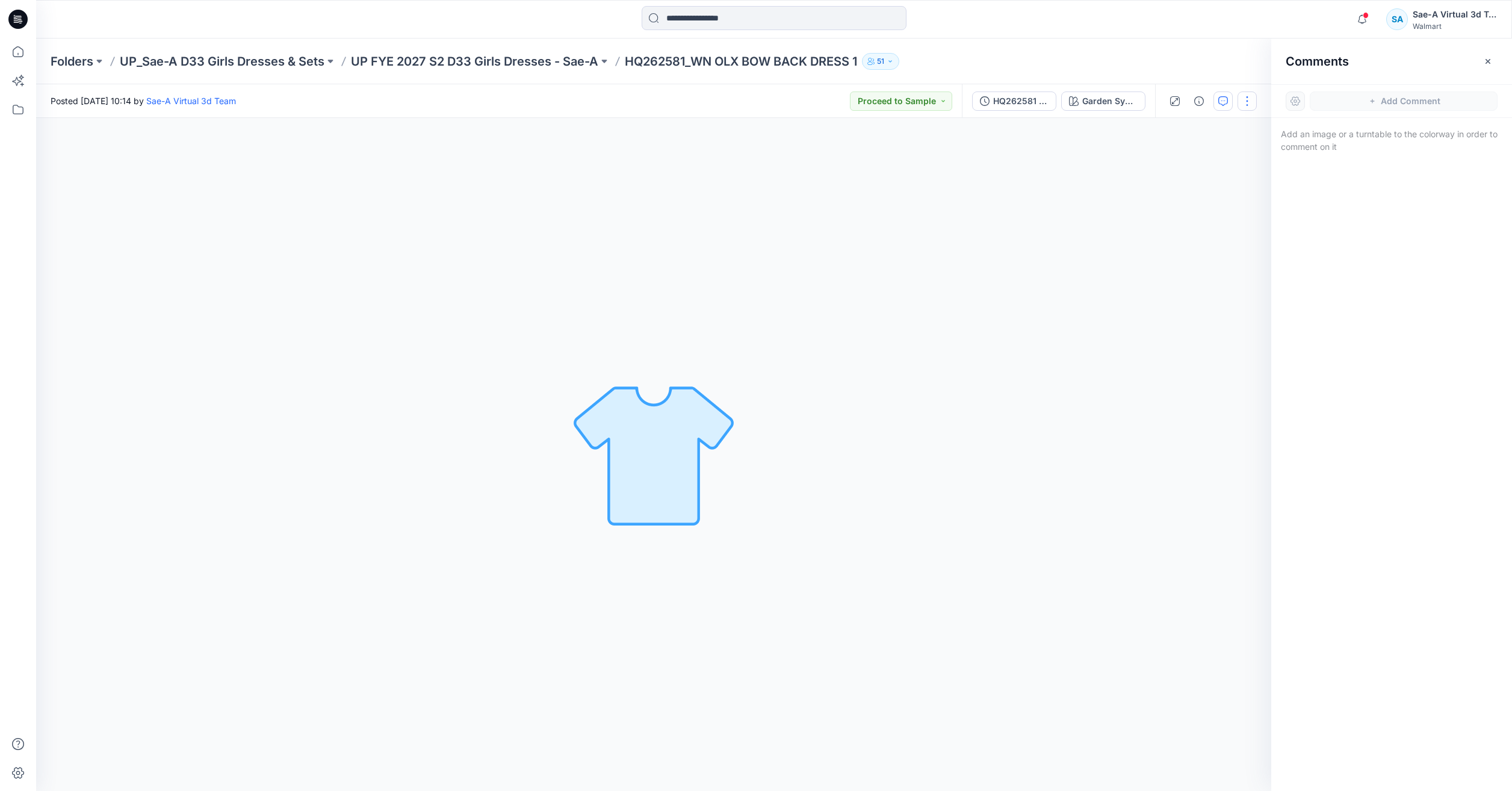
click at [1251, 103] on button "button" at bounding box center [1247, 101] width 19 height 19
click at [1216, 167] on button "Edit" at bounding box center [1196, 163] width 111 height 22
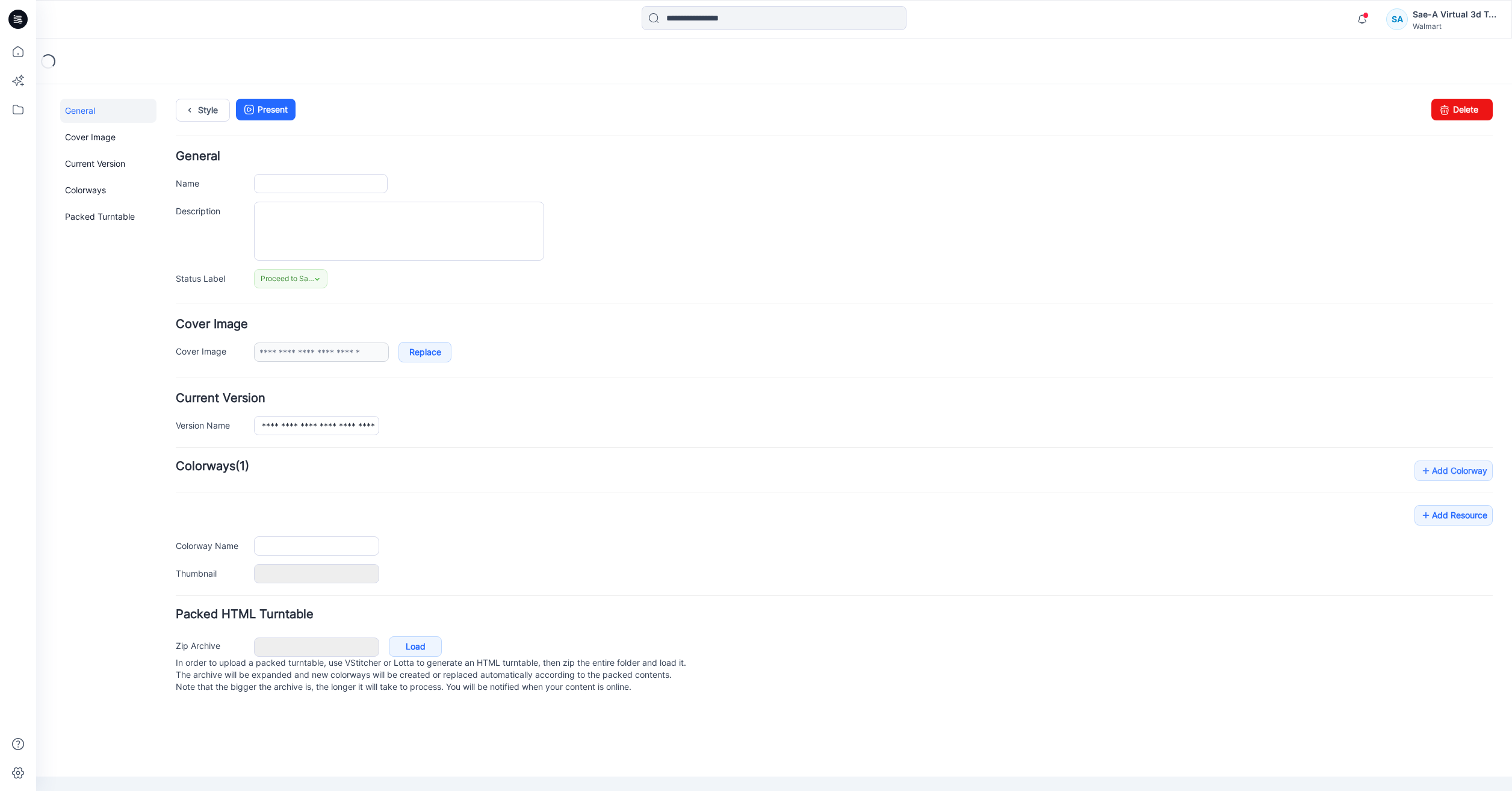
type input "**********"
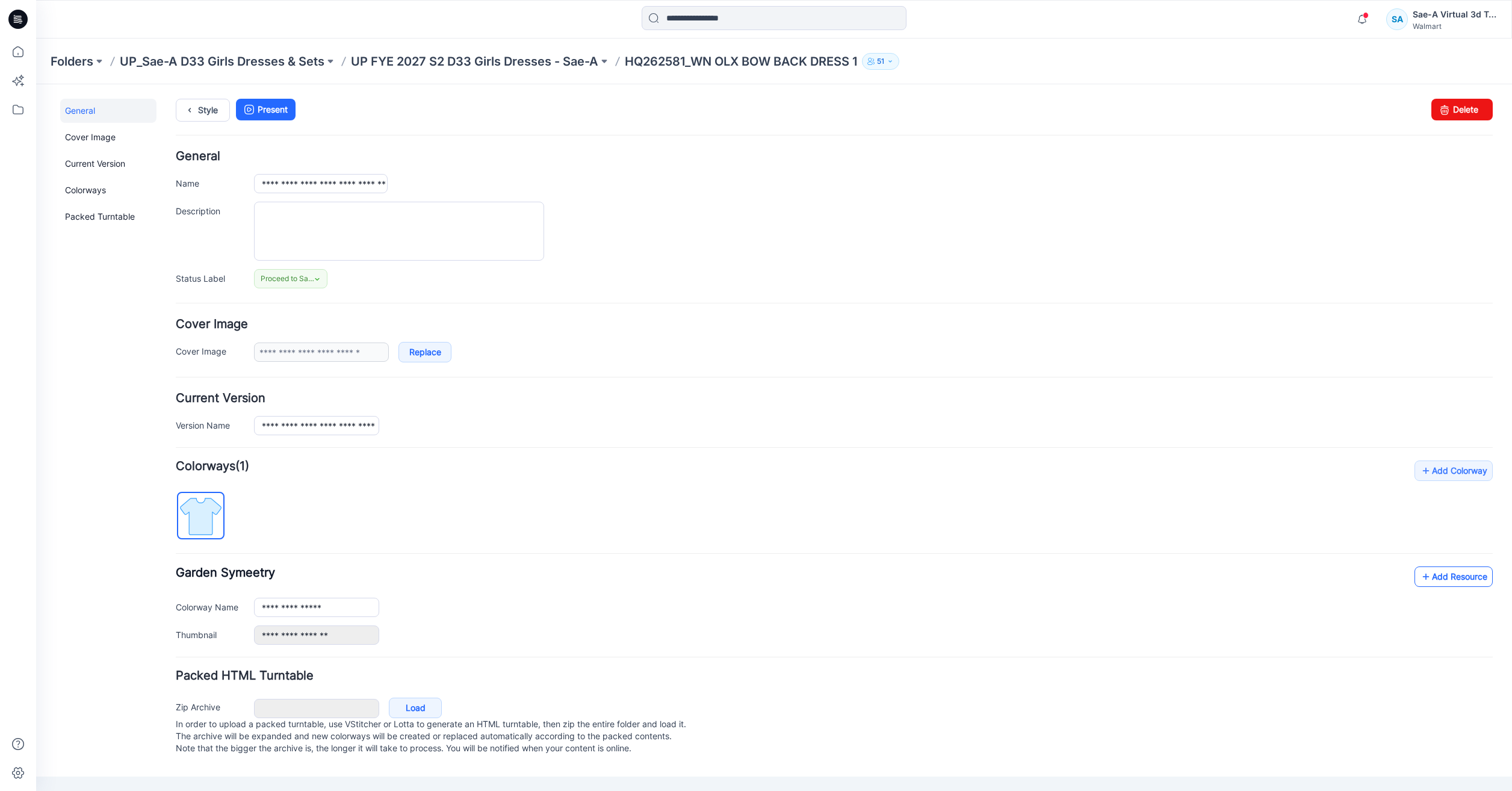
click at [1438, 573] on link "Add Resource" at bounding box center [1453, 576] width 78 height 20
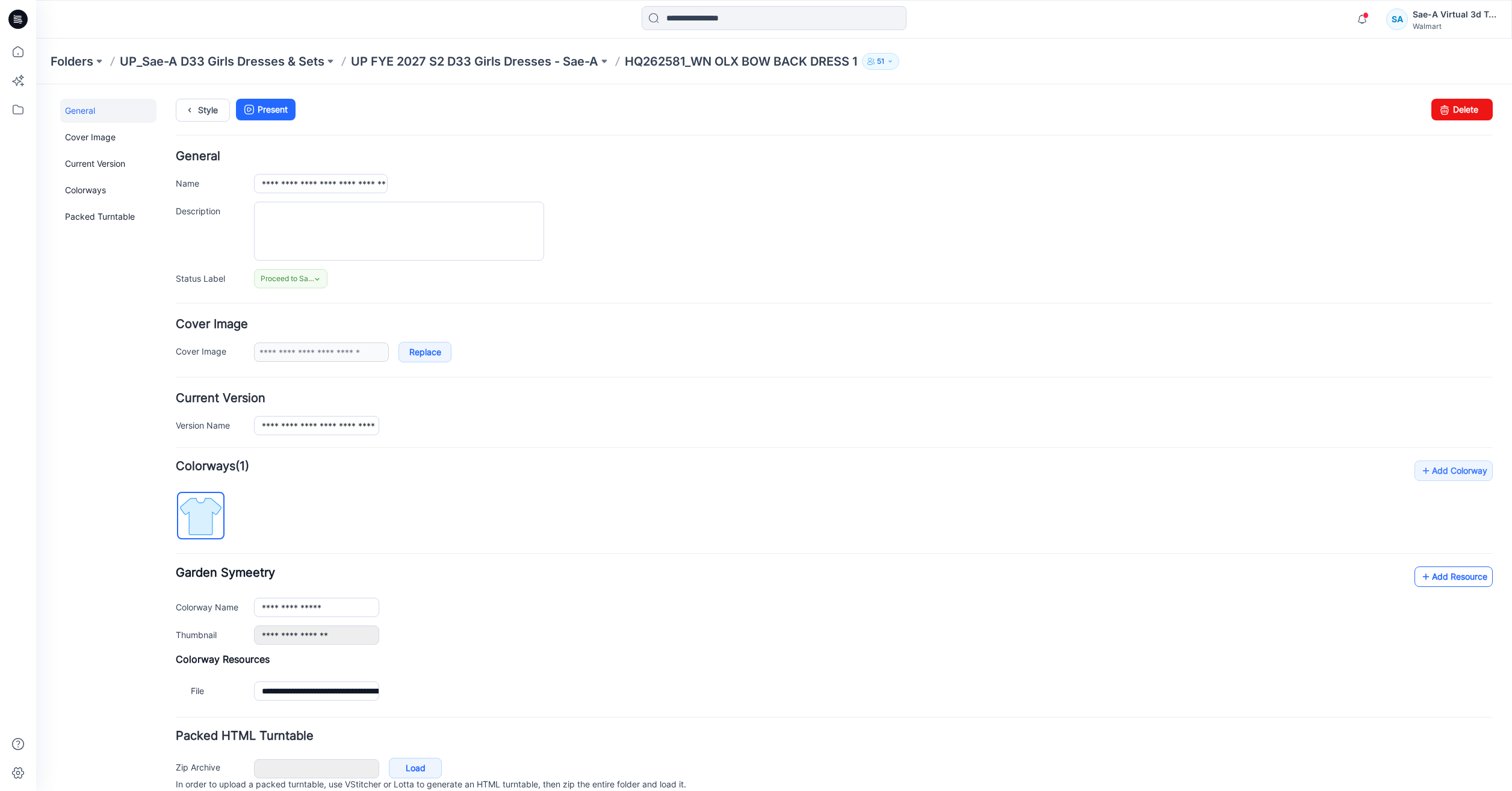
click at [1465, 576] on link "Add Resource" at bounding box center [1453, 576] width 78 height 20
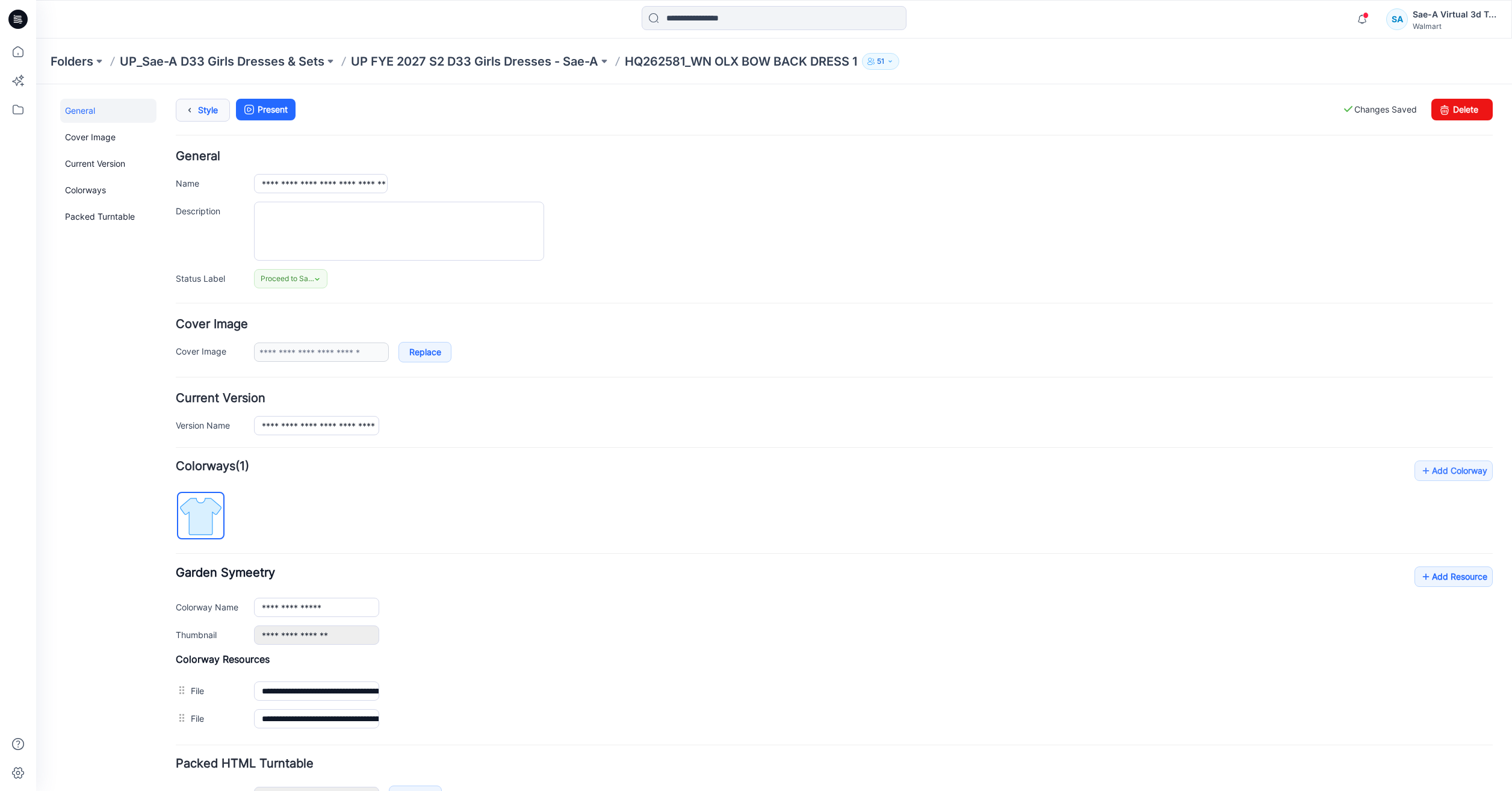
click at [200, 114] on link "Style" at bounding box center [203, 110] width 54 height 23
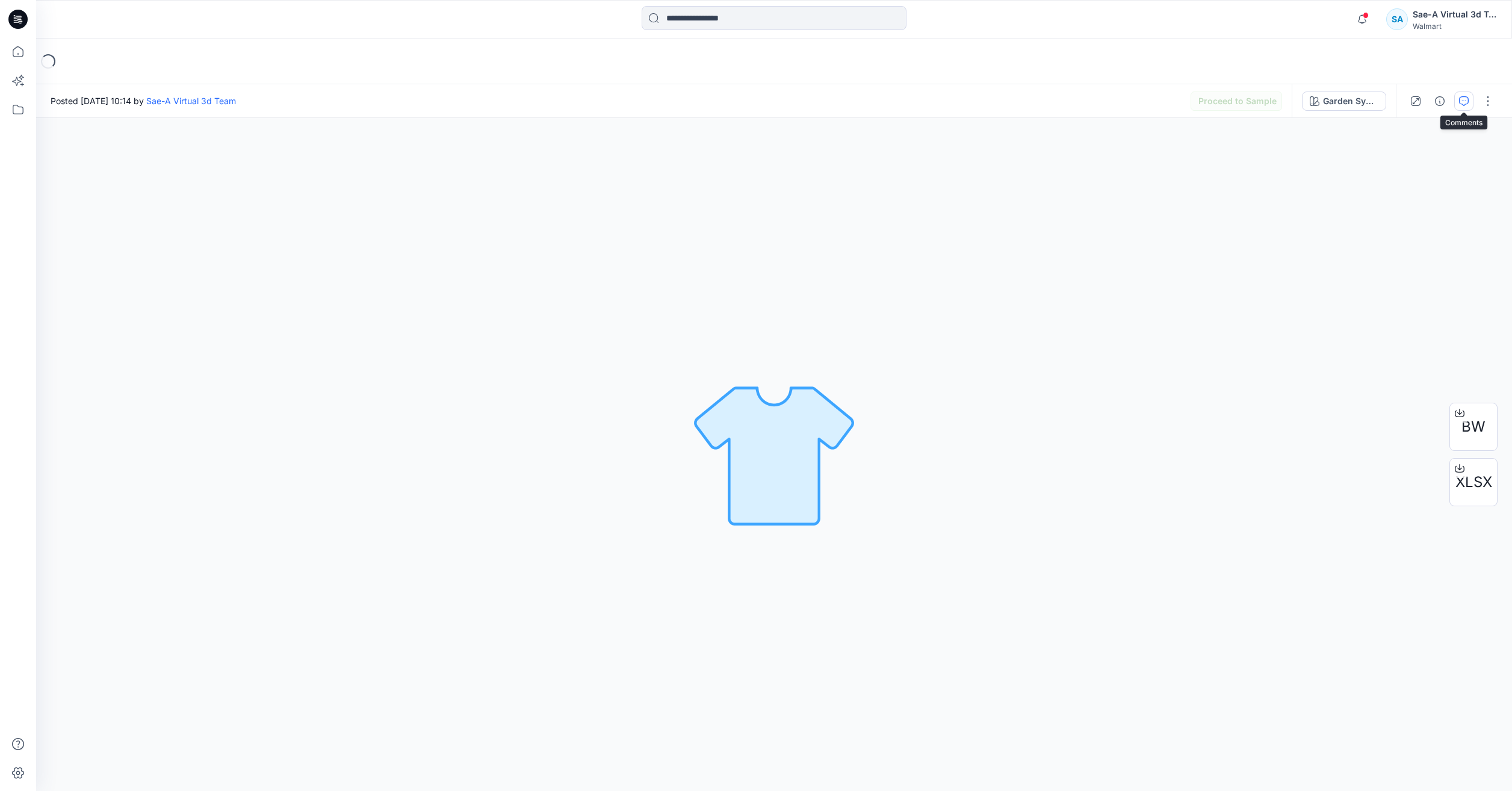
click at [1462, 105] on icon "button" at bounding box center [1464, 101] width 10 height 10
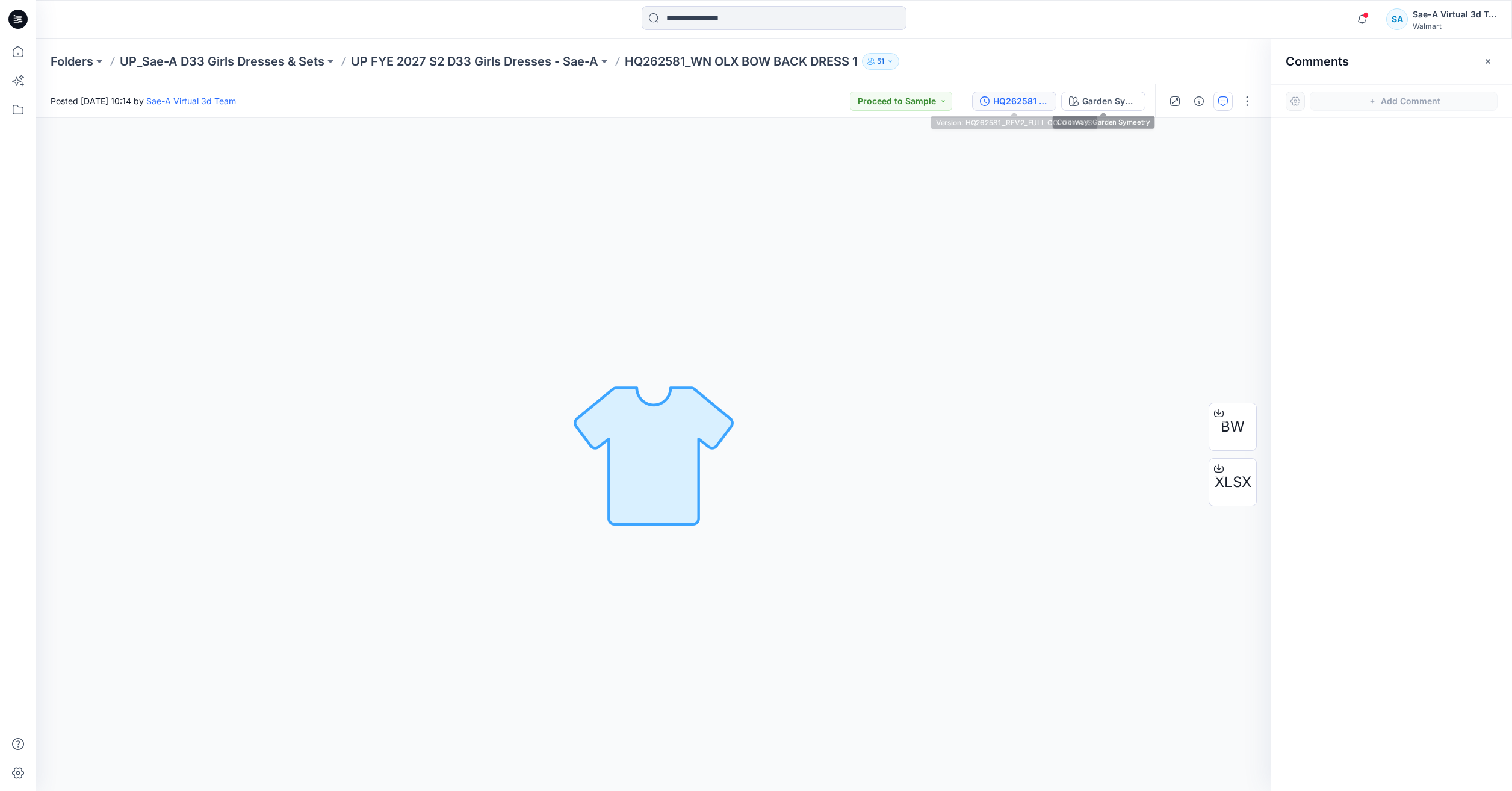
click at [1036, 92] on button "HQ262581 _REV2_FULL COLORWAYS" at bounding box center [1014, 101] width 84 height 19
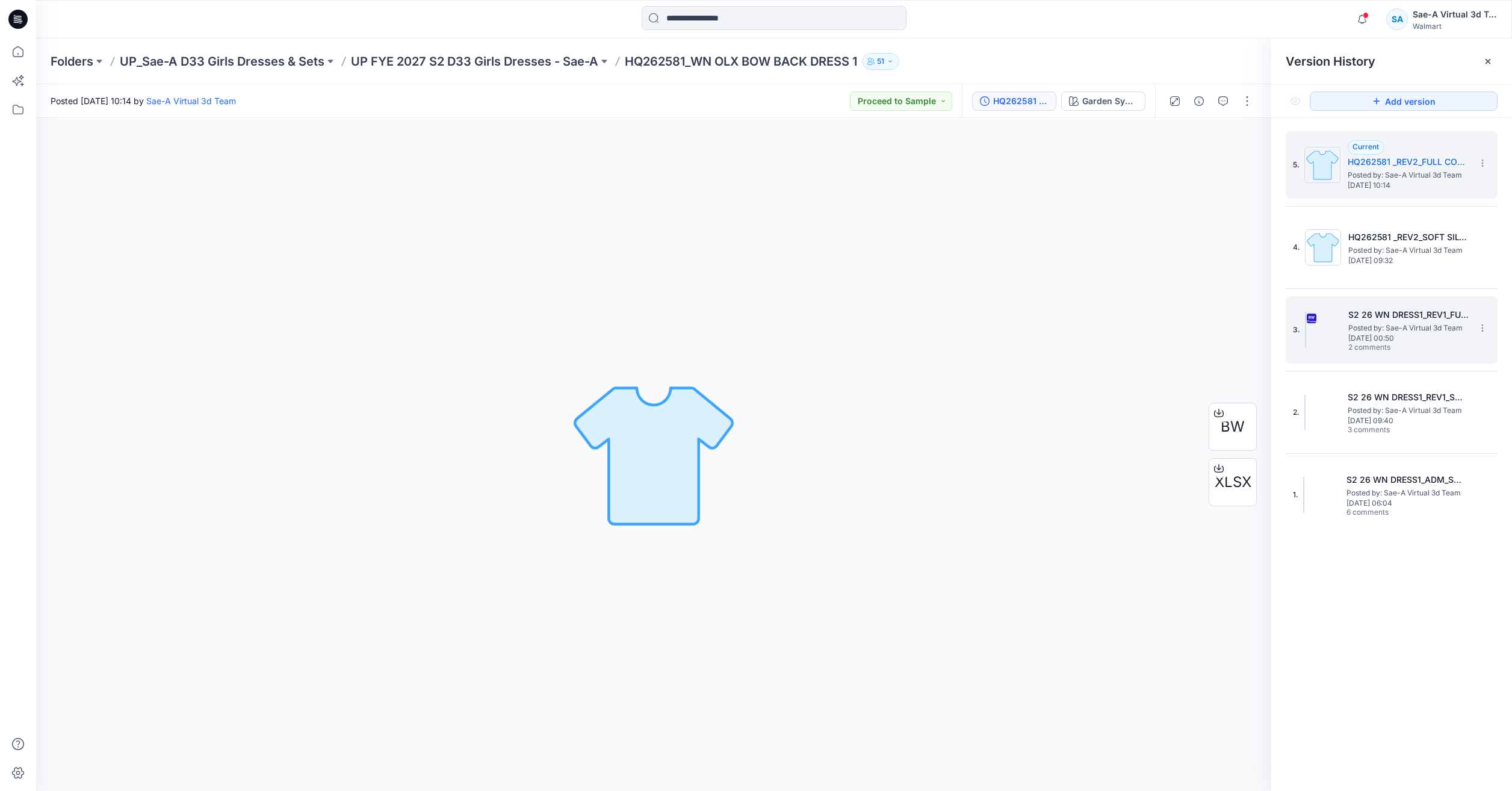
click at [1444, 354] on div "3. S2 26 WN DRESS1_REV1_FULL COLORWAYS Posted by: Sae-A Virtual 3d Team [DATE] …" at bounding box center [1383, 330] width 180 height 58
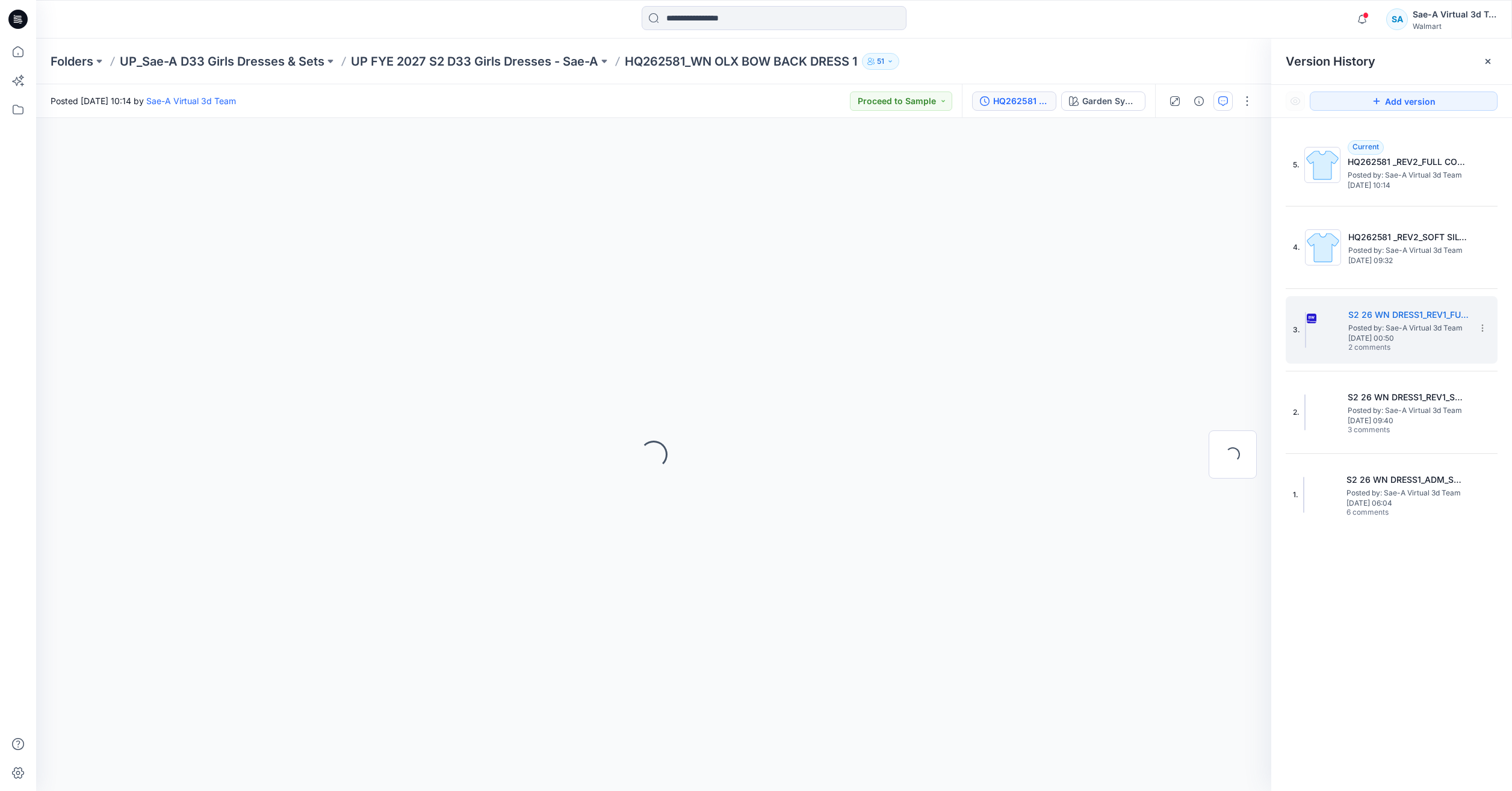
click at [1228, 101] on button "button" at bounding box center [1223, 101] width 19 height 19
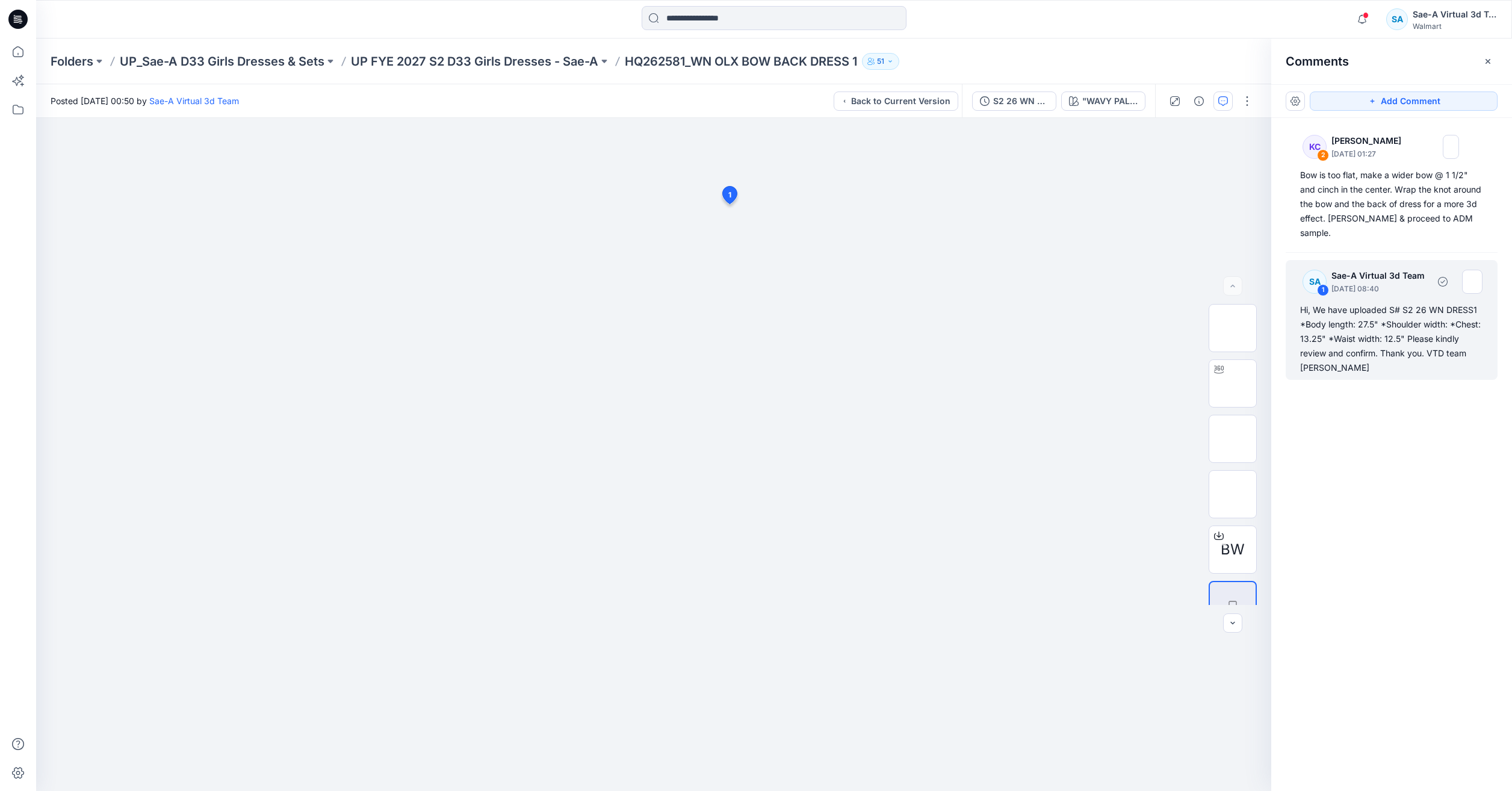
click at [1463, 318] on div "Hi, We have uploaded S# S2 26 WN DRESS1 *Body length: 27.5" *Shoulder width: *C…" at bounding box center [1391, 338] width 183 height 72
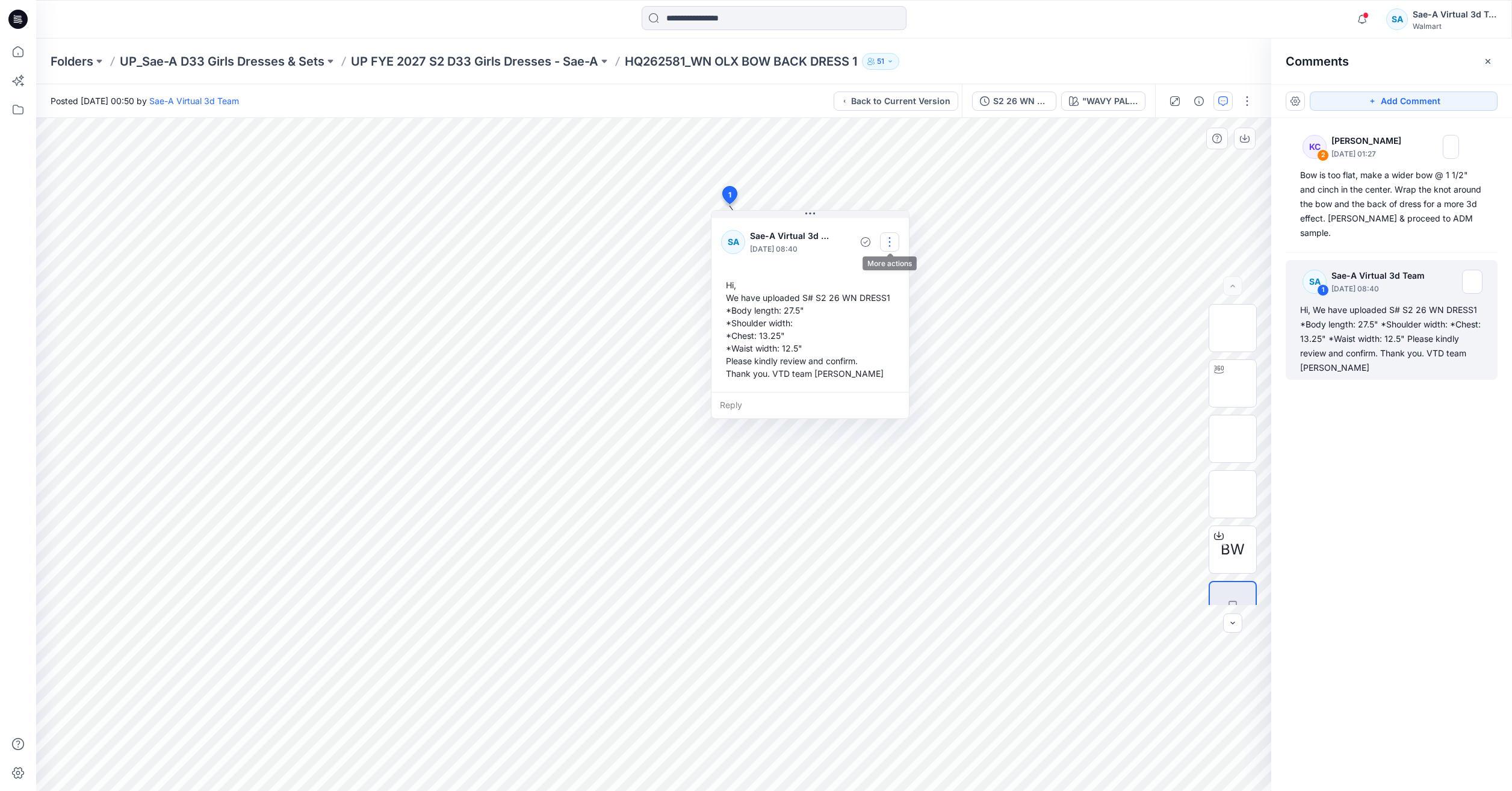
click at [884, 232] on button "button" at bounding box center [889, 242] width 19 height 19
click at [899, 265] on p "Edit comment" at bounding box center [892, 270] width 54 height 13
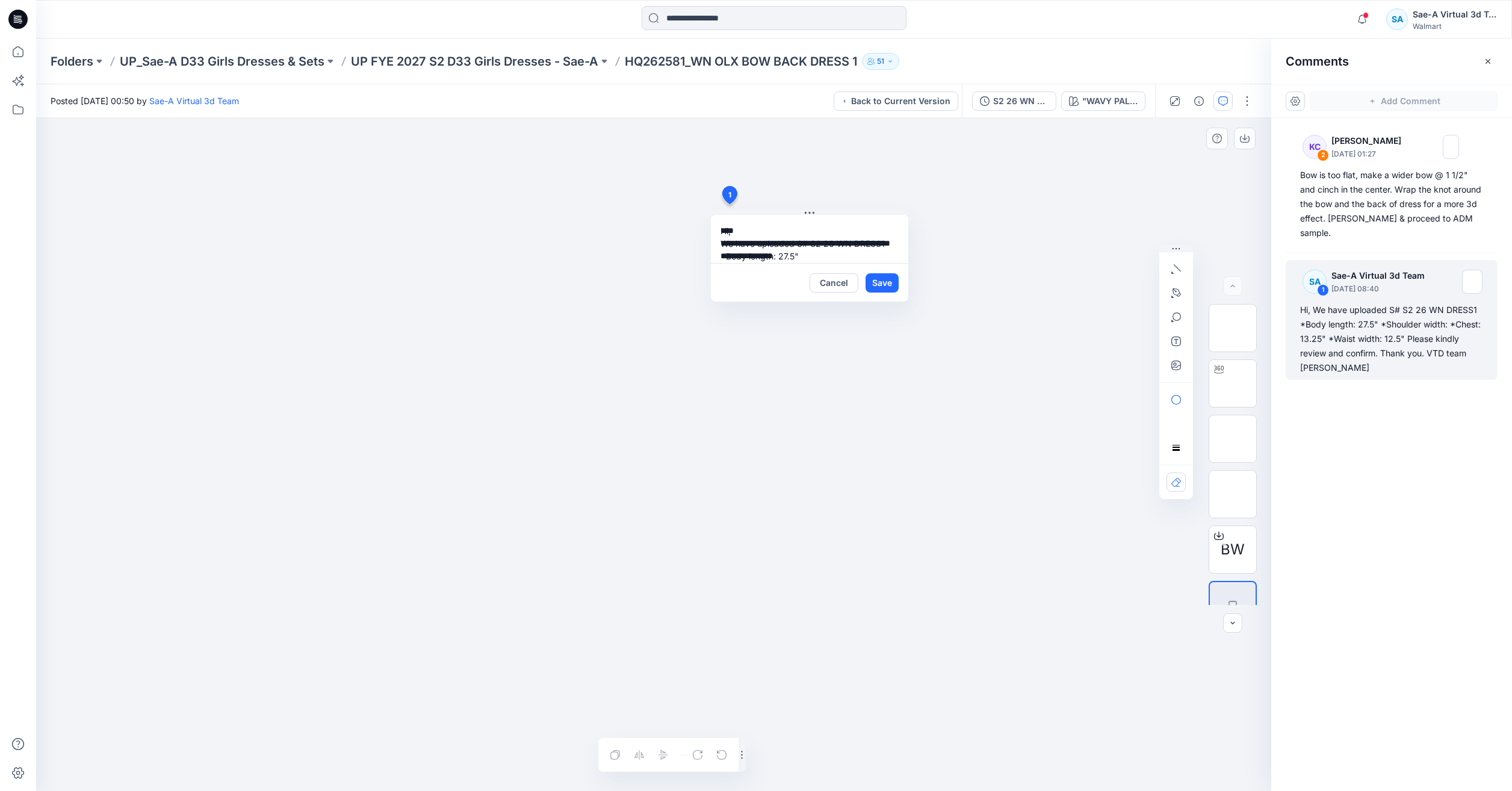
scroll to position [72, 0]
click at [845, 277] on button "Cancel" at bounding box center [834, 283] width 48 height 19
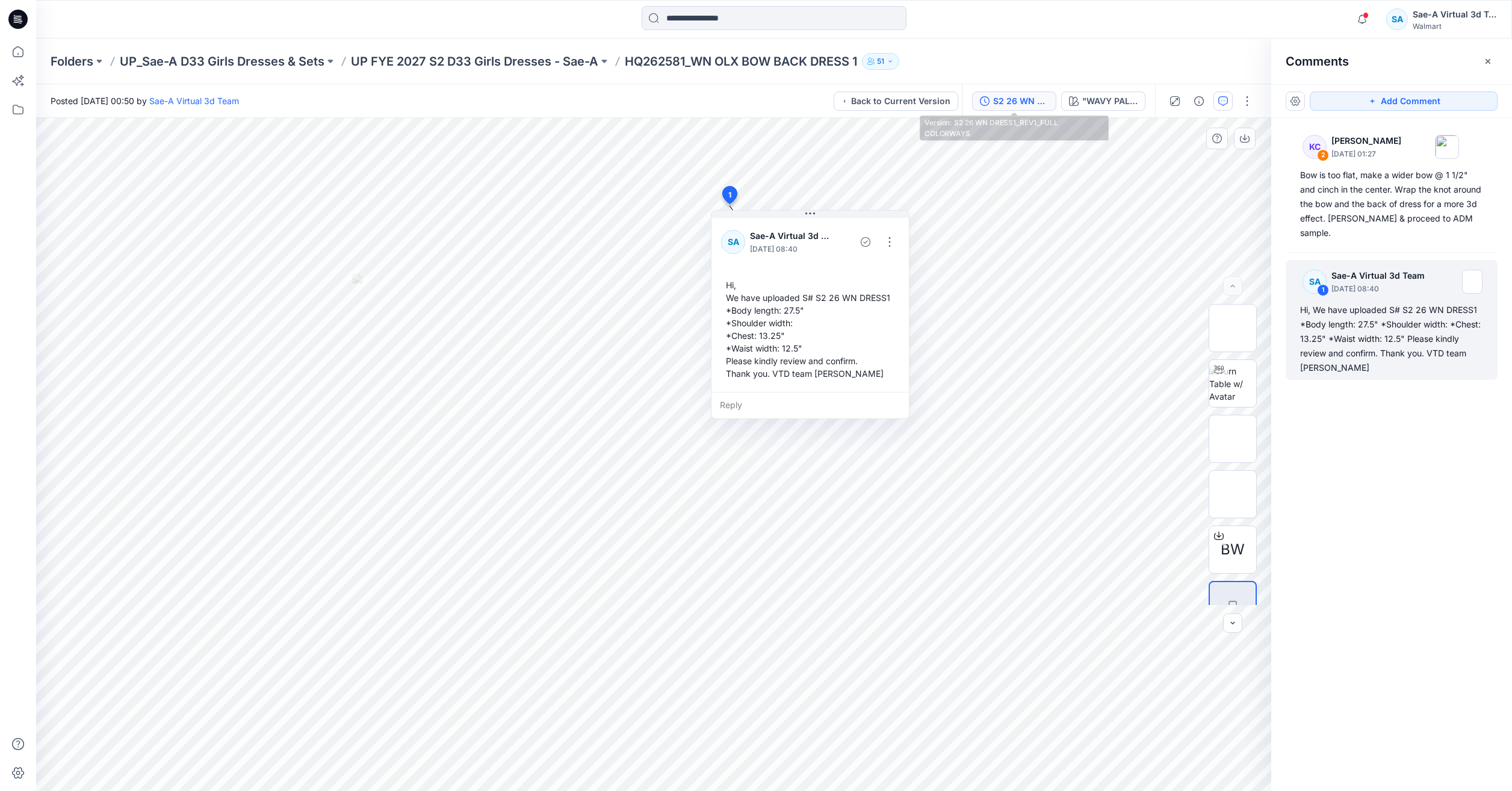
click at [990, 97] on button "S2 26 WN DRESS1_REV1_FULL COLORWAYS" at bounding box center [1014, 101] width 84 height 19
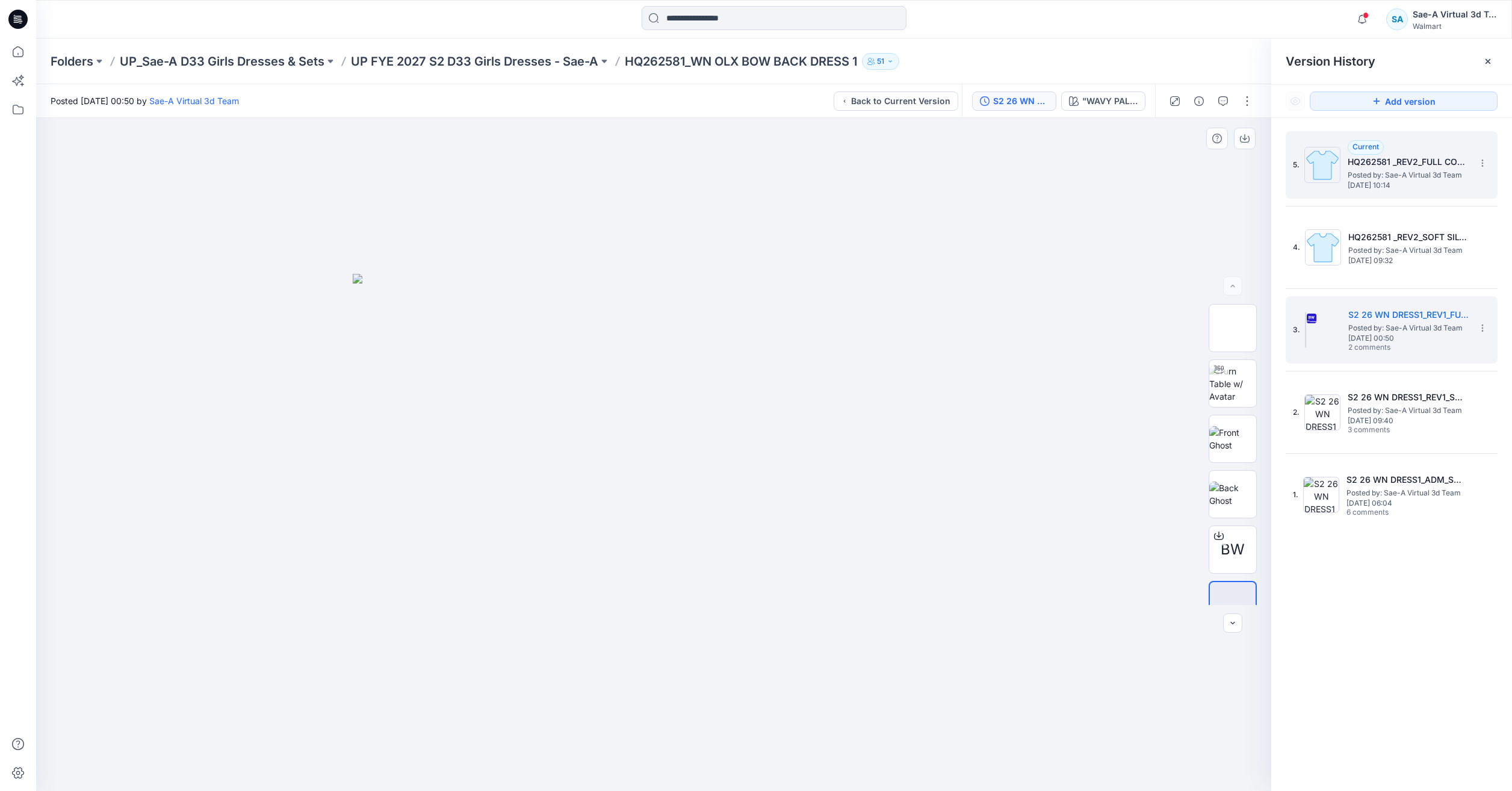
click at [1399, 177] on span "Posted by: Sae-A Virtual 3d Team" at bounding box center [1407, 175] width 120 height 12
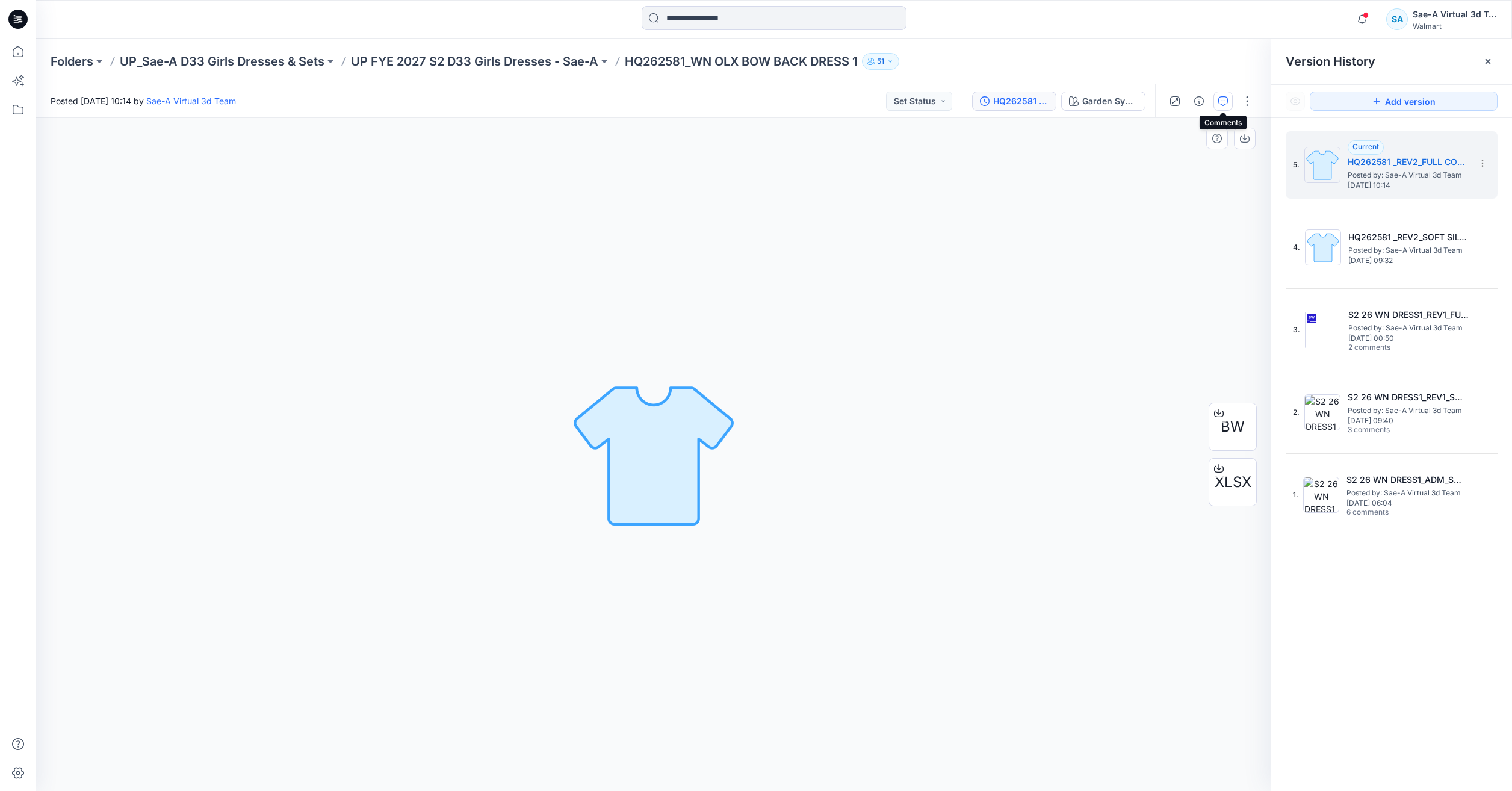
click at [1221, 103] on icon "button" at bounding box center [1223, 101] width 10 height 10
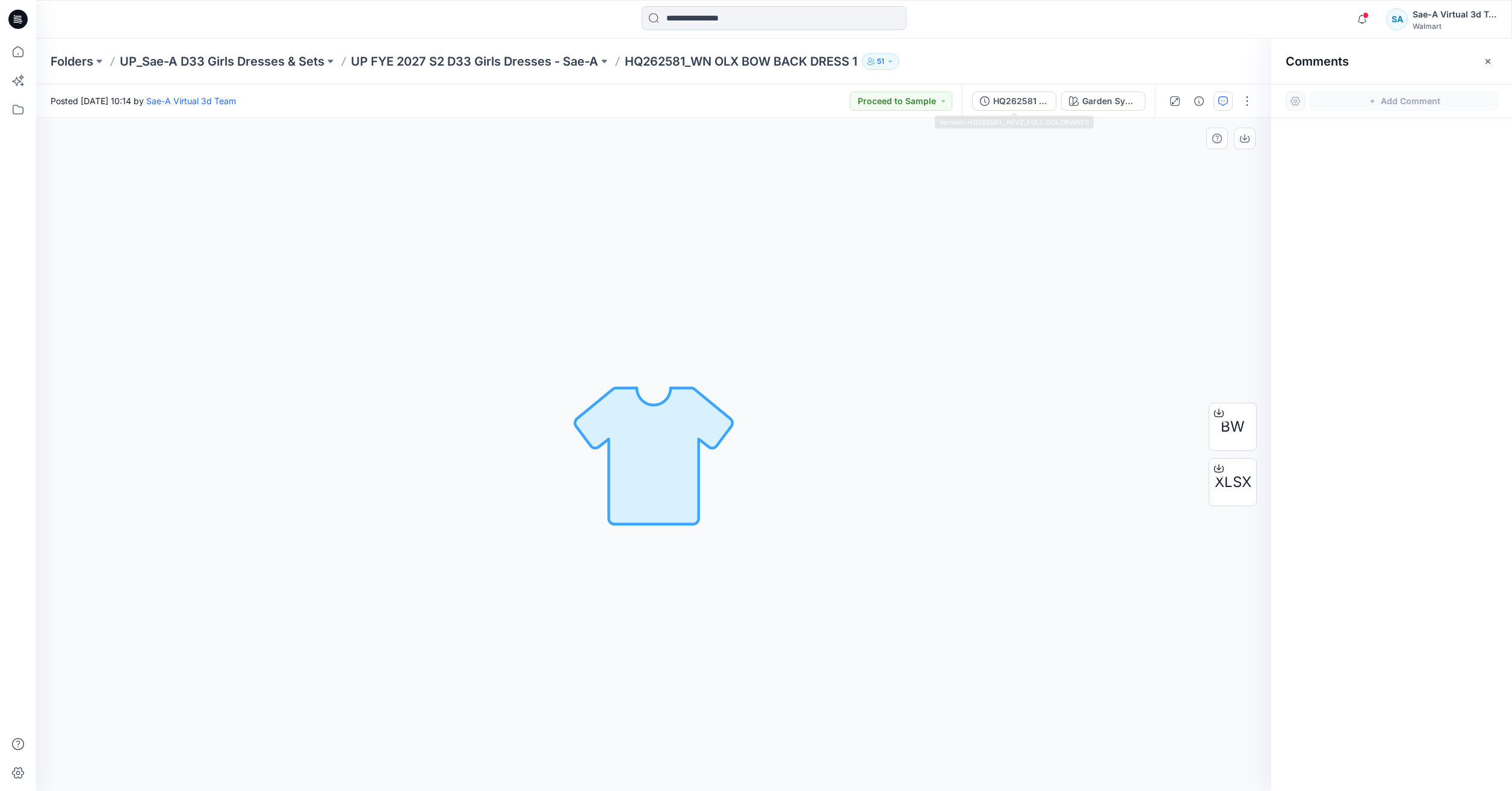
click at [1010, 89] on div "HQ262581 _REV2_FULL COLORWAYS Garden Symeetry" at bounding box center [1058, 101] width 193 height 34
click at [1005, 98] on div "HQ262581 _REV2_FULL COLORWAYS" at bounding box center [1021, 101] width 55 height 13
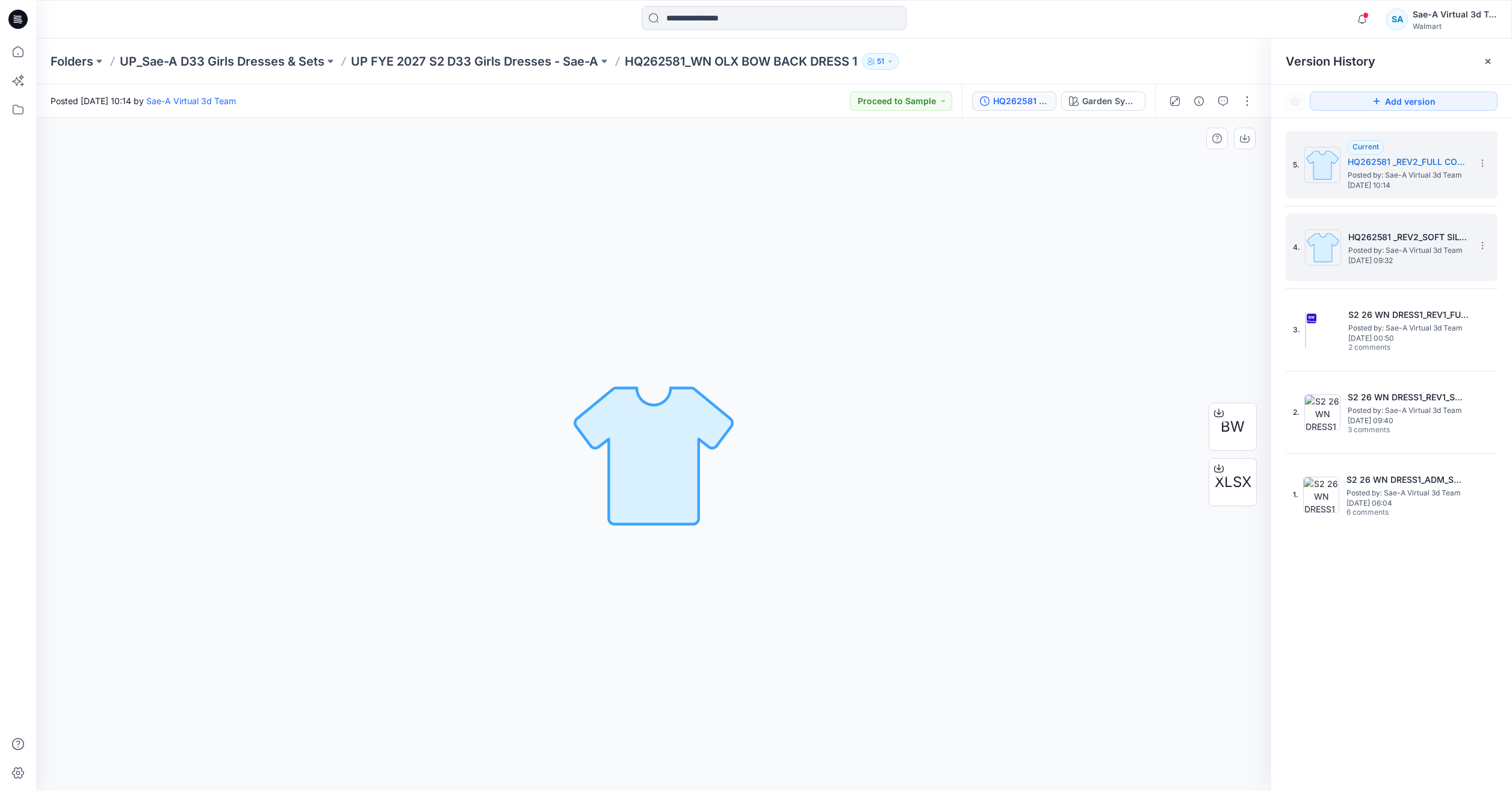
click at [1385, 235] on h5 "HQ262581 _REV2_SOFT SILVER" at bounding box center [1408, 237] width 120 height 15
click at [1117, 305] on div "SOFT SILVER Loading... Material Properties Loading..." at bounding box center [653, 454] width 1235 height 673
click at [1353, 169] on span "Posted by: Sae-A Virtual 3d Team" at bounding box center [1407, 175] width 120 height 12
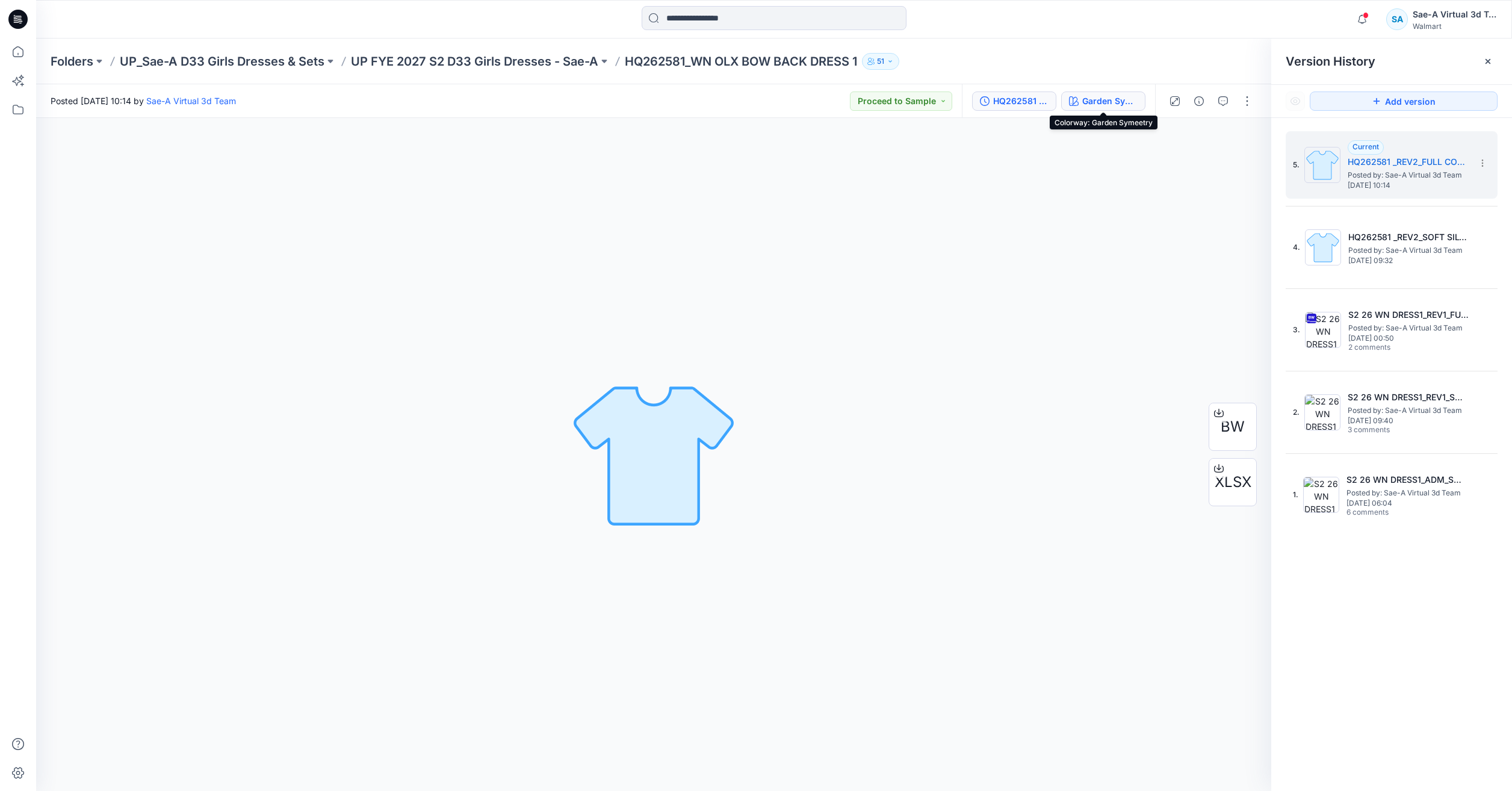
click at [1121, 99] on div "Garden Symeetry" at bounding box center [1110, 101] width 55 height 13
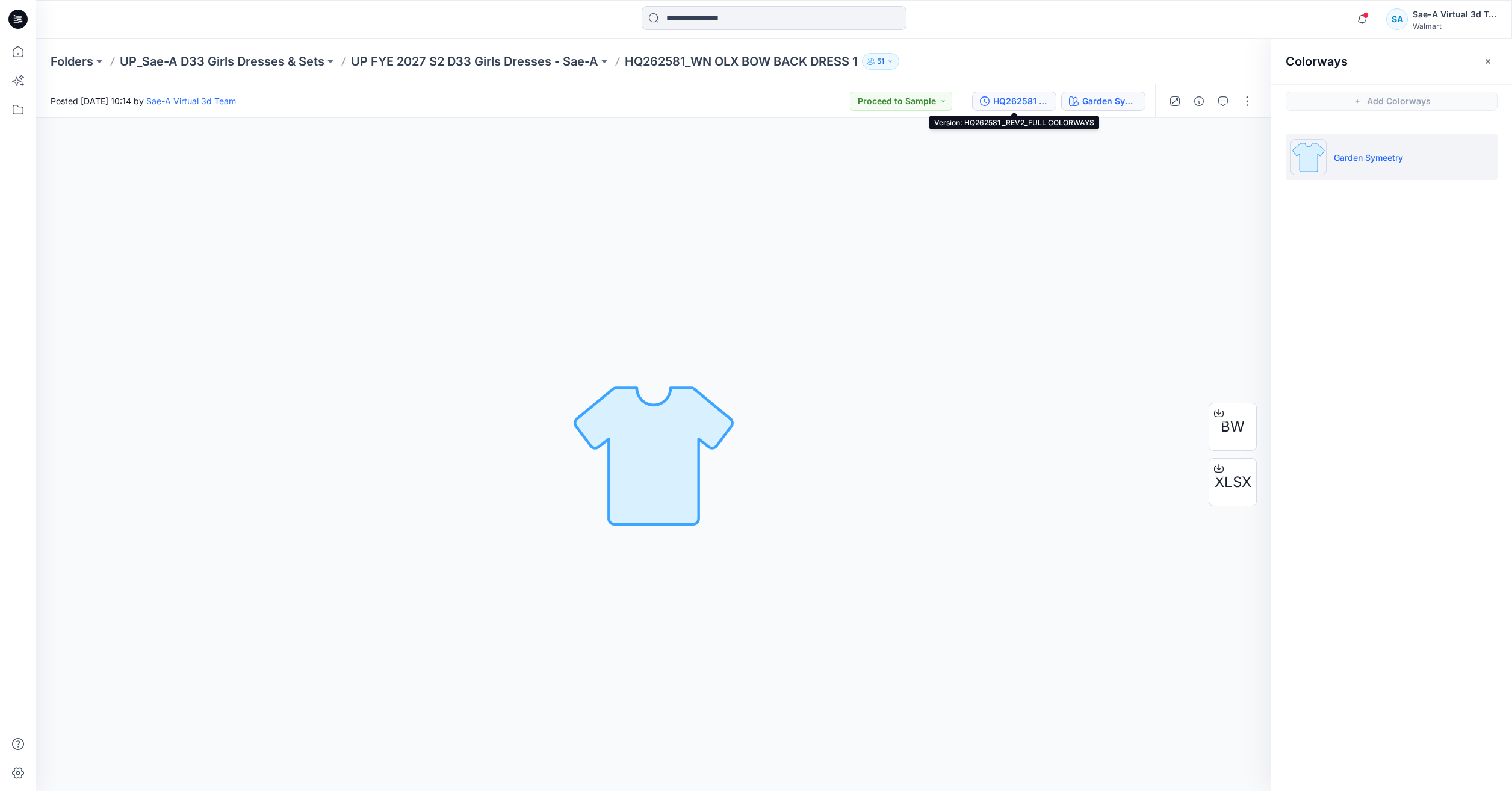
click at [1029, 94] on div "HQ262581 _REV2_FULL COLORWAYS" at bounding box center [1021, 101] width 55 height 13
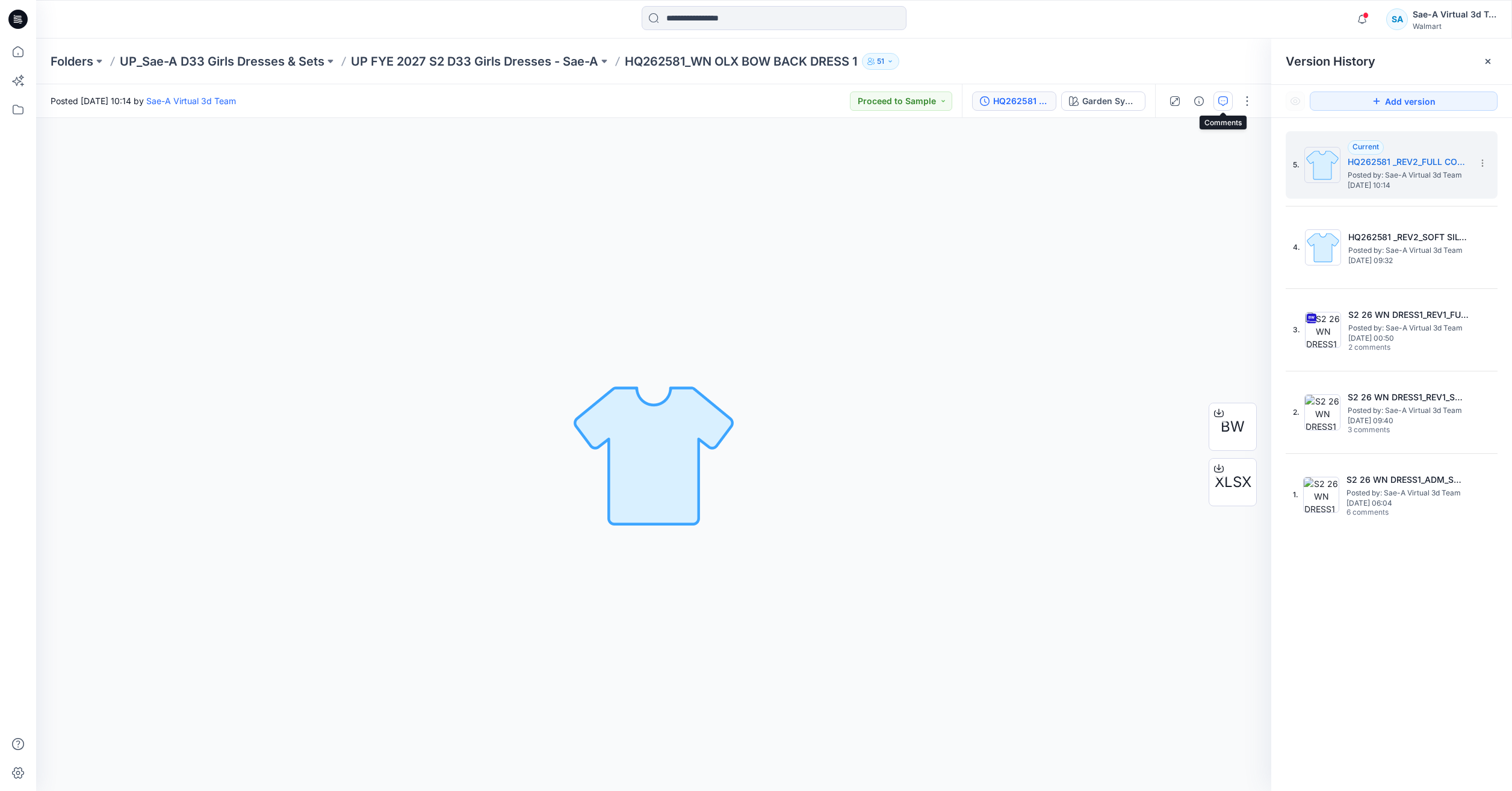
click at [1225, 108] on button "button" at bounding box center [1223, 101] width 19 height 19
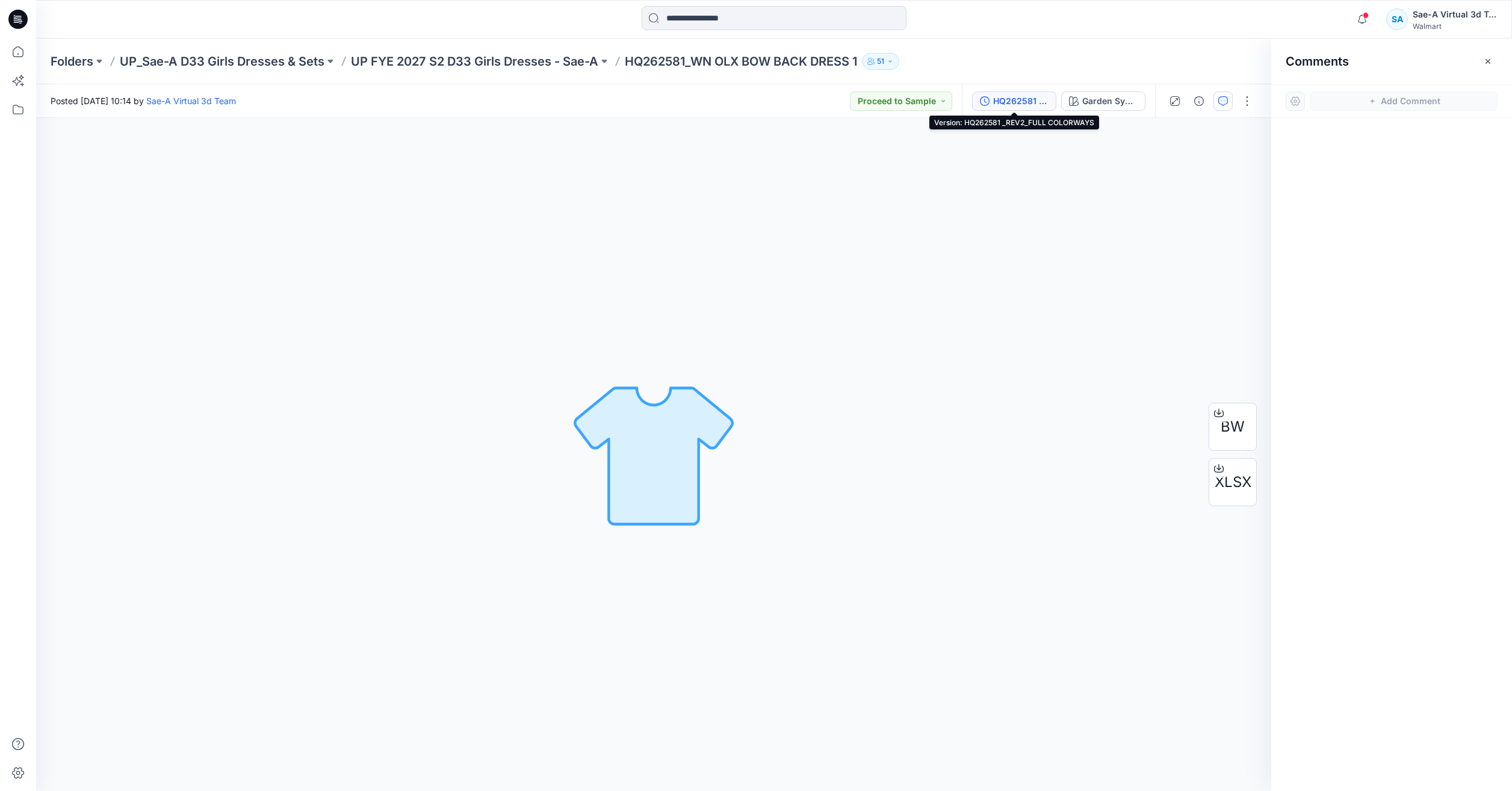
click at [1020, 96] on div "HQ262581 _REV2_FULL COLORWAYS" at bounding box center [1021, 101] width 55 height 13
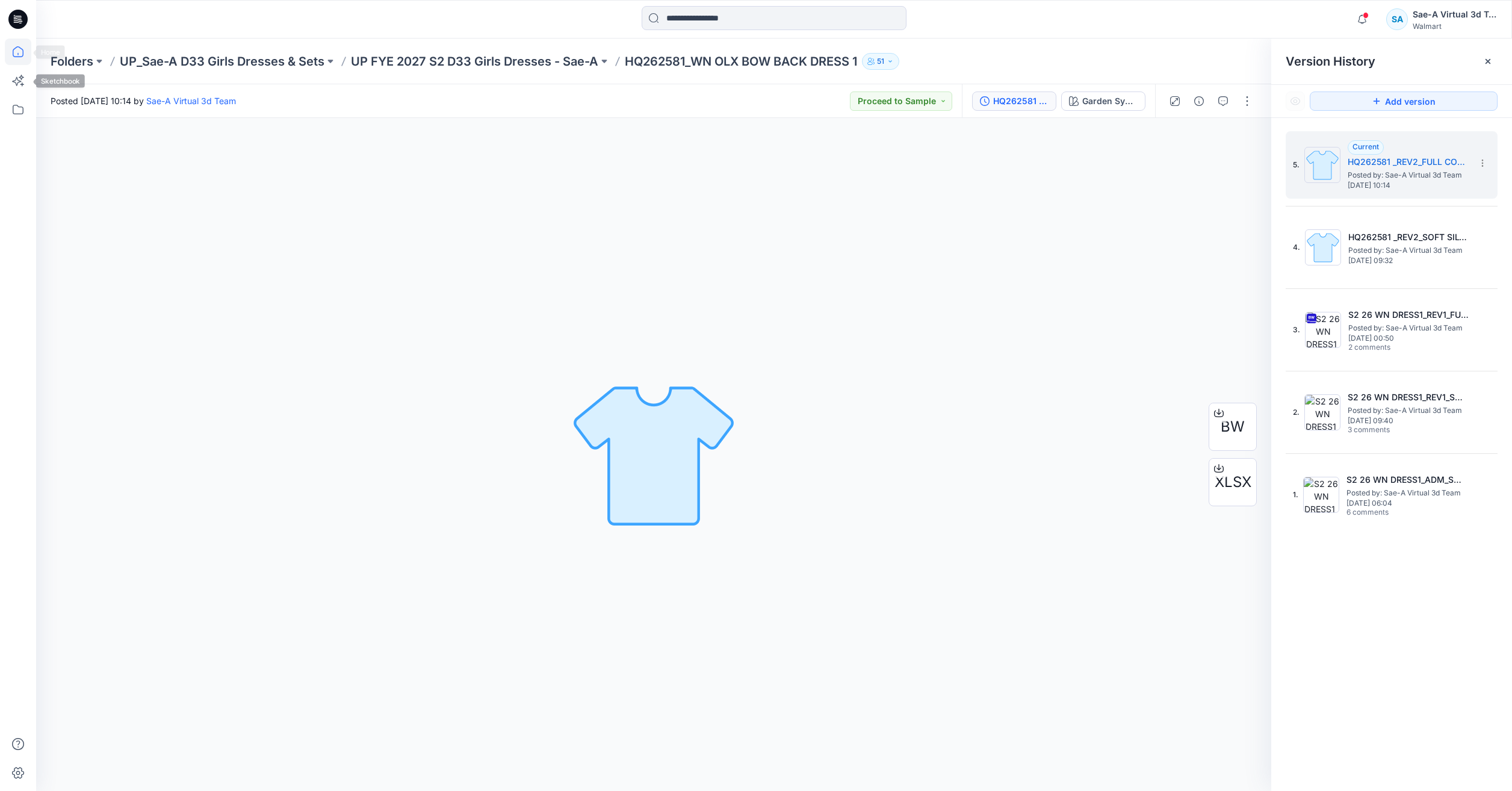
click at [13, 54] on icon at bounding box center [18, 52] width 27 height 27
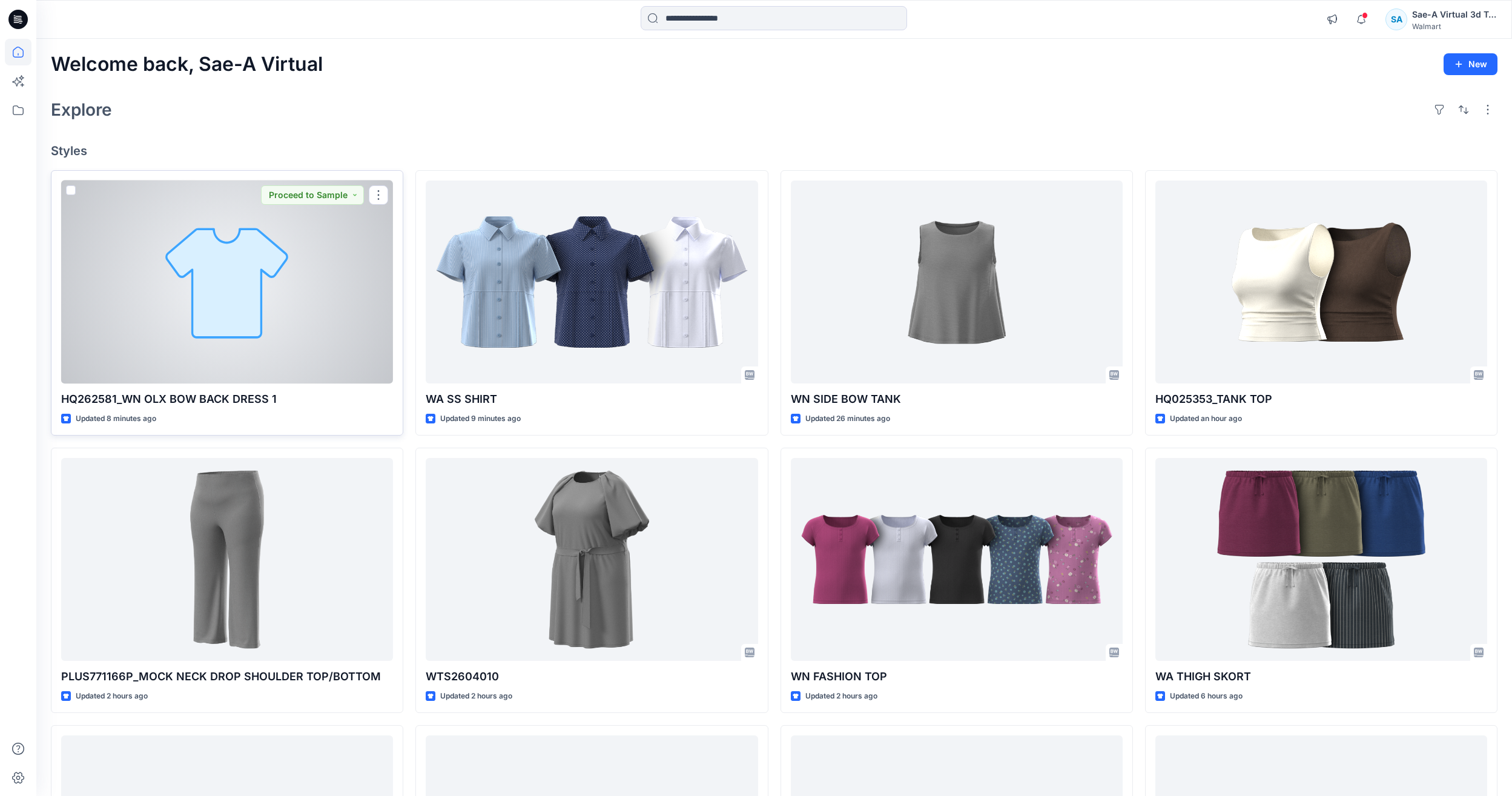
click at [188, 343] on div at bounding box center [226, 282] width 332 height 203
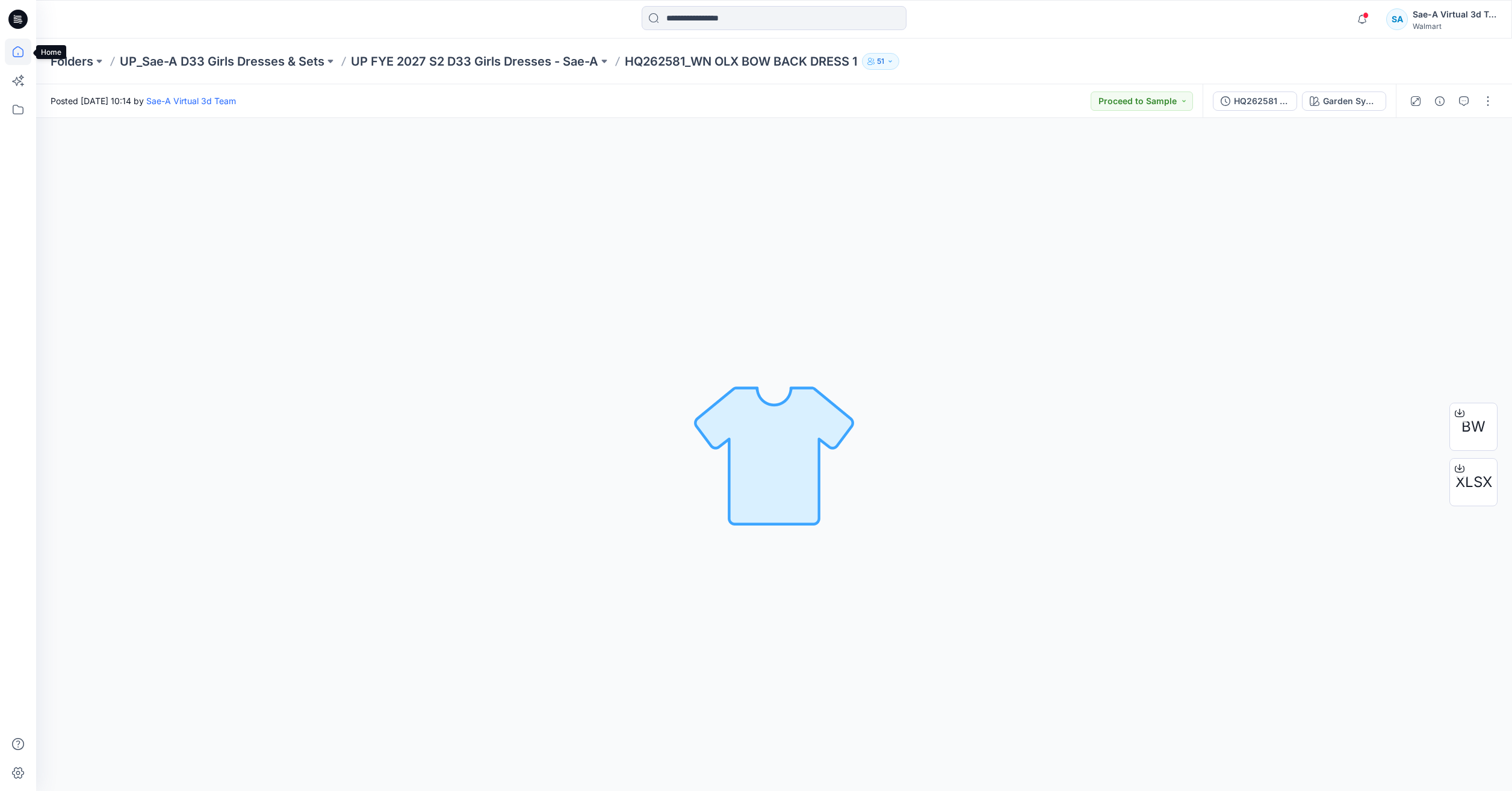
click at [19, 43] on icon at bounding box center [18, 52] width 27 height 27
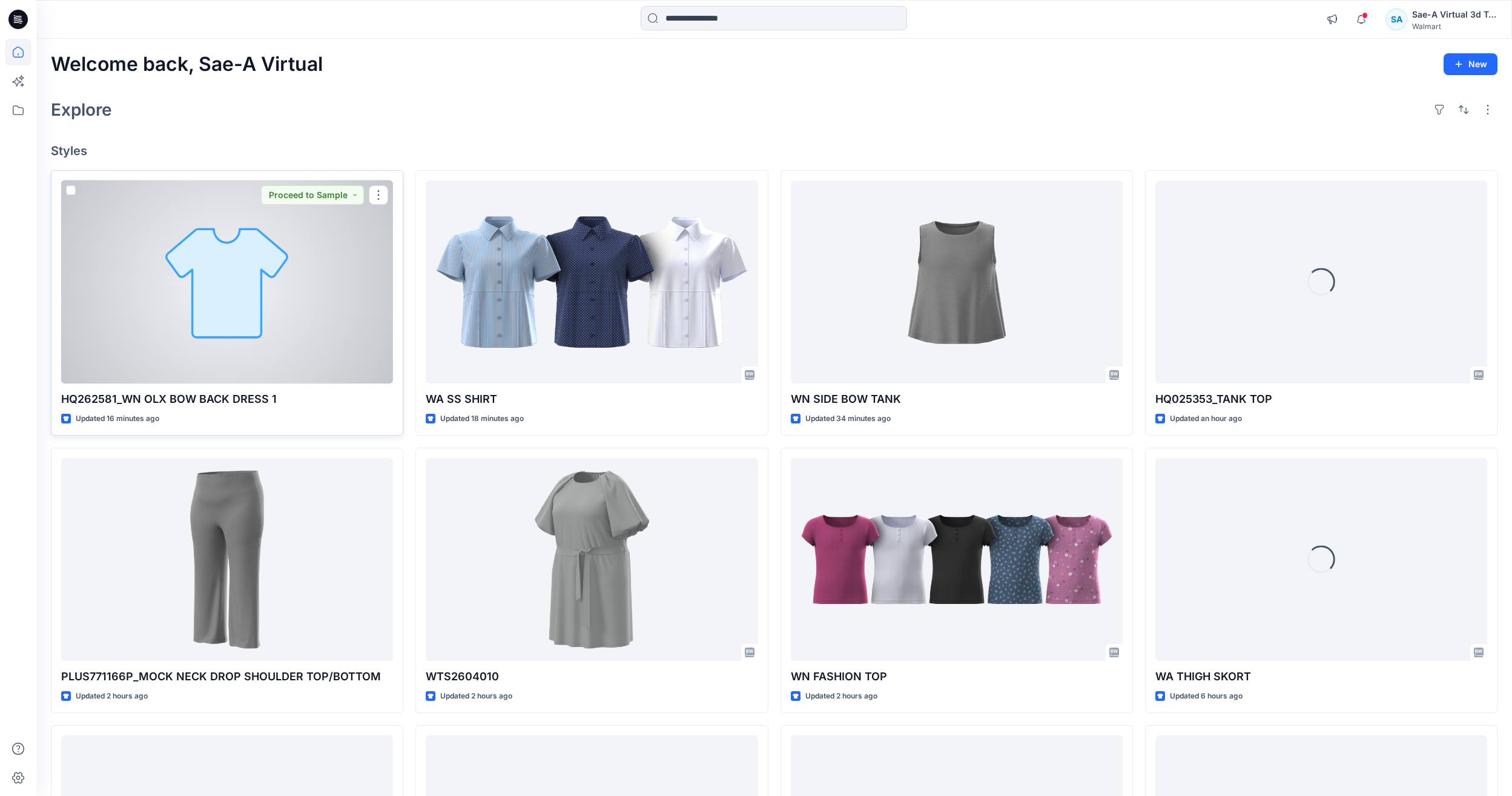
click at [298, 309] on div at bounding box center [226, 282] width 332 height 203
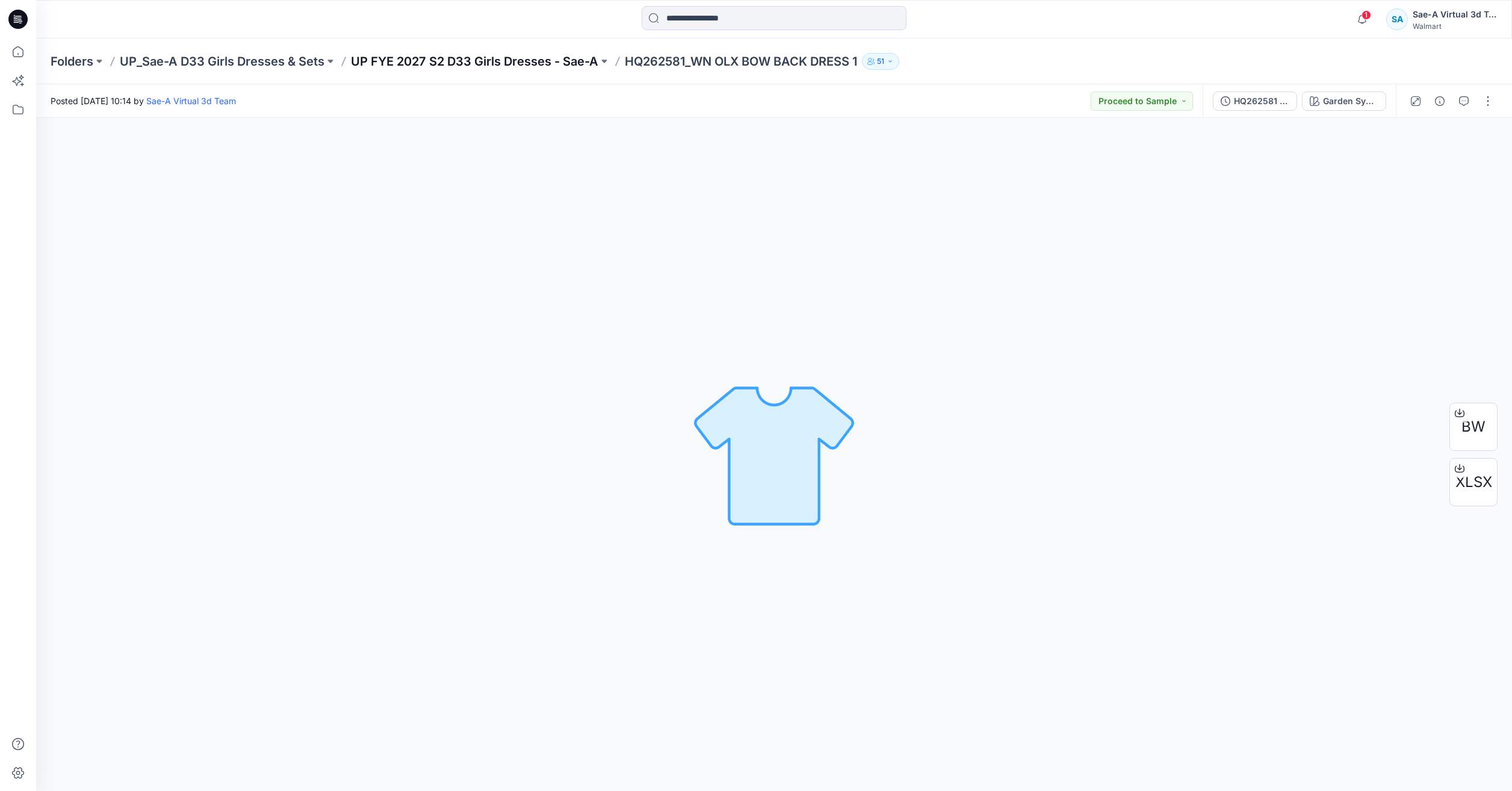
click at [521, 57] on p "UP FYE 2027 S2 D33 Girls Dresses - Sae-A" at bounding box center [474, 61] width 247 height 17
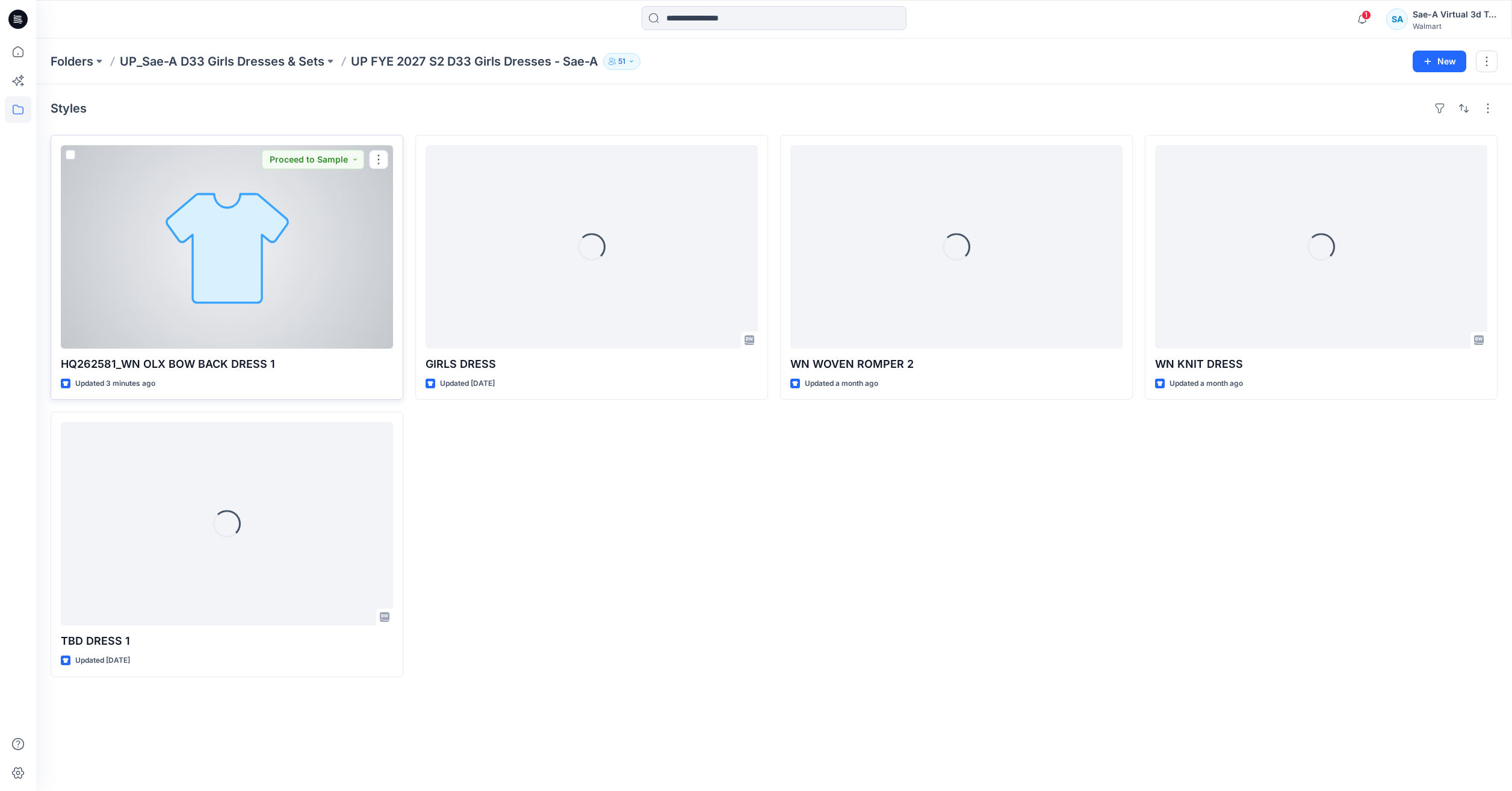
click at [238, 287] on div at bounding box center [226, 247] width 332 height 203
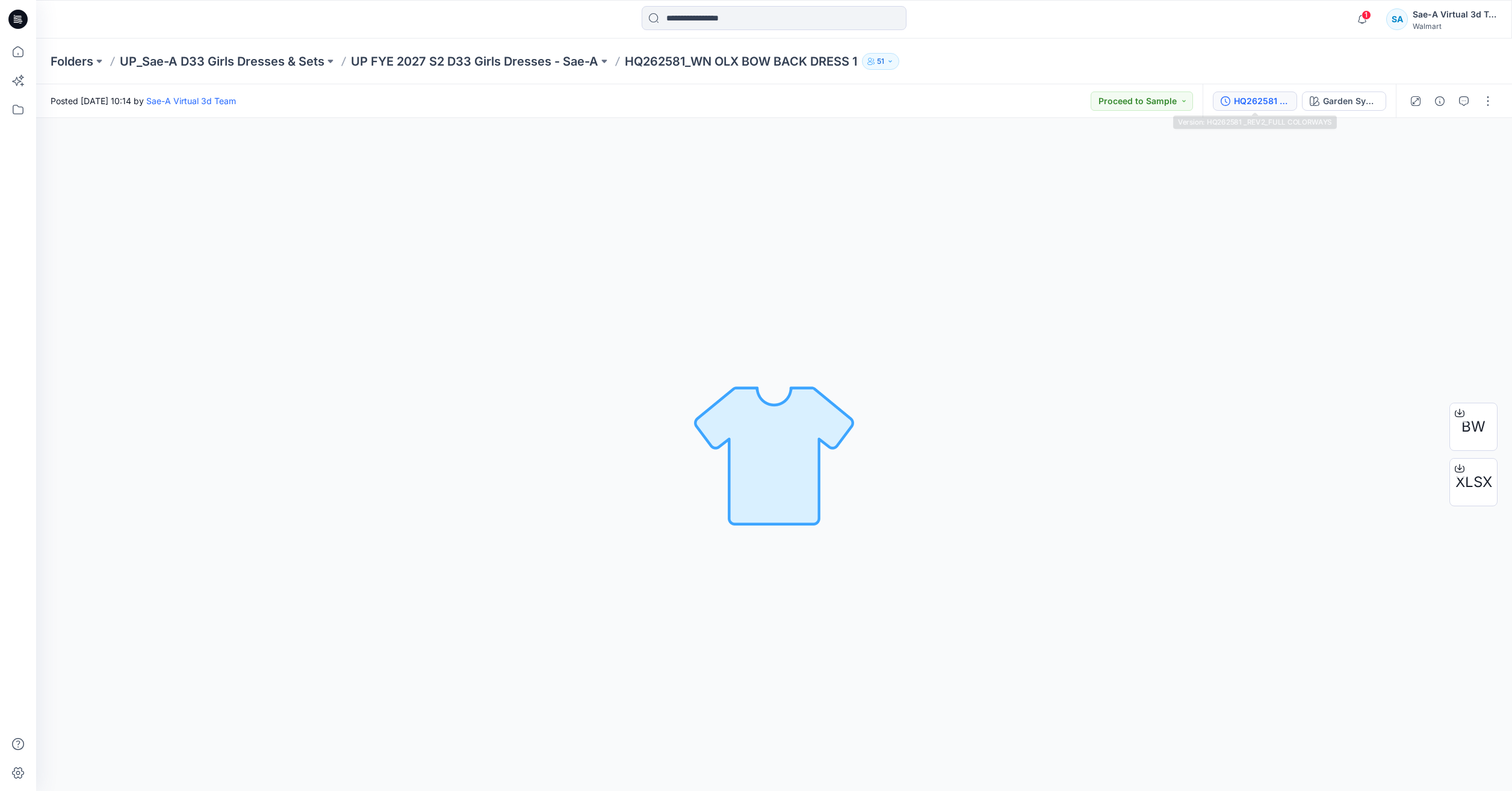
click at [1265, 95] on div "HQ262581 _REV2_FULL COLORWAYS" at bounding box center [1261, 101] width 55 height 13
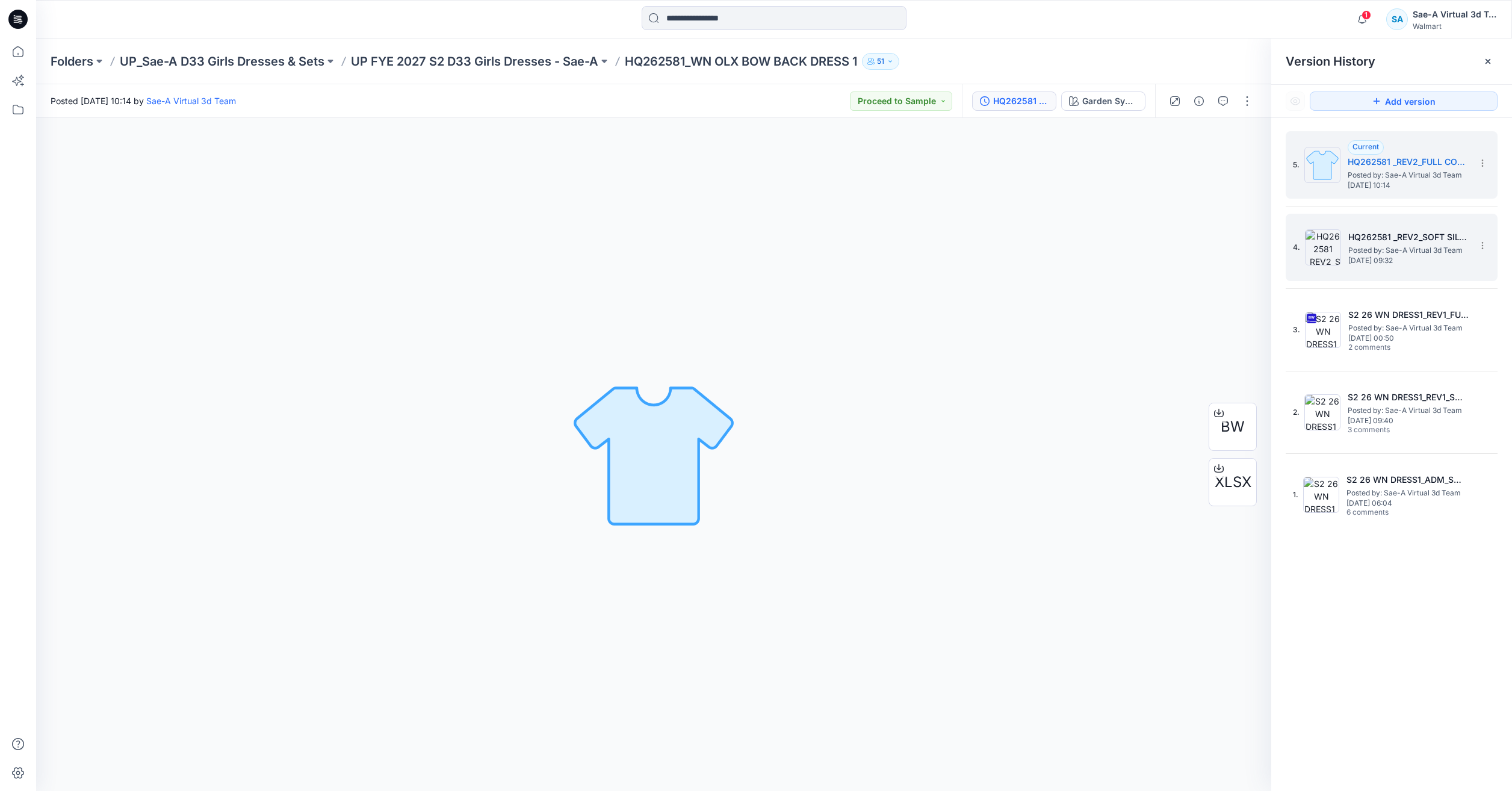
click at [1398, 251] on span "Posted by: Sae-A Virtual 3d Team" at bounding box center [1408, 250] width 120 height 12
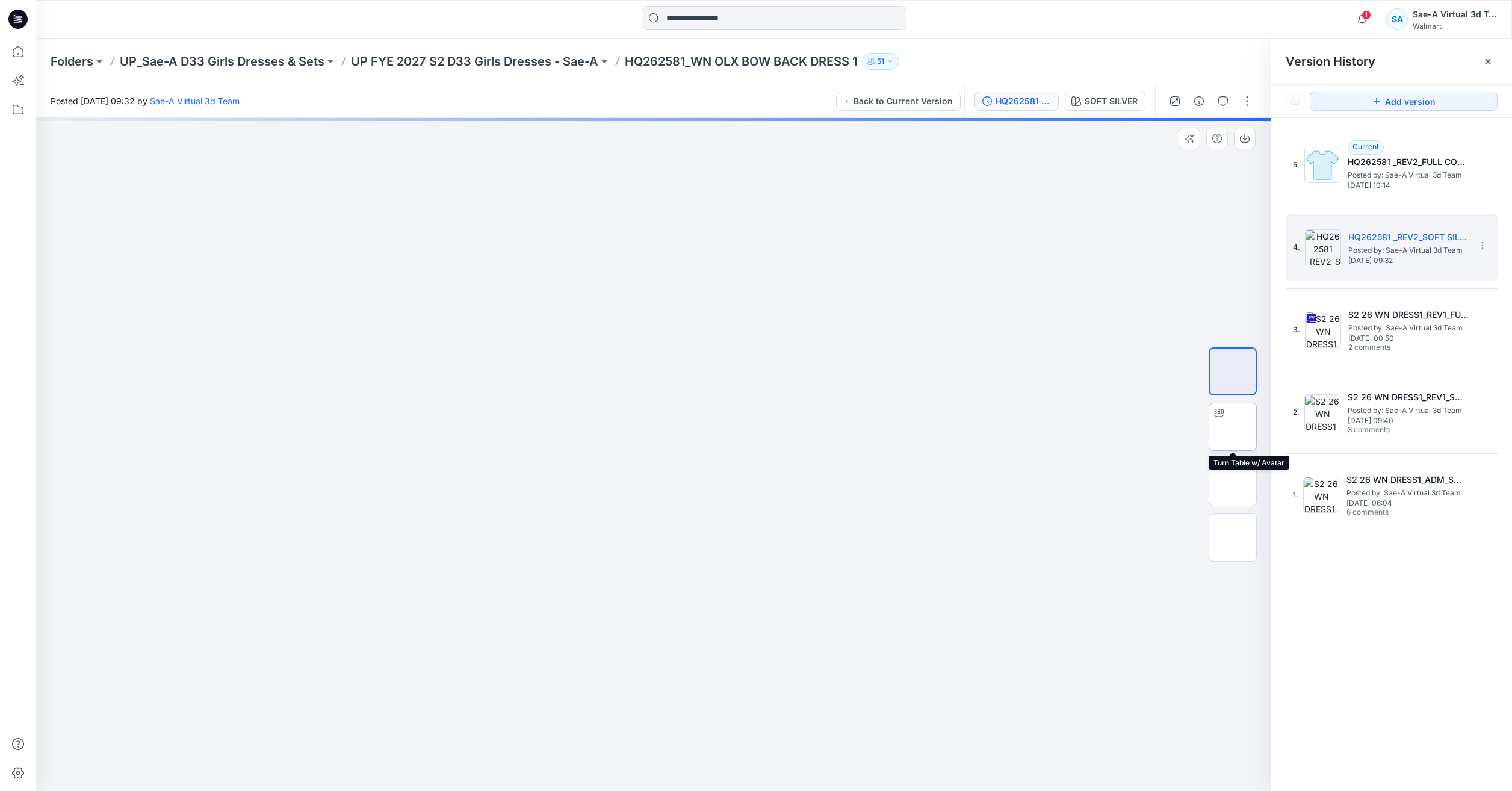
click at [1233, 426] on img at bounding box center [1233, 426] width 0 height 0
click at [1230, 347] on div at bounding box center [1233, 372] width 48 height 48
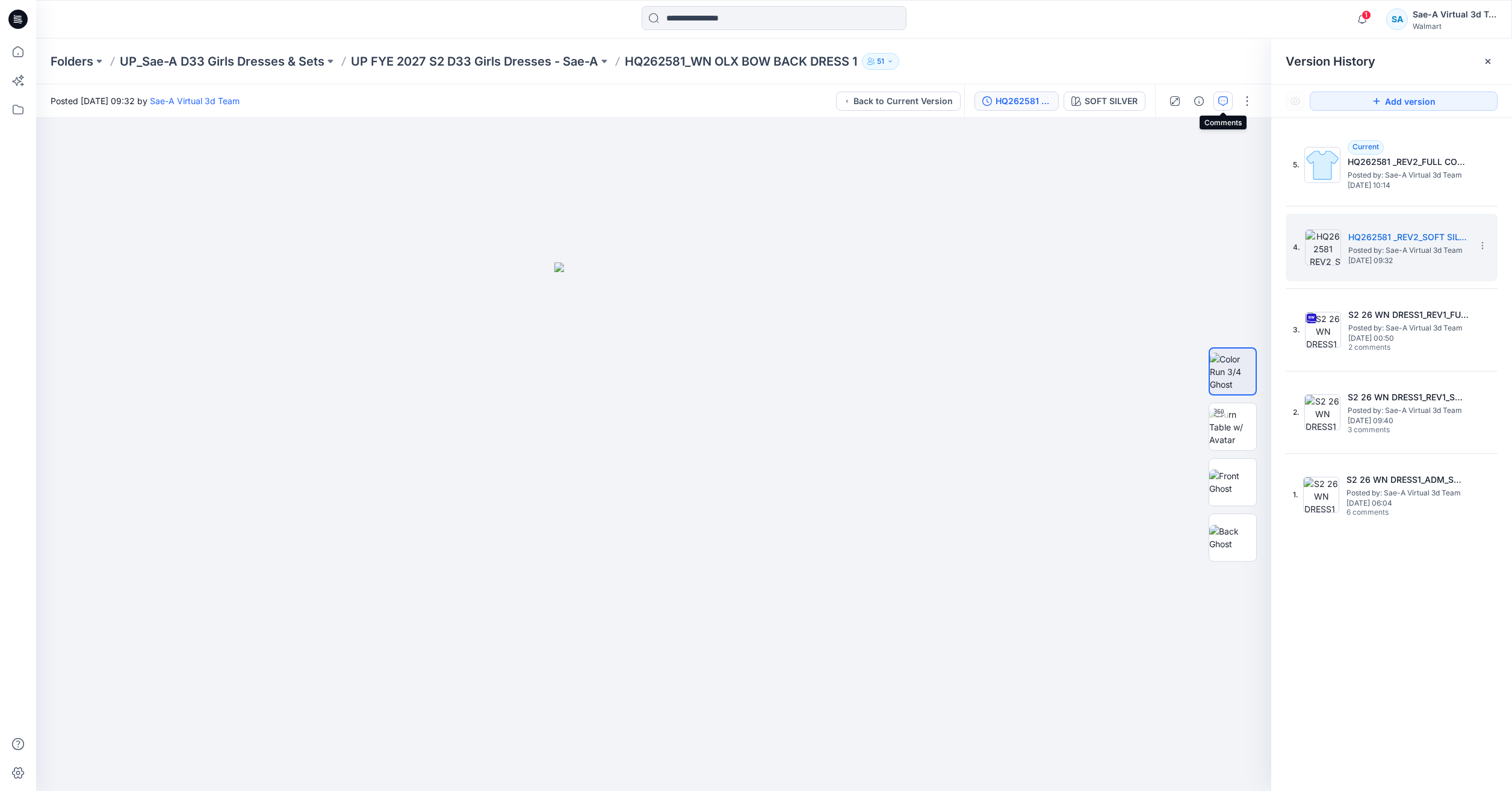
click at [1227, 97] on icon "button" at bounding box center [1223, 101] width 10 height 10
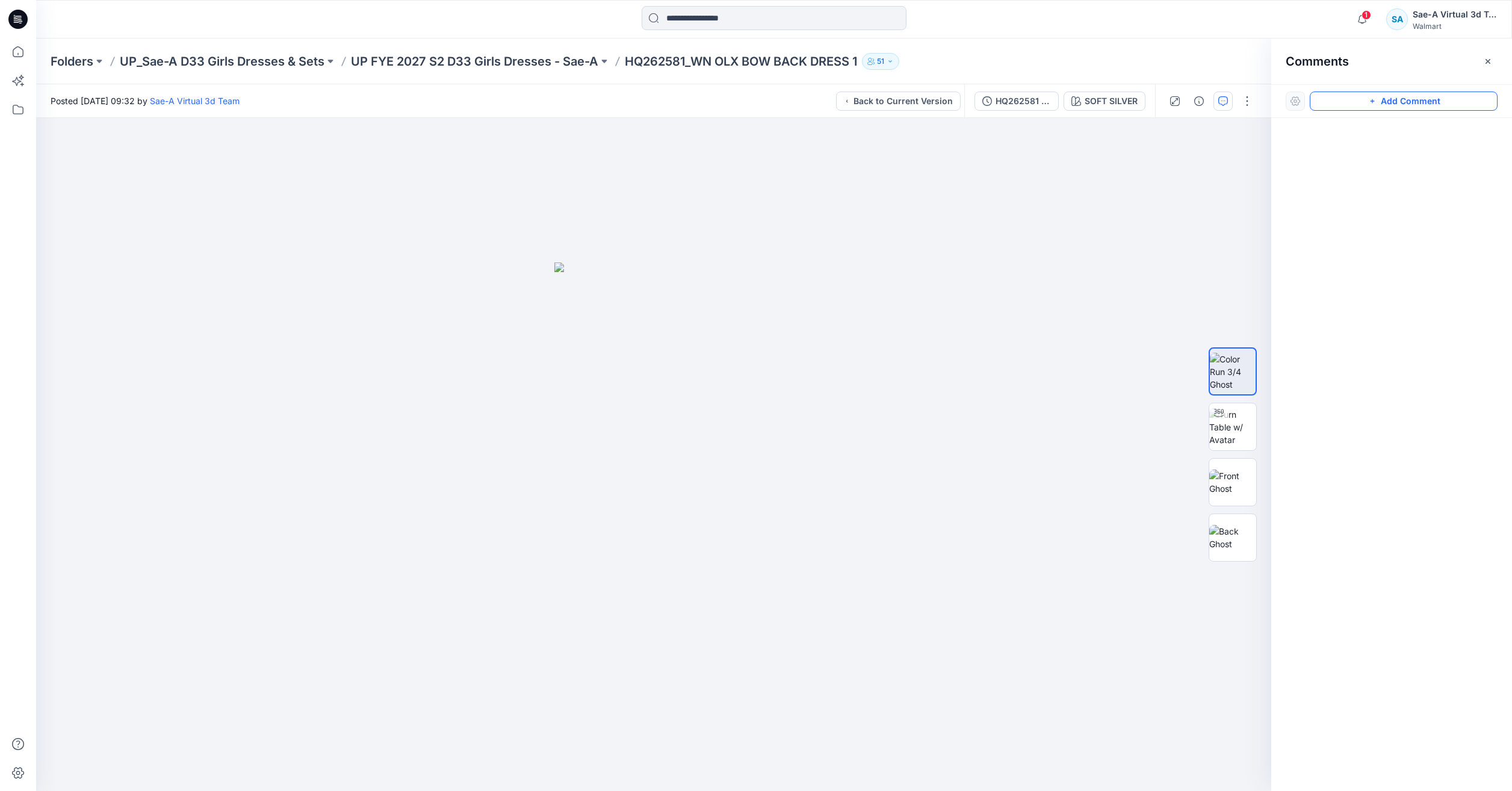
click at [1370, 92] on button "Add Comment" at bounding box center [1403, 101] width 188 height 19
click at [792, 176] on div "1" at bounding box center [653, 454] width 1235 height 673
type textarea "**********"
click at [938, 254] on button "Post" at bounding box center [945, 254] width 33 height 19
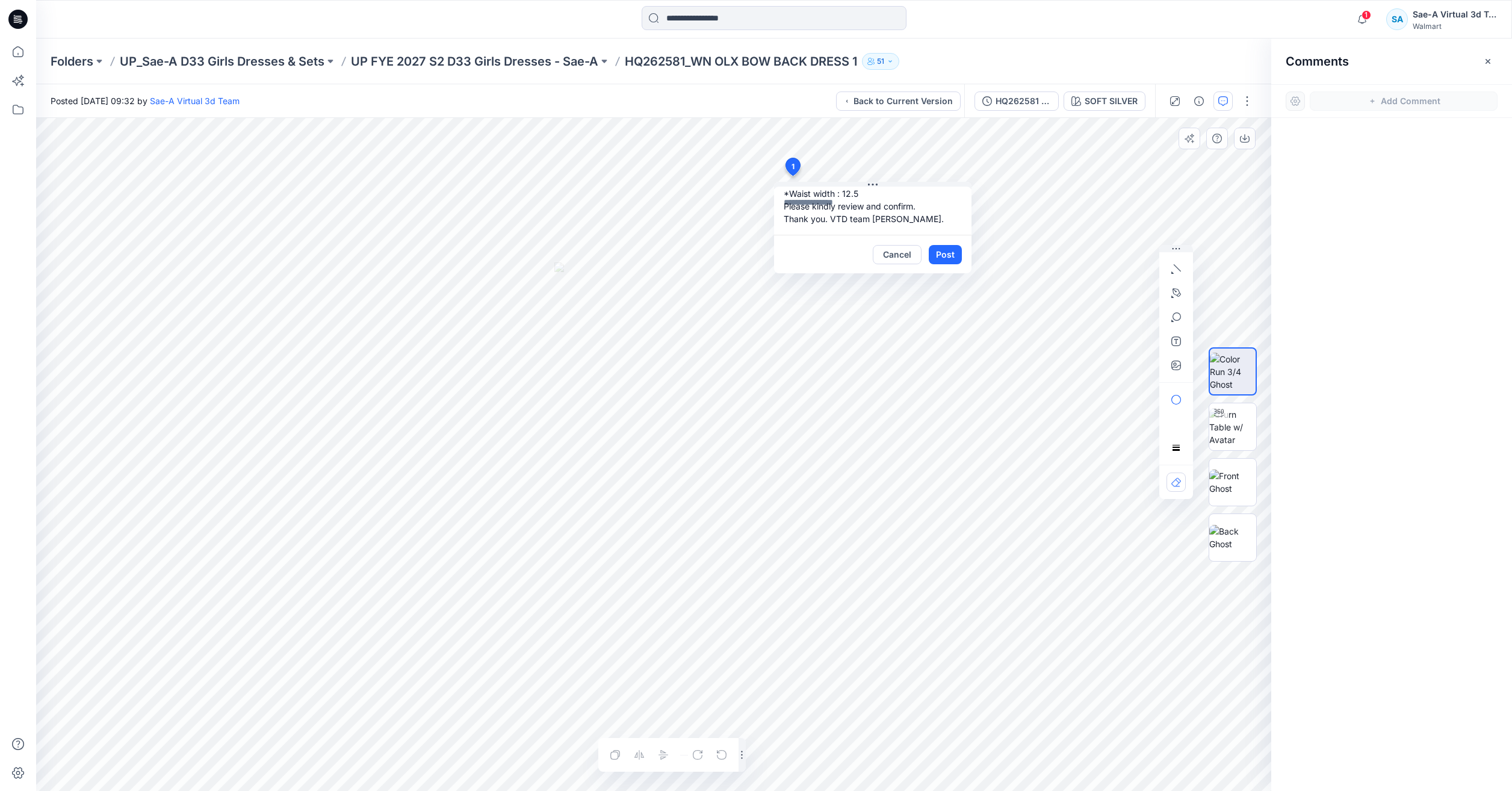
scroll to position [0, 0]
click at [1239, 435] on img at bounding box center [1233, 426] width 47 height 38
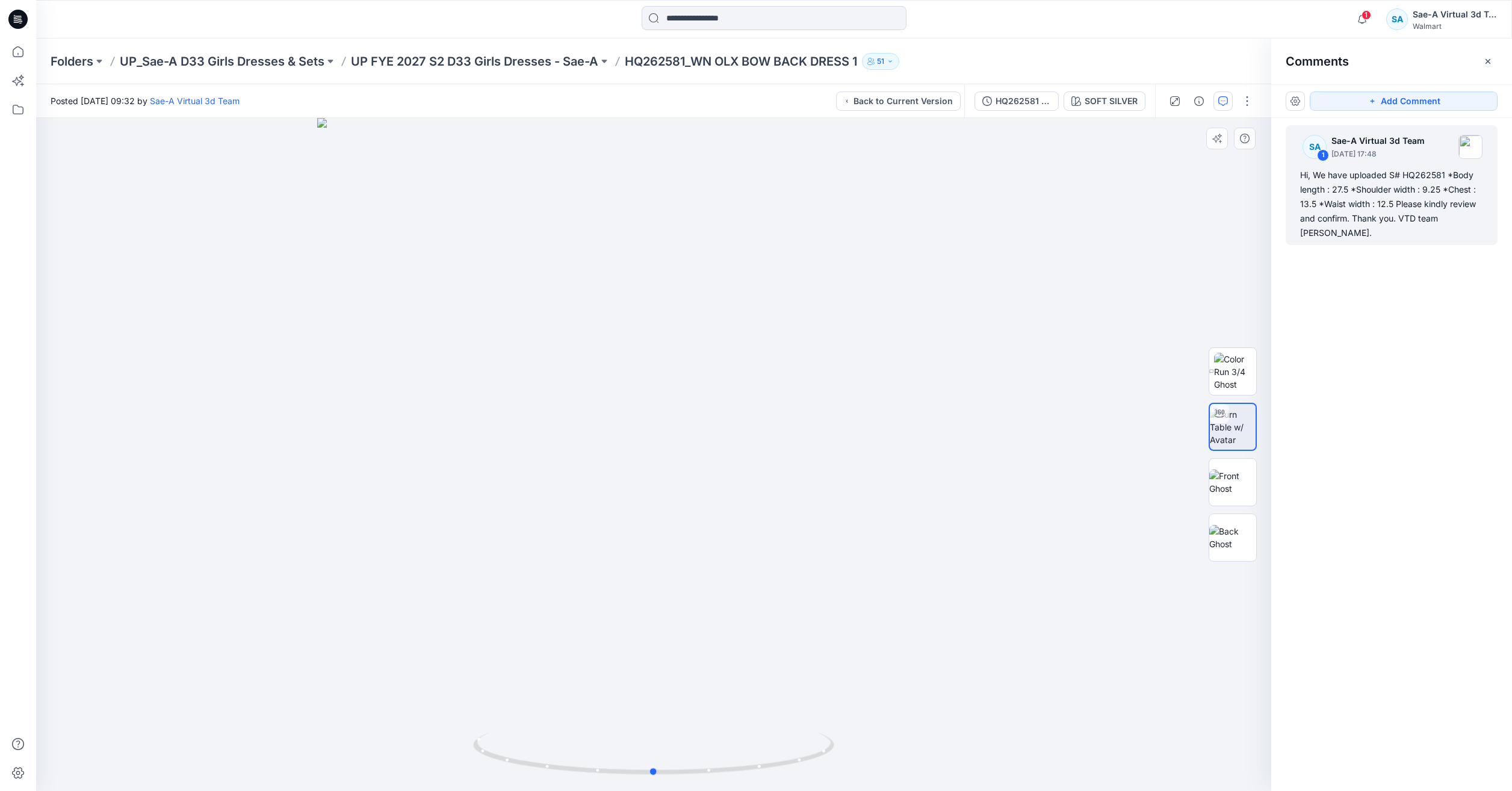
drag, startPoint x: 920, startPoint y: 706, endPoint x: 876, endPoint y: 727, distance: 48.8
click at [919, 706] on div at bounding box center [653, 454] width 1235 height 673
drag, startPoint x: 806, startPoint y: 758, endPoint x: 644, endPoint y: 759, distance: 162.0
click at [644, 759] on icon at bounding box center [655, 755] width 364 height 45
drag, startPoint x: 787, startPoint y: 769, endPoint x: 957, endPoint y: 759, distance: 170.3
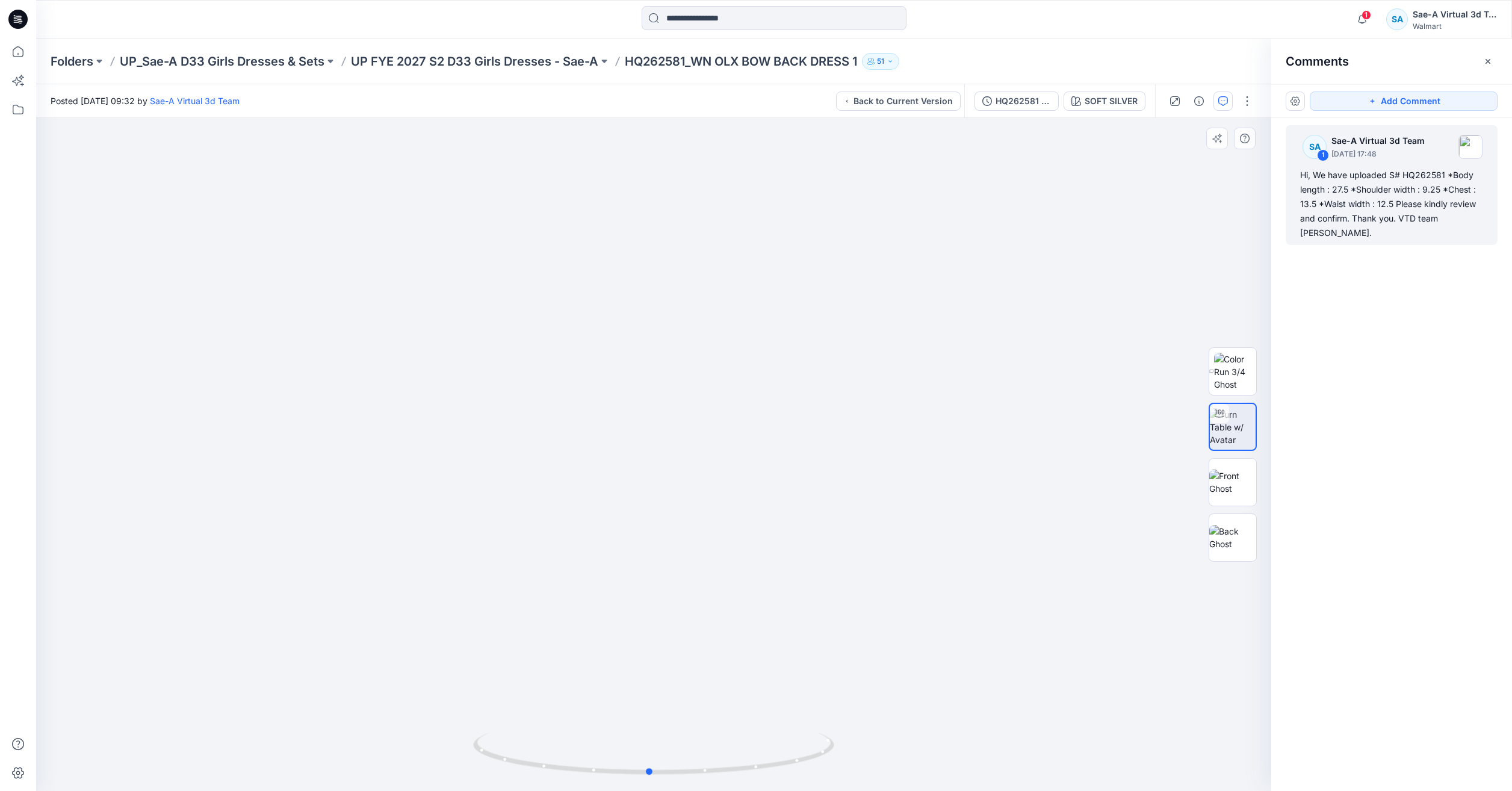
click at [957, 759] on div at bounding box center [653, 454] width 1235 height 673
click at [1316, 685] on div "SA 1 Sae-A Virtual 3d Team October 02, 2025 17:48 Hi, We have uploaded S# HQ262…" at bounding box center [1392, 432] width 241 height 628
click at [20, 59] on icon at bounding box center [18, 52] width 27 height 27
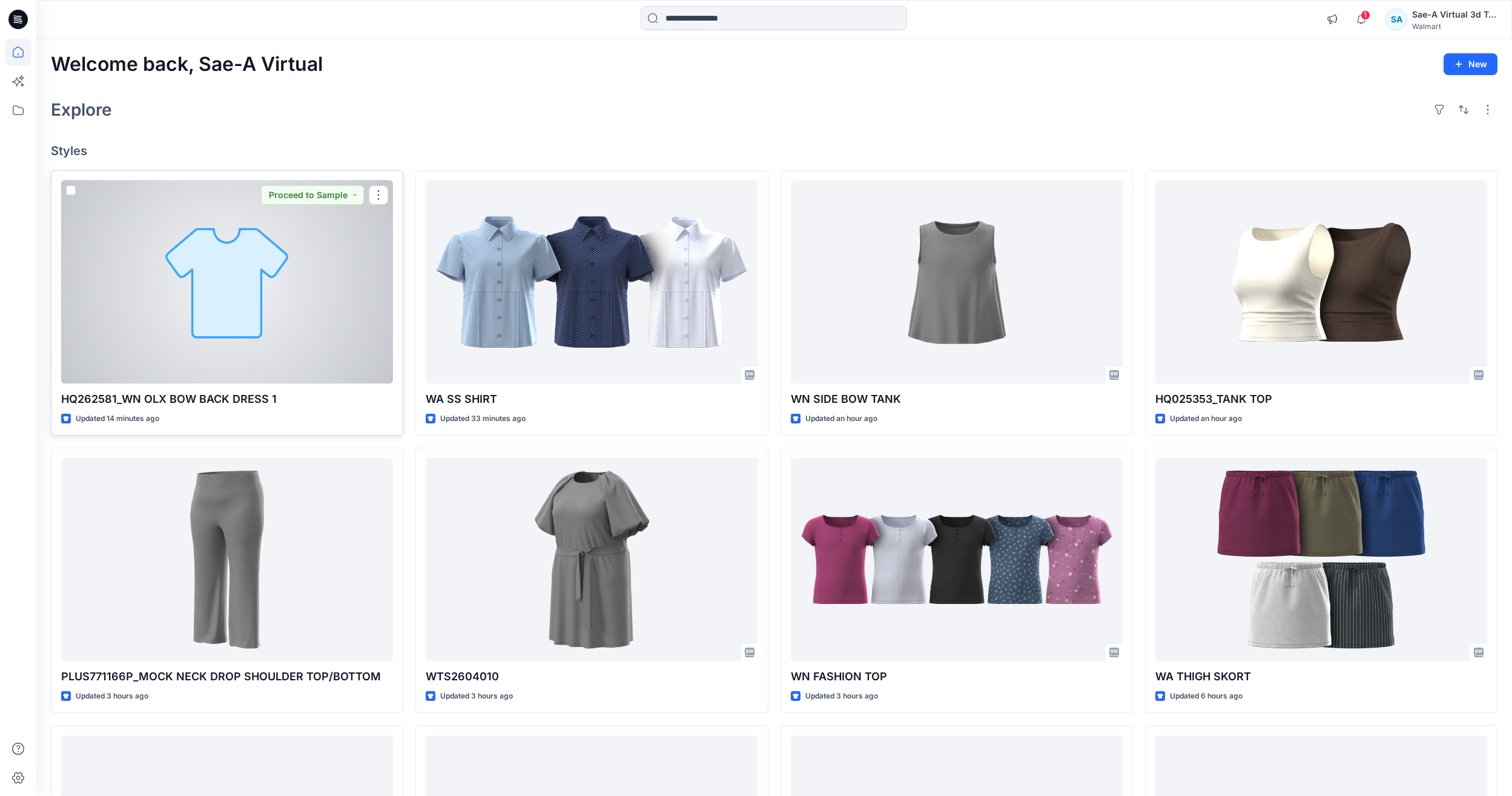
click at [195, 347] on div at bounding box center [226, 282] width 332 height 203
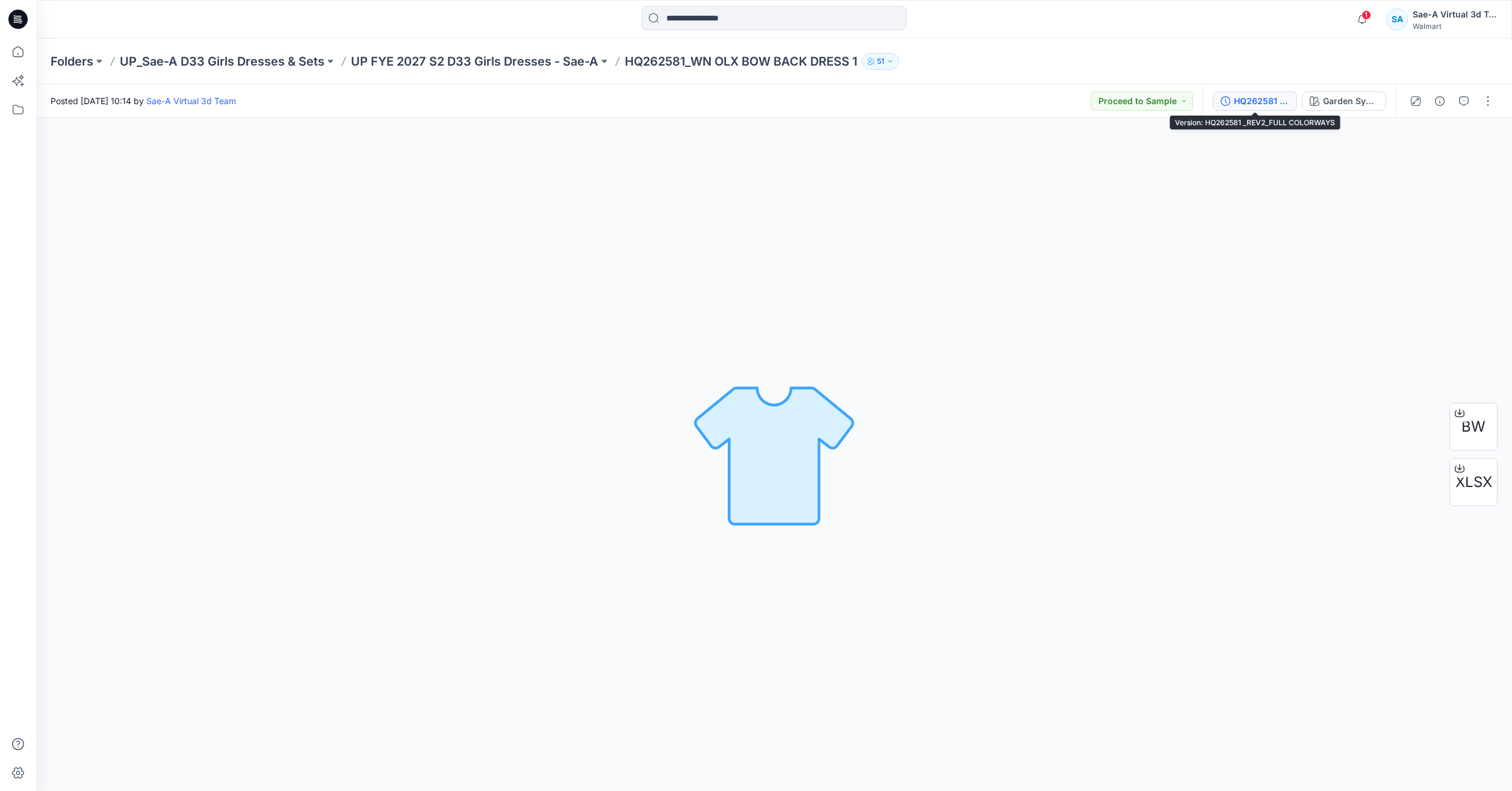
click at [1284, 101] on div "HQ262581 _REV2_FULL COLORWAYS" at bounding box center [1261, 101] width 55 height 13
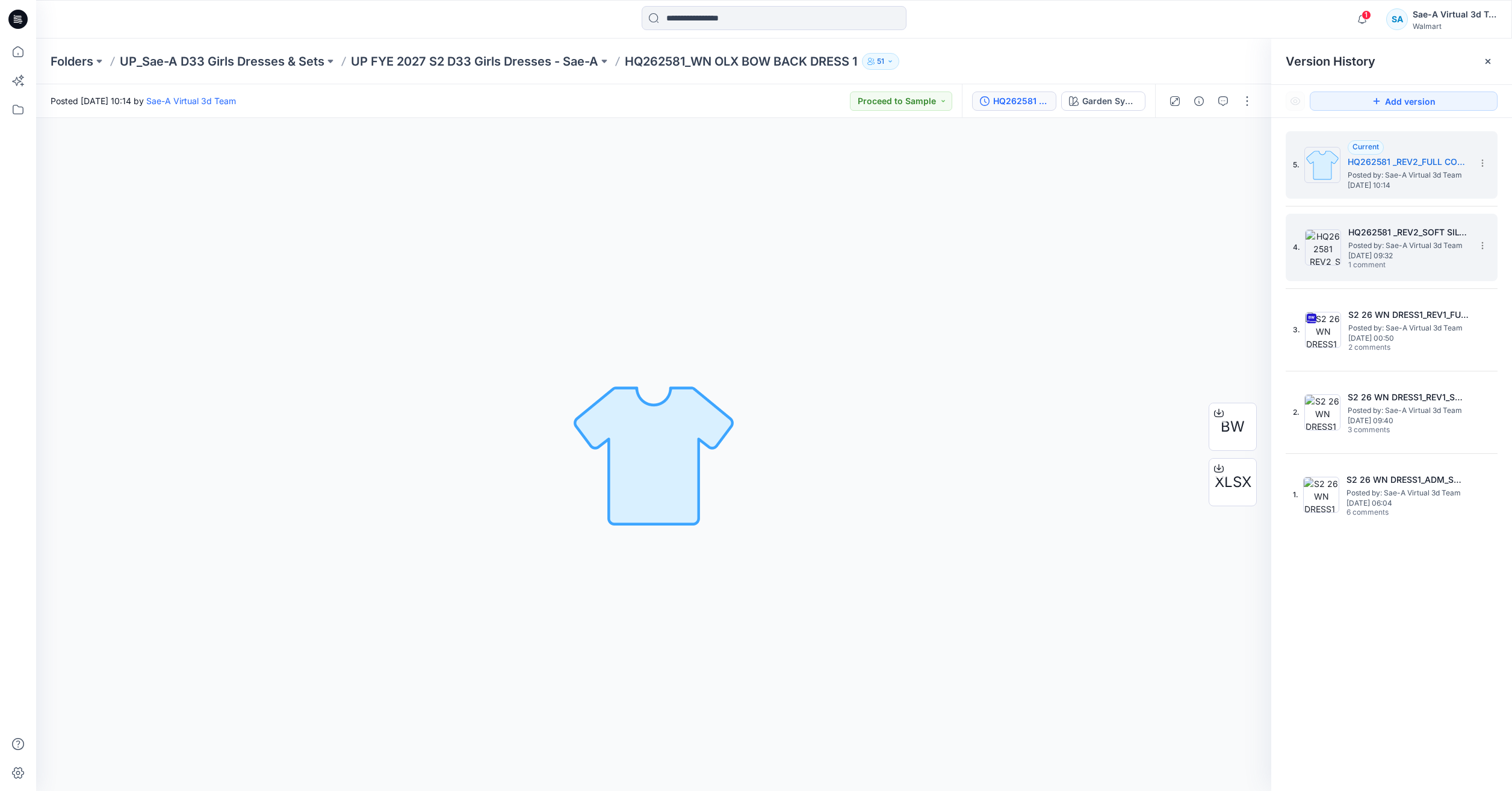
click at [1393, 240] on span "Posted by: Sae-A Virtual 3d Team" at bounding box center [1408, 245] width 120 height 12
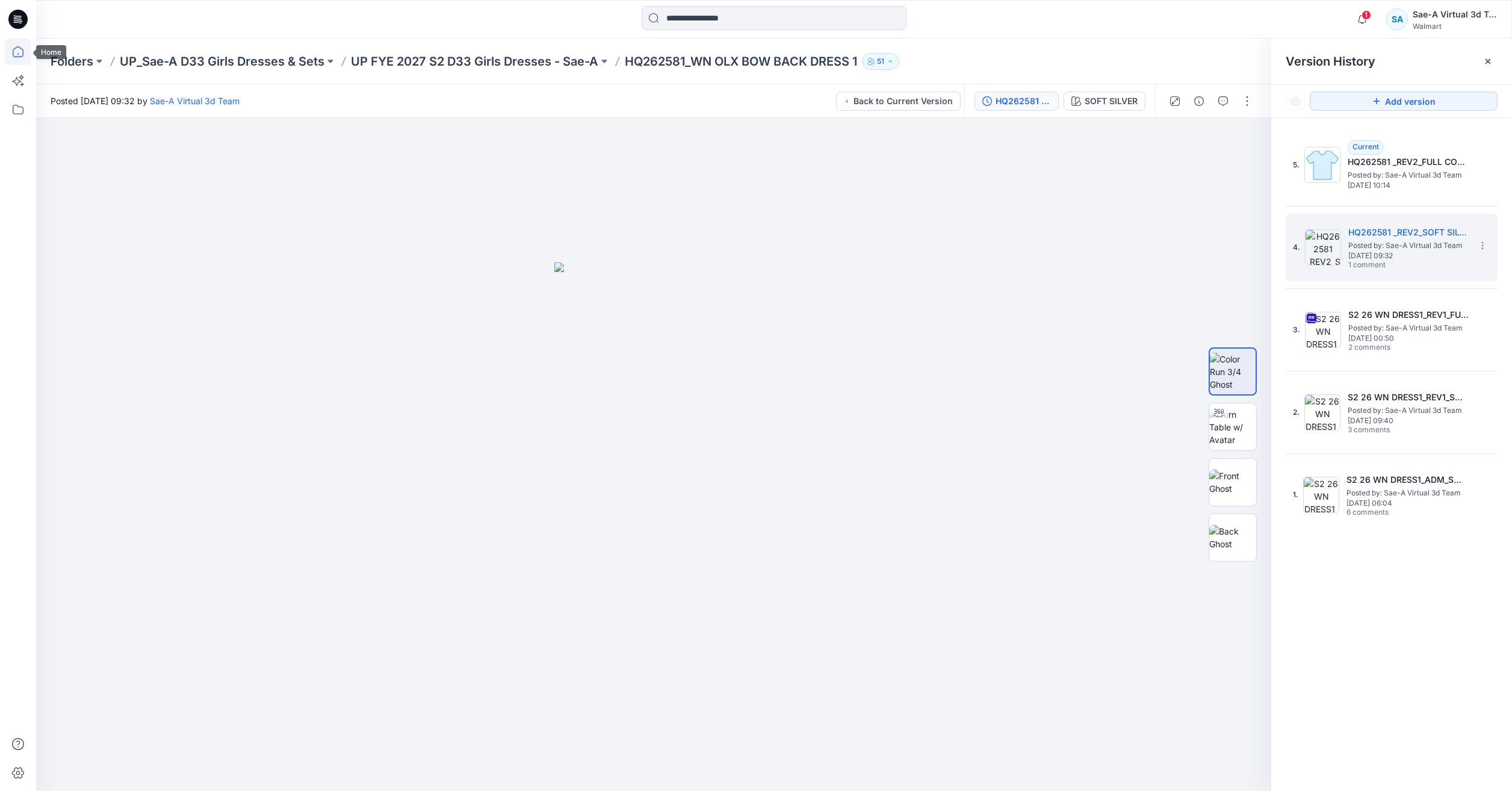
click at [15, 62] on icon at bounding box center [18, 52] width 27 height 27
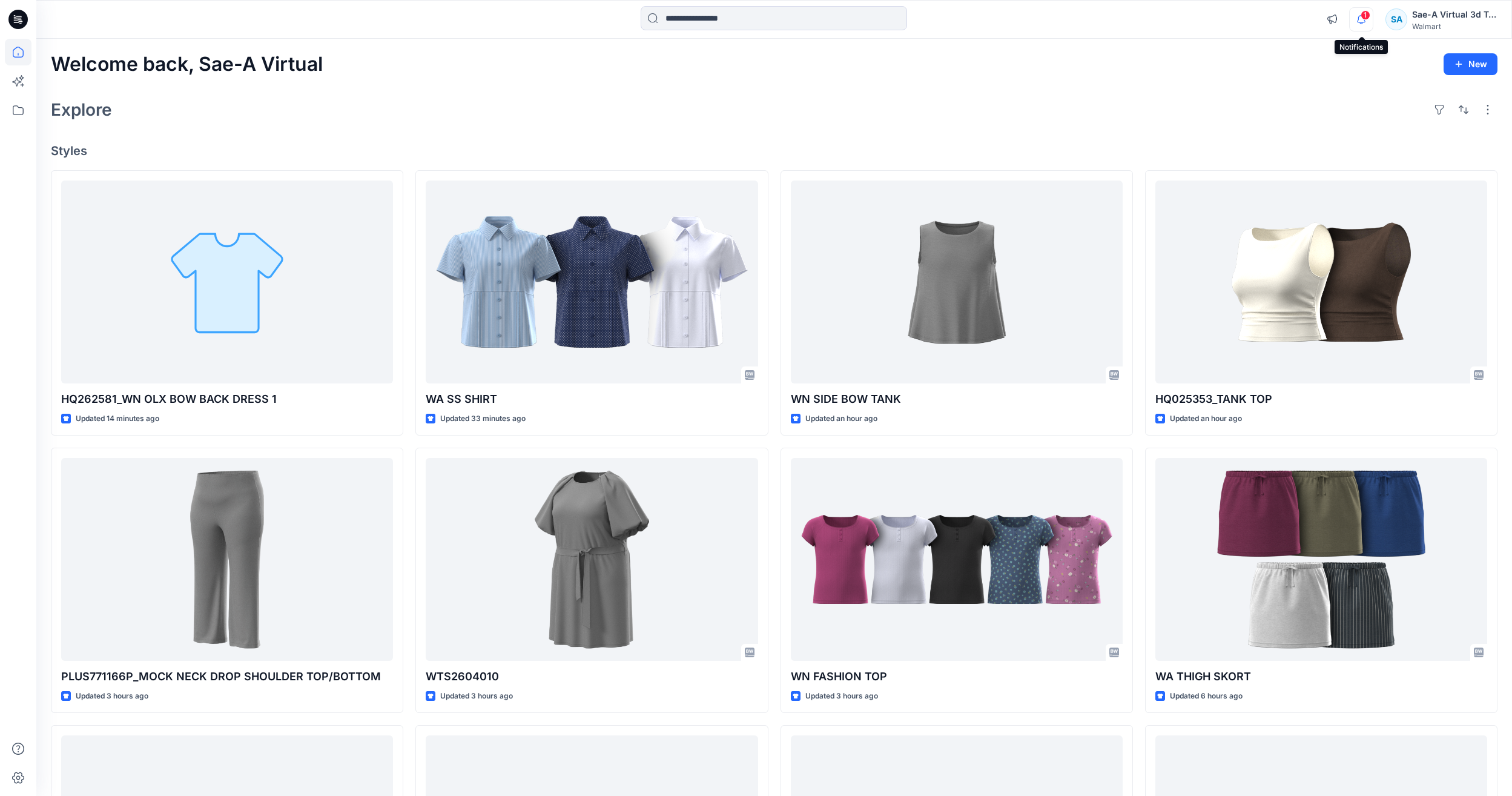
click at [1365, 22] on icon "button" at bounding box center [1361, 19] width 23 height 24
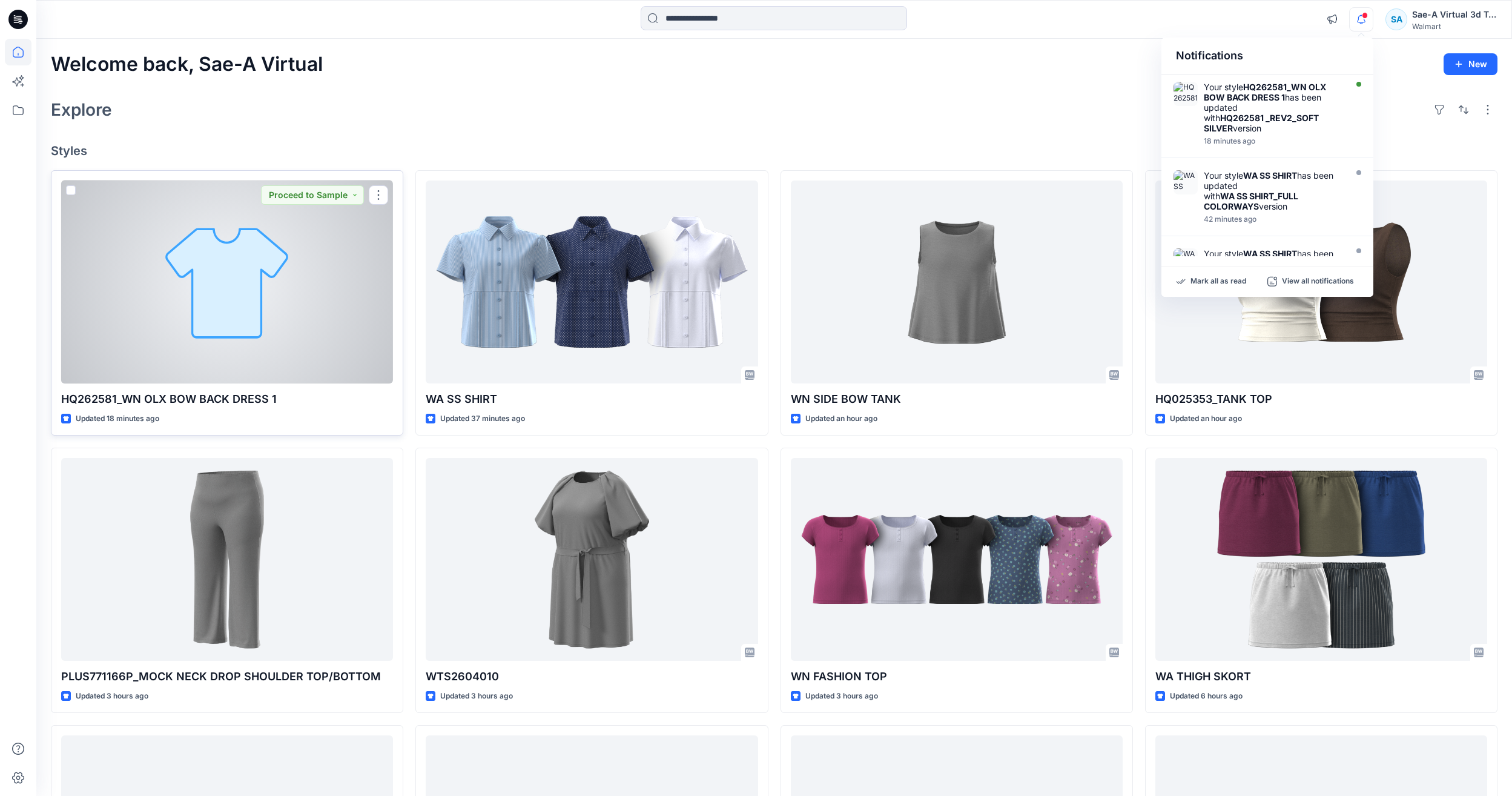
click at [121, 266] on div at bounding box center [226, 282] width 332 height 203
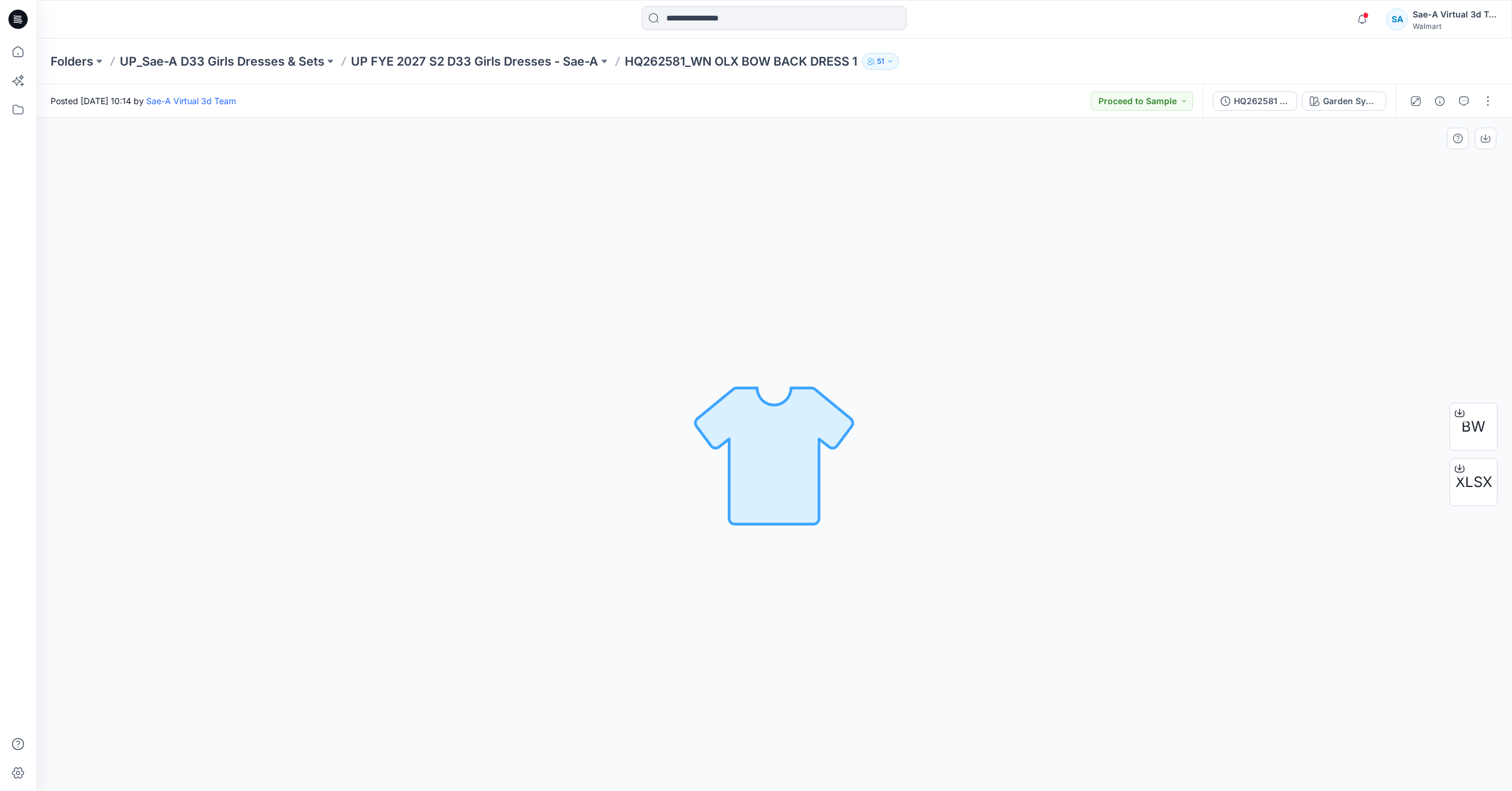
click at [1397, 718] on div "Garden Symeetry Loading... Material Properties Loading..." at bounding box center [774, 454] width 1476 height 673
click at [1271, 706] on div "Garden Symeetry Loading... Material Properties Loading..." at bounding box center [774, 454] width 1476 height 673
